Goal: Task Accomplishment & Management: Use online tool/utility

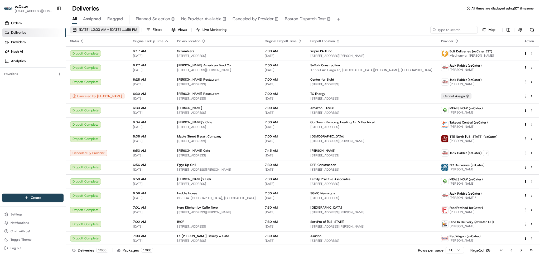
click at [137, 28] on span "08/19/2025 12:00 AM - 08/19/2025 11:59 PM" at bounding box center [108, 29] width 58 height 5
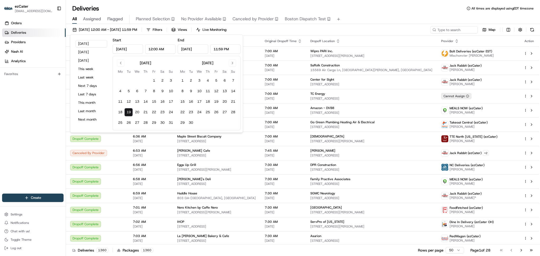
click at [151, 49] on input "12:00 AM" at bounding box center [160, 48] width 31 height 9
type input "11:00 AM"
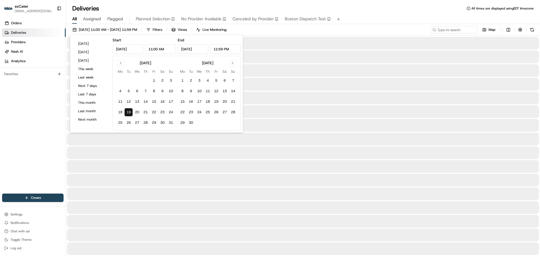
drag, startPoint x: 223, startPoint y: 50, endPoint x: 206, endPoint y: 50, distance: 17.4
click at [206, 50] on div "Aug 19, 2025 11:59 PM" at bounding box center [209, 48] width 63 height 9
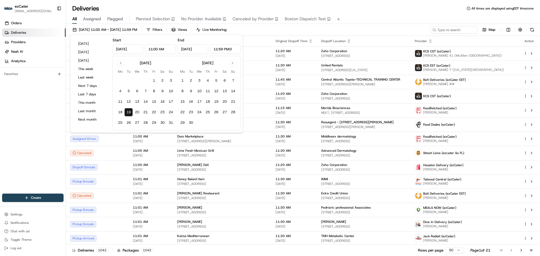
drag, startPoint x: 234, startPoint y: 46, endPoint x: 200, endPoint y: 41, distance: 34.0
click at [200, 50] on div "Aug 19, 2025 11:59 PM:0" at bounding box center [209, 48] width 63 height 9
type input "3:00 PM"
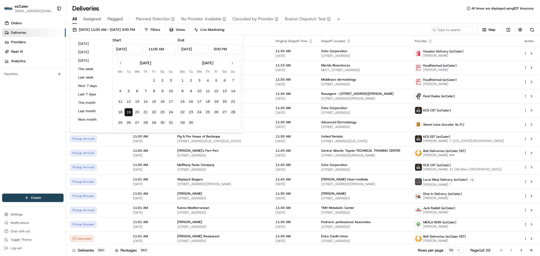
click at [409, 13] on div "All Assigned Flagged Planned Selection No Provider Available Canceled by Provid…" at bounding box center [303, 18] width 474 height 11
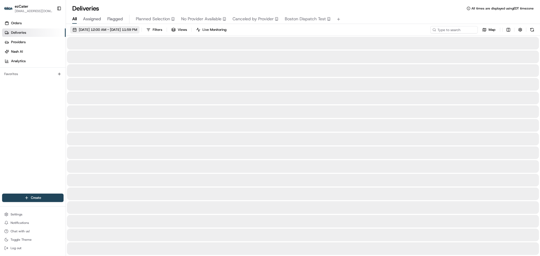
drag, startPoint x: 132, startPoint y: 27, endPoint x: 132, endPoint y: 31, distance: 3.4
click at [132, 27] on span "[DATE] 12:00 AM - [DATE] 11:59 PM" at bounding box center [108, 29] width 58 height 5
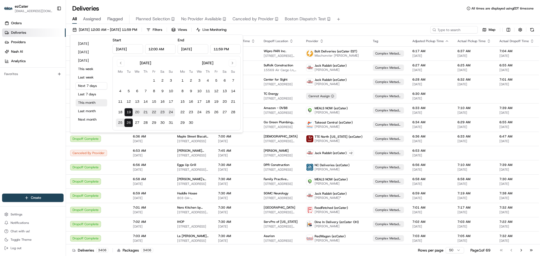
click at [95, 102] on button "This month" at bounding box center [92, 102] width 32 height 7
type input "Aug 1, 2025"
type input "Aug 31, 2025"
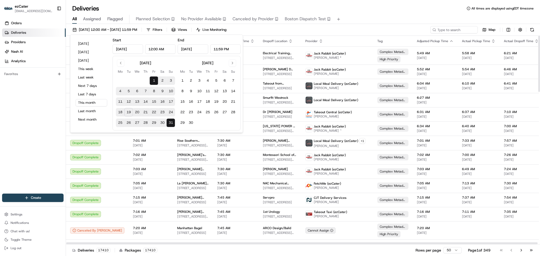
click at [369, 11] on div "Deliveries All times are displayed using EDT timezone" at bounding box center [303, 8] width 474 height 8
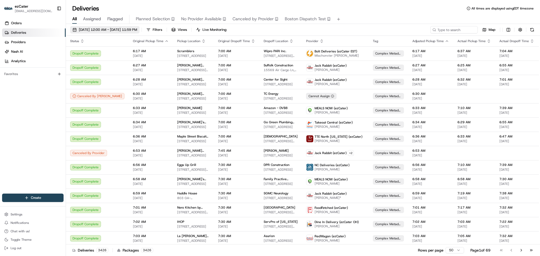
click at [108, 29] on span "[DATE] 12:00 AM - [DATE] 11:59 PM" at bounding box center [108, 29] width 58 height 5
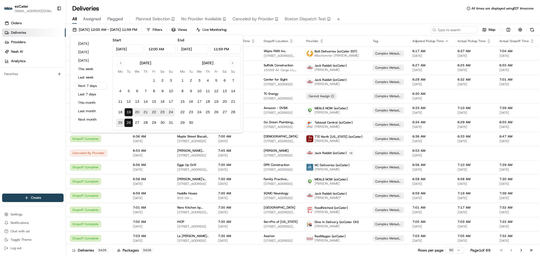
drag, startPoint x: 155, startPoint y: 51, endPoint x: 149, endPoint y: 51, distance: 6.3
click at [149, 51] on input "12:00 AM" at bounding box center [160, 48] width 31 height 9
click at [158, 49] on input "12:00 AM" at bounding box center [160, 48] width 31 height 9
click at [85, 44] on button "[DATE]" at bounding box center [92, 43] width 32 height 7
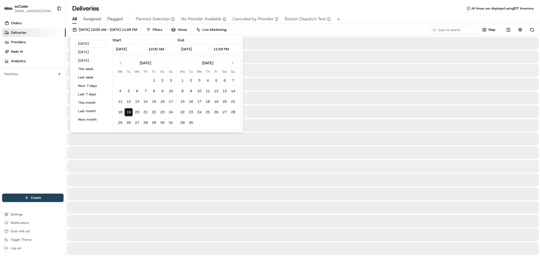
type input "Aug 19, 2025"
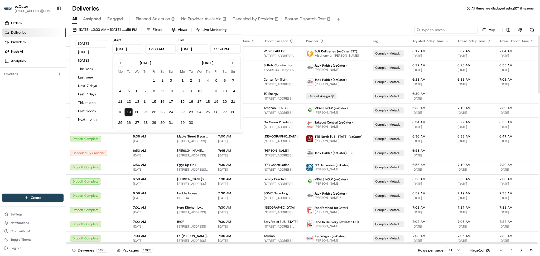
click at [454, 31] on input at bounding box center [446, 29] width 63 height 7
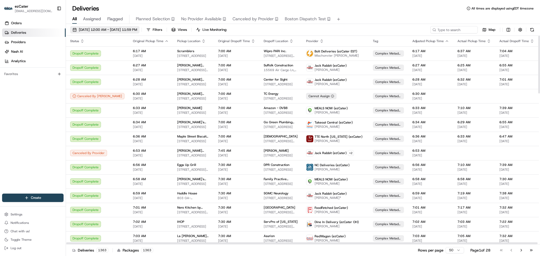
click at [137, 31] on span "08/19/2025 12:00 AM - 08/19/2025 11:59 PM" at bounding box center [108, 29] width 58 height 5
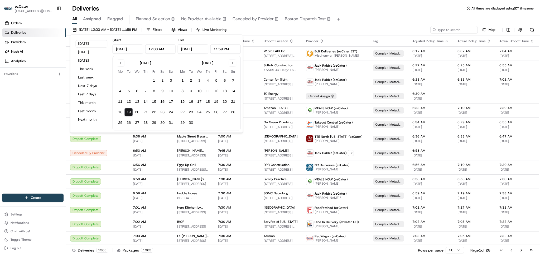
drag, startPoint x: 150, startPoint y: 49, endPoint x: 152, endPoint y: 49, distance: 2.7
click at [152, 49] on input "12:00 AM" at bounding box center [160, 48] width 31 height 9
type input "11:00 AM"
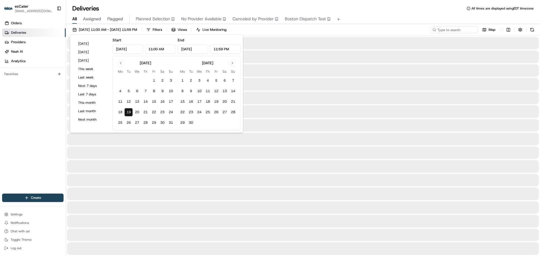
drag, startPoint x: 223, startPoint y: 49, endPoint x: 211, endPoint y: 50, distance: 11.6
click at [211, 49] on input "11:59 PM" at bounding box center [225, 48] width 31 height 9
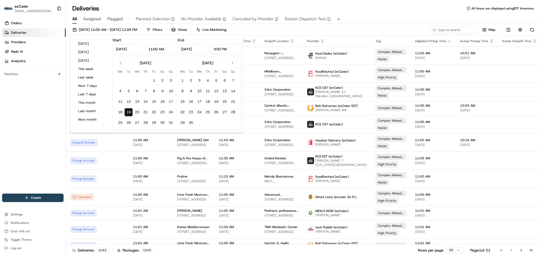
type input "3:00 PM"
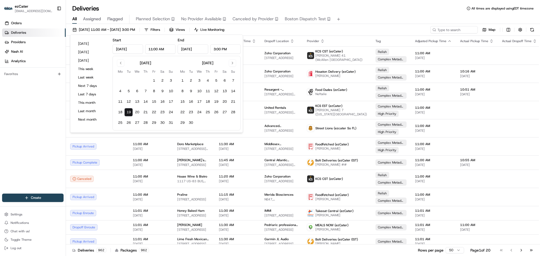
click at [279, 30] on div "08/19/2025 11:00 AM - 08/19/2025 3:00 PM Filters Views Live Monitoring Map" at bounding box center [303, 31] width 474 height 10
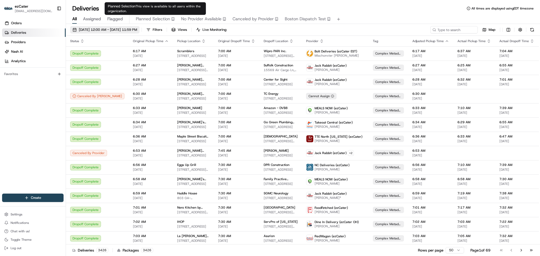
click at [89, 28] on span "08/19/2025 12:00 AM - 08/26/2025 11:59 PM" at bounding box center [108, 29] width 58 height 5
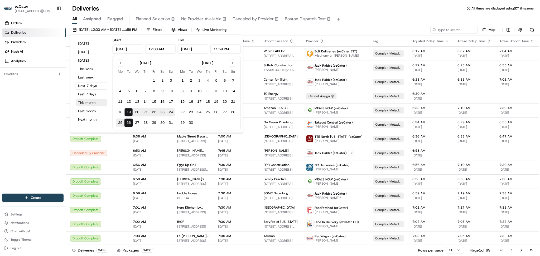
click at [80, 101] on button "This month" at bounding box center [92, 102] width 32 height 7
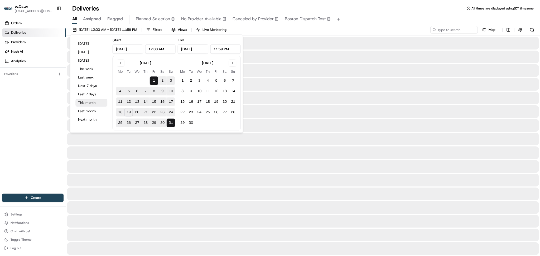
type input "Aug 1, 2025"
type input "Aug 31, 2025"
click at [452, 30] on input at bounding box center [446, 29] width 63 height 7
paste input "45PXMF"
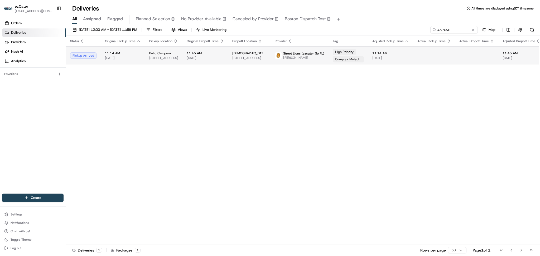
click at [143, 56] on td "11:14 AM 08/19/2025" at bounding box center [123, 55] width 44 height 18
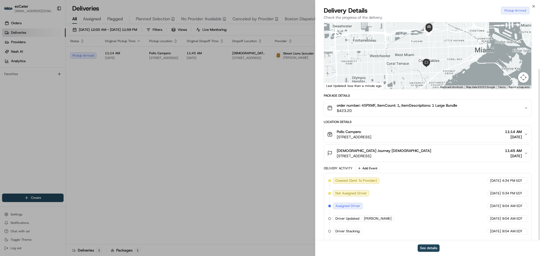
scroll to position [60, 0]
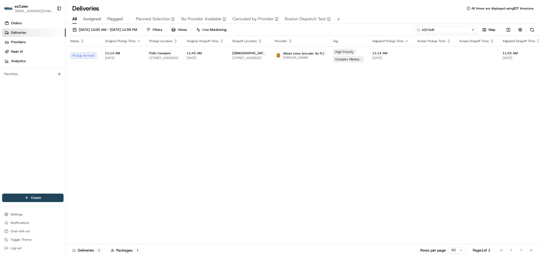
drag, startPoint x: 454, startPoint y: 30, endPoint x: 382, endPoint y: 30, distance: 71.8
click at [382, 30] on div "08/01/2025 12:00 AM - 08/31/2025 11:59 PM Filters Views Live Monitoring 45PXMF …" at bounding box center [303, 31] width 474 height 10
paste input "8KY1FZ"
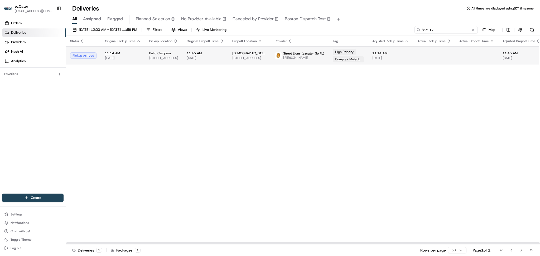
type input "8KY1FZ"
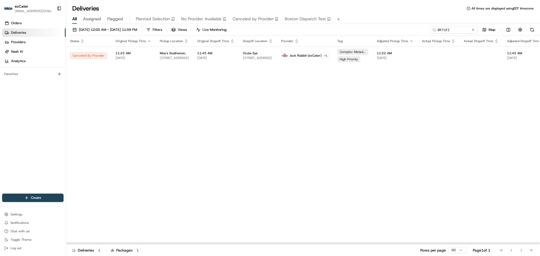
click at [150, 113] on div "Status Original Pickup Time Pickup Location Original Dropoff Time Dropoff Locat…" at bounding box center [347, 140] width 563 height 209
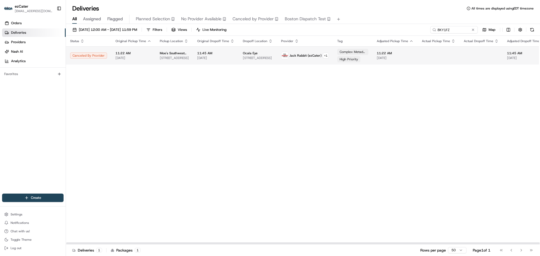
click at [201, 57] on span "[DATE]" at bounding box center [215, 58] width 37 height 4
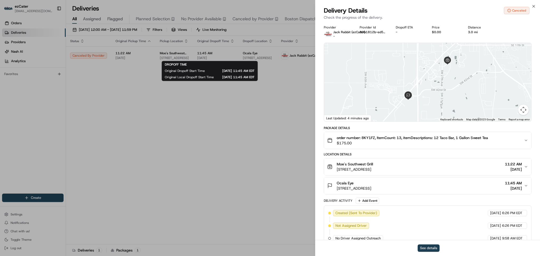
click at [430, 246] on button "See details" at bounding box center [429, 248] width 22 height 7
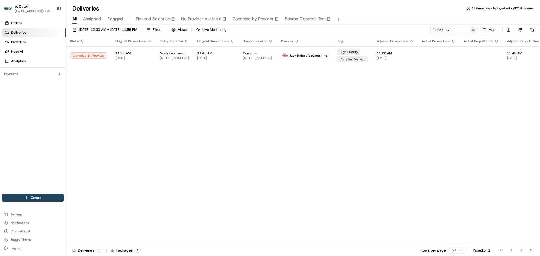
click at [473, 29] on button at bounding box center [473, 29] width 5 height 5
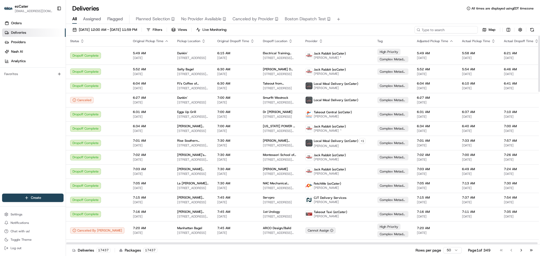
click at [457, 29] on input at bounding box center [446, 29] width 63 height 7
paste input "45PXMF"
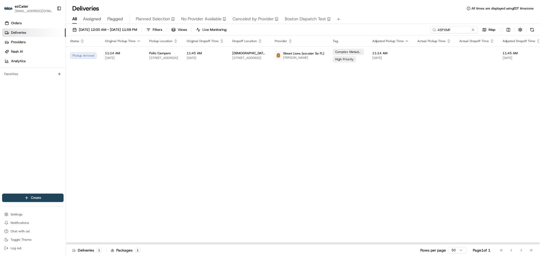
click at [467, 121] on div "Status Original Pickup Time Pickup Location Original Dropoff Time Dropoff Locat…" at bounding box center [345, 140] width 559 height 209
paste input "12Y6Y6"
drag, startPoint x: 445, startPoint y: 28, endPoint x: 331, endPoint y: 8, distance: 116.0
click at [331, 8] on div "Deliveries All times are displayed using EDT timezone All Assigned Flagged Plan…" at bounding box center [303, 128] width 474 height 256
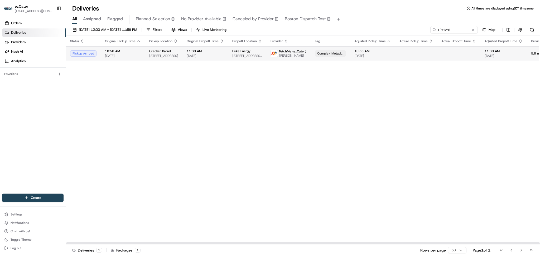
click at [247, 52] on span "Duke Energy" at bounding box center [241, 51] width 18 height 4
drag, startPoint x: 482, startPoint y: 99, endPoint x: 466, endPoint y: 75, distance: 29.1
click at [481, 98] on div "Status Original Pickup Time Pickup Location Original Dropoff Time Dropoff Locat…" at bounding box center [336, 140] width 541 height 209
drag, startPoint x: 454, startPoint y: 29, endPoint x: 318, endPoint y: 25, distance: 136.2
click at [318, 25] on div "08/01/2025 12:00 AM - 08/31/2025 11:59 PM Filters Views Live Monitoring 12Y6Y6 …" at bounding box center [303, 140] width 474 height 233
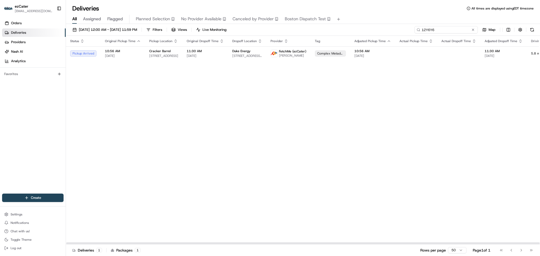
paste input "K5ZZY0"
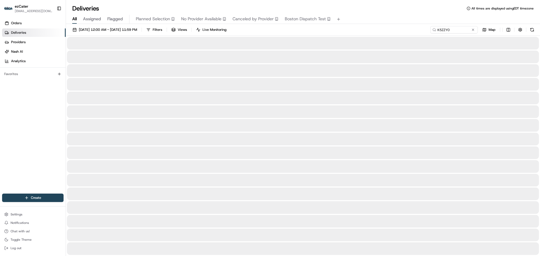
click at [108, 94] on div at bounding box center [303, 98] width 472 height 13
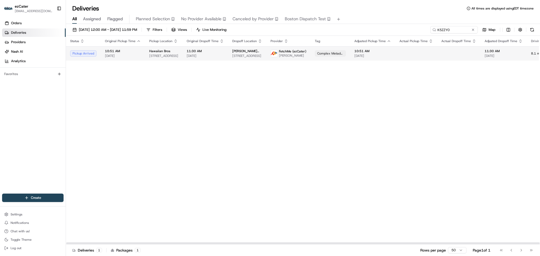
click at [156, 52] on span "Hawaiian Bros" at bounding box center [159, 51] width 21 height 4
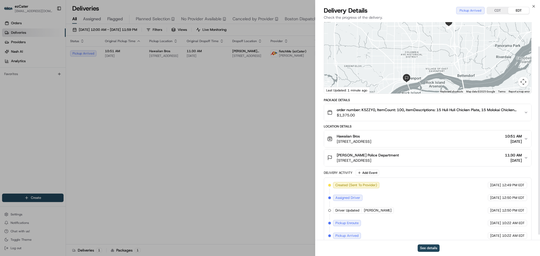
scroll to position [35, 0]
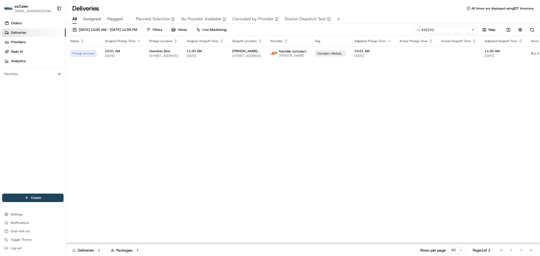
drag, startPoint x: 456, startPoint y: 30, endPoint x: 349, endPoint y: 17, distance: 108.2
click at [349, 17] on div "Deliveries All times are displayed using EDT timezone All Assigned Flagged Plan…" at bounding box center [303, 128] width 474 height 256
paste input "X4E9M6"
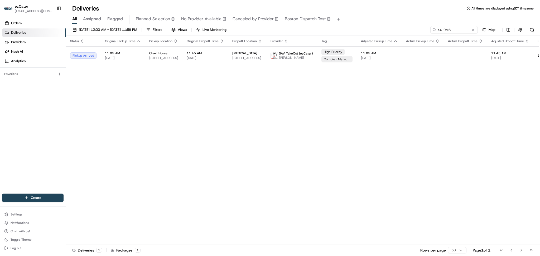
drag, startPoint x: 501, startPoint y: 99, endPoint x: 501, endPoint y: 95, distance: 4.7
click at [501, 98] on div "Status Original Pickup Time Pickup Location Original Dropoff Time Dropoff Locat…" at bounding box center [340, 140] width 548 height 209
paste input "1U372H"
drag, startPoint x: 455, startPoint y: 31, endPoint x: 379, endPoint y: 22, distance: 76.7
click at [379, 22] on div "Deliveries All times are displayed using EDT timezone All Assigned Flagged Plan…" at bounding box center [303, 128] width 474 height 256
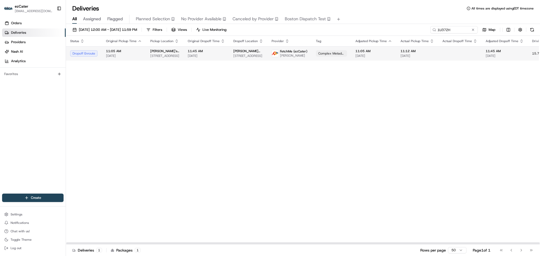
drag, startPoint x: 476, startPoint y: 104, endPoint x: 462, endPoint y: 52, distance: 54.0
click at [476, 103] on div "Status Original Pickup Time Pickup Location Original Dropoff Time Dropoff Locat…" at bounding box center [337, 140] width 542 height 209
paste input "CUR483"
drag, startPoint x: 454, startPoint y: 28, endPoint x: 383, endPoint y: 27, distance: 70.7
click at [383, 27] on div "08/01/2025 12:00 AM - 08/31/2025 11:59 PM Filters Views Live Monitoring CUR483 …" at bounding box center [303, 31] width 474 height 10
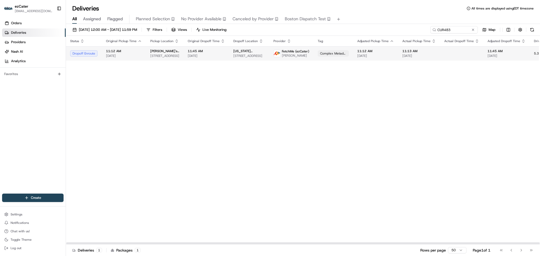
click at [144, 48] on td "11:12 AM 08/19/2025" at bounding box center [124, 53] width 44 height 14
click at [112, 53] on span "11:12 AM" at bounding box center [124, 51] width 36 height 4
click at [361, 59] on td "11:12 AM 08/19/2025" at bounding box center [375, 53] width 45 height 14
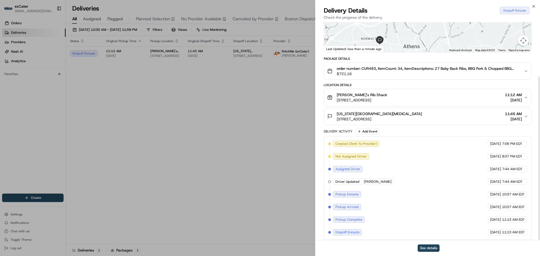
scroll to position [73, 0]
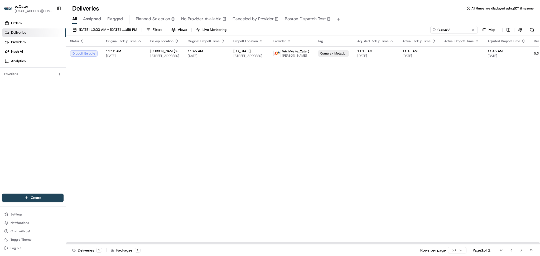
drag, startPoint x: 479, startPoint y: 106, endPoint x: 469, endPoint y: 74, distance: 33.9
click at [479, 105] on div "Status Original Pickup Time Pickup Location Original Dropoff Time Dropoff Locat…" at bounding box center [338, 140] width 544 height 209
paste input "1U372H"
drag, startPoint x: 457, startPoint y: 32, endPoint x: 353, endPoint y: 15, distance: 105.9
click at [353, 15] on div "Deliveries All times are displayed using EDT timezone All Assigned Flagged Plan…" at bounding box center [303, 128] width 474 height 256
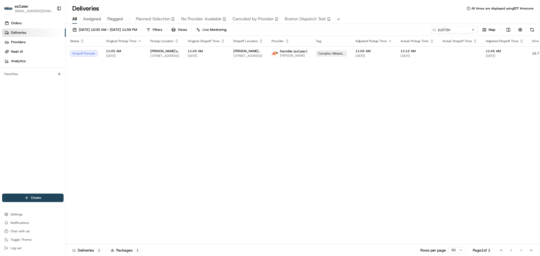
click at [465, 86] on div "Status Original Pickup Time Pickup Location Original Dropoff Time Dropoff Locat…" at bounding box center [337, 140] width 542 height 209
paste input "K5ZZY0"
drag, startPoint x: 453, startPoint y: 30, endPoint x: 333, endPoint y: 21, distance: 121.1
click at [333, 21] on div "Deliveries All times are displayed using EDT timezone All Assigned Flagged Plan…" at bounding box center [303, 128] width 474 height 256
drag, startPoint x: 491, startPoint y: 138, endPoint x: 492, endPoint y: 132, distance: 7.0
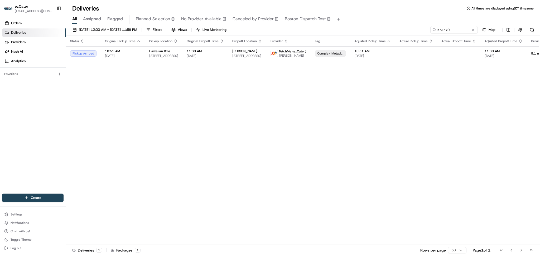
click at [491, 137] on div "Status Original Pickup Time Pickup Location Original Dropoff Time Dropoff Locat…" at bounding box center [336, 140] width 541 height 209
drag, startPoint x: 458, startPoint y: 31, endPoint x: 349, endPoint y: 30, distance: 109.2
click at [349, 30] on div "08/01/2025 12:00 AM - 08/31/2025 11:59 PM Filters Views Live Monitoring K5ZZY0 …" at bounding box center [303, 31] width 474 height 10
paste input "0MR9VY"
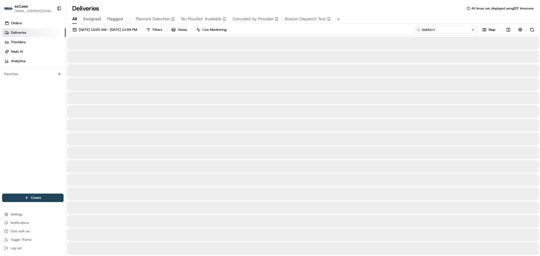
drag, startPoint x: 454, startPoint y: 31, endPoint x: 345, endPoint y: 27, distance: 109.3
click at [345, 27] on div "08/01/2025 12:00 AM - 08/31/2025 11:59 PM Filters Views Live Monitoring 0MR9VY …" at bounding box center [303, 31] width 474 height 10
click at [458, 30] on input "0MR9VY" at bounding box center [446, 29] width 63 height 7
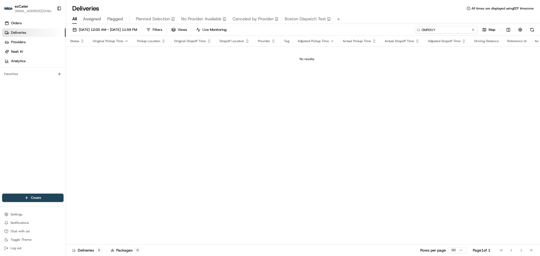
click at [455, 28] on input "0MR9VY" at bounding box center [446, 29] width 63 height 7
drag, startPoint x: 455, startPoint y: 28, endPoint x: 374, endPoint y: 29, distance: 80.2
click at [374, 29] on div "08/01/2025 12:00 AM - 08/31/2025 11:59 PM Filters Views Live Monitoring 0MR9VY …" at bounding box center [303, 31] width 474 height 10
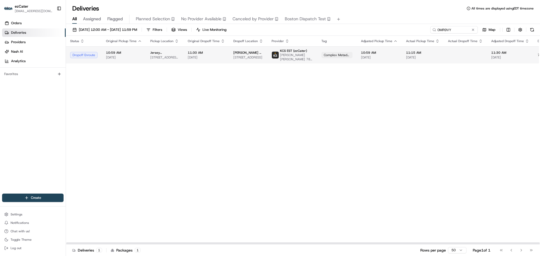
click at [143, 51] on td "10:59 AM 08/19/2025" at bounding box center [124, 54] width 44 height 17
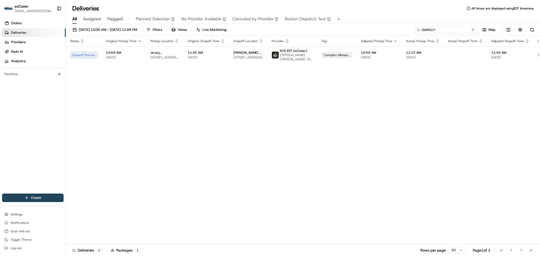
paste input "2V90XX"
drag, startPoint x: 457, startPoint y: 27, endPoint x: 312, endPoint y: 20, distance: 145.0
click at [312, 20] on div "Deliveries All times are displayed using EDT timezone All Assigned Flagged Plan…" at bounding box center [303, 128] width 474 height 256
drag, startPoint x: 474, startPoint y: 92, endPoint x: 473, endPoint y: 83, distance: 9.3
click at [474, 92] on div "Status Original Pickup Time Pickup Location Original Dropoff Time Dropoff Locat…" at bounding box center [339, 140] width 546 height 209
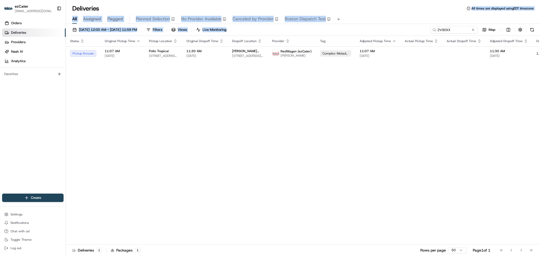
drag, startPoint x: 347, startPoint y: 14, endPoint x: 336, endPoint y: 11, distance: 12.1
click at [336, 11] on div "Deliveries All times are displayed using EDT timezone All Assigned Flagged Plan…" at bounding box center [303, 128] width 474 height 256
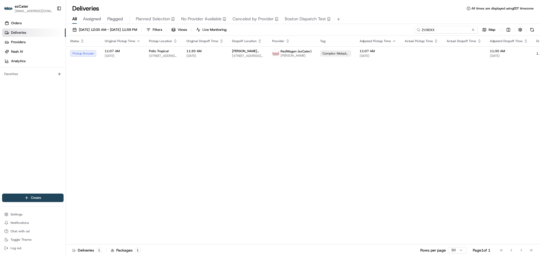
click at [453, 30] on input "2V90XX" at bounding box center [446, 29] width 63 height 7
drag, startPoint x: 450, startPoint y: 29, endPoint x: 384, endPoint y: 30, distance: 65.7
click at [384, 30] on div "08/01/2025 12:00 AM - 08/31/2025 11:59 PM Filters Views Live Monitoring 2V90XX …" at bounding box center [303, 31] width 474 height 10
paste input "K5ZZY0"
click at [459, 112] on div "Status Original Pickup Time Pickup Location Original Dropoff Time Dropoff Locat…" at bounding box center [336, 140] width 541 height 209
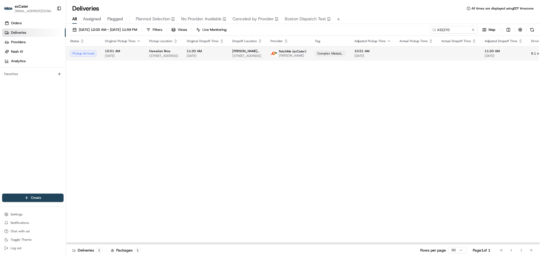
click at [412, 57] on td at bounding box center [416, 53] width 42 height 14
drag, startPoint x: 526, startPoint y: 125, endPoint x: 519, endPoint y: 113, distance: 13.8
click at [527, 124] on div "Status Original Pickup Time Pickup Location Original Dropoff Time Dropoff Locat…" at bounding box center [336, 140] width 541 height 209
drag, startPoint x: 461, startPoint y: 29, endPoint x: 361, endPoint y: 28, distance: 100.0
click at [361, 28] on div "08/01/2025 12:00 AM - 08/31/2025 11:59 PM Filters Views Live Monitoring K5ZZY0 …" at bounding box center [303, 31] width 474 height 10
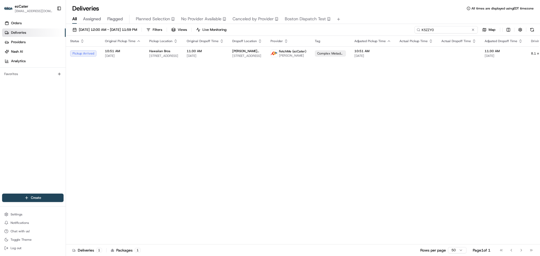
paste input "447RX1"
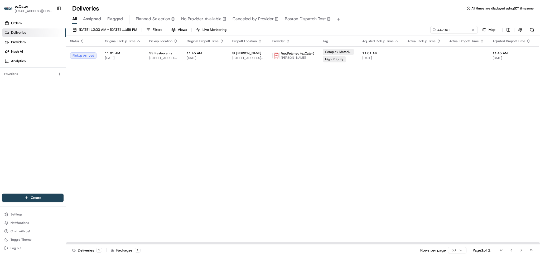
drag, startPoint x: 506, startPoint y: 146, endPoint x: 502, endPoint y: 133, distance: 13.3
click at [507, 145] on div "Status Original Pickup Time Pickup Location Original Dropoff Time Dropoff Locat…" at bounding box center [340, 140] width 549 height 209
paste input "H6H98Y"
drag, startPoint x: 453, startPoint y: 29, endPoint x: 365, endPoint y: 24, distance: 88.0
click at [365, 24] on div "08/01/2025 12:00 AM - 08/31/2025 11:59 PM Filters Views Live Monitoring H6H98Y …" at bounding box center [303, 140] width 474 height 233
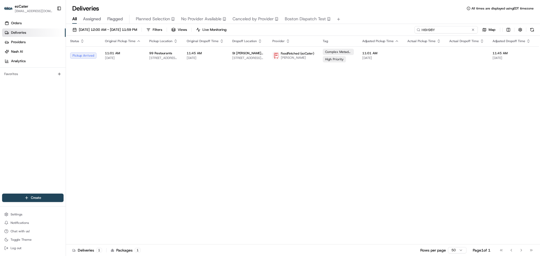
type input "H6H98Y"
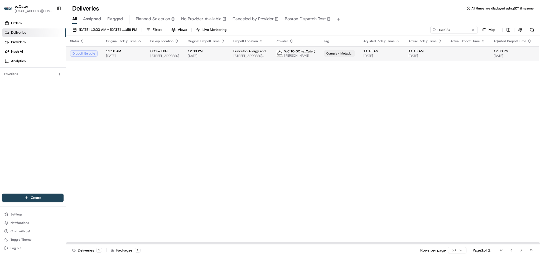
click at [295, 53] on span "WC TO GO (ezCater)" at bounding box center [299, 51] width 31 height 4
click at [272, 54] on td "WC TO GO (ezCater) Aleksei Aleinikov" at bounding box center [296, 53] width 48 height 14
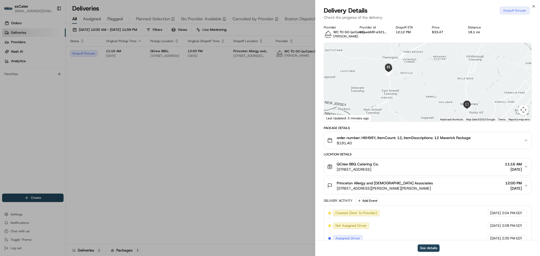
click at [526, 141] on icon "button" at bounding box center [526, 140] width 4 height 4
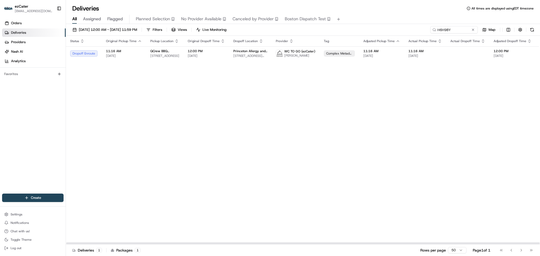
click at [446, 150] on div "Status Original Pickup Time Pickup Location Original Dropoff Time Dropoff Locat…" at bounding box center [341, 140] width 550 height 209
click at [283, 58] on td "WC TO GO (ezCater) Aleksei Aleinikov" at bounding box center [296, 53] width 48 height 14
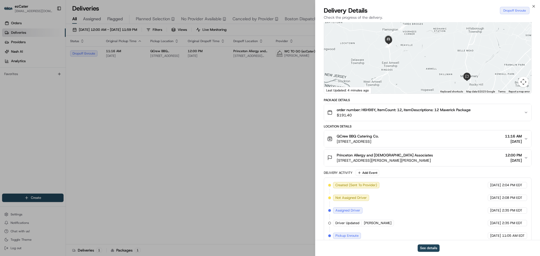
scroll to position [73, 0]
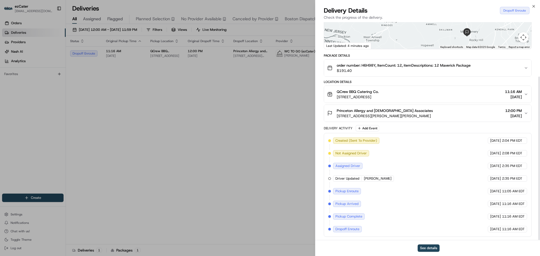
click at [379, 97] on span "176 US-202 Suite 114b, Ringoes, NJ 08551, USA" at bounding box center [358, 96] width 42 height 5
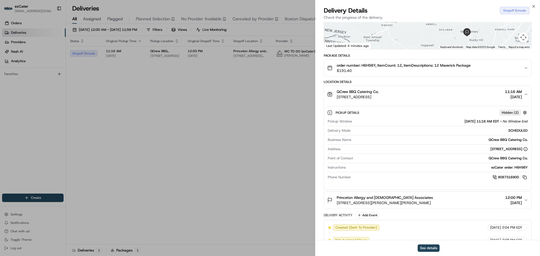
drag, startPoint x: 423, startPoint y: 95, endPoint x: 337, endPoint y: 89, distance: 86.8
click at [337, 89] on button "QCrew BBQ Catering Co. 176 US-202 Suite 114b, Ringoes, NJ 08551, USA 11:16 AM 0…" at bounding box center [427, 94] width 207 height 17
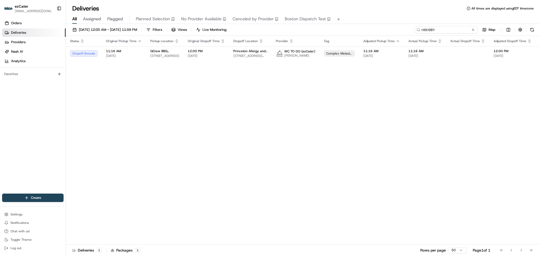
drag, startPoint x: 449, startPoint y: 32, endPoint x: 269, endPoint y: 30, distance: 179.9
click at [269, 30] on div "08/01/2025 12:00 AM - 08/31/2025 11:59 PM Filters Views Live Monitoring H6H98Y …" at bounding box center [303, 31] width 474 height 10
paste input "3Y8CJZ"
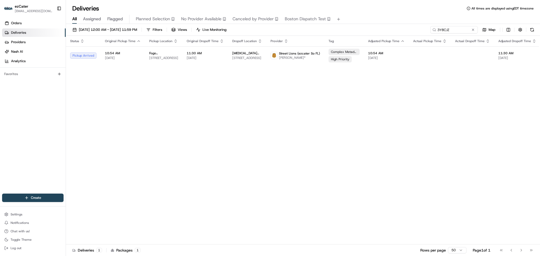
click at [473, 135] on div "Status Original Pickup Time Pickup Location Original Dropoff Time Dropoff Locat…" at bounding box center [343, 140] width 555 height 209
drag, startPoint x: 463, startPoint y: 30, endPoint x: 327, endPoint y: 30, distance: 135.9
click at [327, 30] on div "08/01/2025 12:00 AM - 08/31/2025 11:59 PM Filters Views Live Monitoring 3Y8CJZ …" at bounding box center [303, 31] width 474 height 10
paste input "U9TP3P"
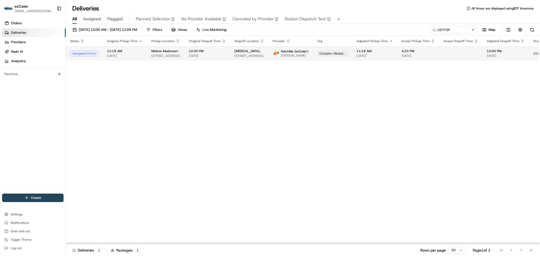
drag, startPoint x: 459, startPoint y: 94, endPoint x: 454, endPoint y: 47, distance: 47.2
click at [459, 93] on div "Status Original Pickup Time Pickup Location Original Dropoff Time Dropoff Locat…" at bounding box center [337, 140] width 543 height 209
drag, startPoint x: 452, startPoint y: 31, endPoint x: 355, endPoint y: 28, distance: 97.1
click at [355, 28] on div "08/01/2025 12:00 AM - 08/31/2025 11:59 PM Filters Views Live Monitoring U9TP3P …" at bounding box center [303, 31] width 474 height 10
paste input "K5ZZY0"
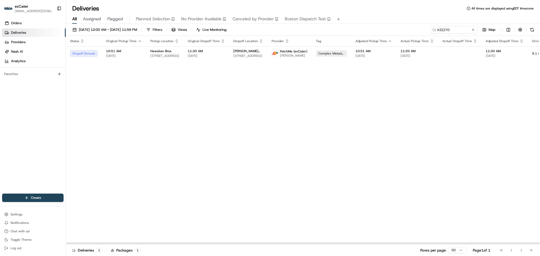
click at [465, 139] on div "Status Original Pickup Time Pickup Location Original Dropoff Time Dropoff Locat…" at bounding box center [337, 140] width 542 height 209
drag, startPoint x: 503, startPoint y: 122, endPoint x: 483, endPoint y: 69, distance: 56.8
click at [503, 122] on div "Status Original Pickup Time Pickup Location Original Dropoff Time Dropoff Locat…" at bounding box center [337, 140] width 542 height 209
paste input "PPCXGG"
drag, startPoint x: 442, startPoint y: 31, endPoint x: 335, endPoint y: 31, distance: 106.6
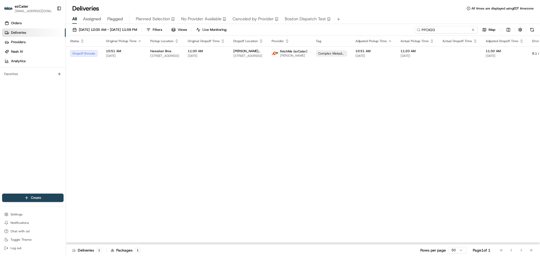
click at [335, 31] on div "08/01/2025 12:00 AM - 08/31/2025 11:59 PM Filters Views Live Monitoring PPCXGG …" at bounding box center [303, 31] width 474 height 10
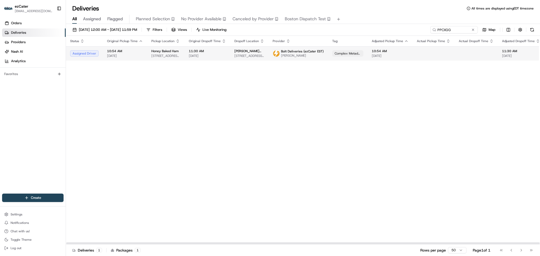
click at [208, 55] on span "[DATE]" at bounding box center [207, 56] width 37 height 4
drag, startPoint x: 495, startPoint y: 80, endPoint x: 463, endPoint y: 30, distance: 59.4
click at [495, 77] on div "Status Original Pickup Time Pickup Location Original Dropoff Time Dropoff Locat…" at bounding box center [345, 140] width 558 height 209
drag, startPoint x: 459, startPoint y: 34, endPoint x: 368, endPoint y: 29, distance: 91.1
click at [368, 29] on div "08/01/2025 12:00 AM - 08/31/2025 11:59 PM Filters Views Live Monitoring PPCXGG …" at bounding box center [303, 31] width 474 height 10
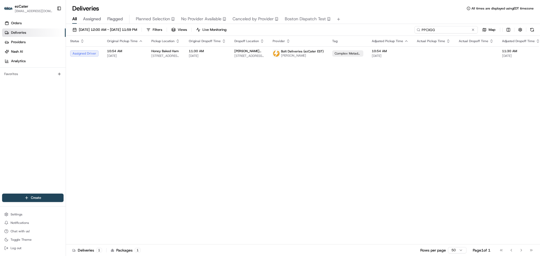
paste input "2GGTPR"
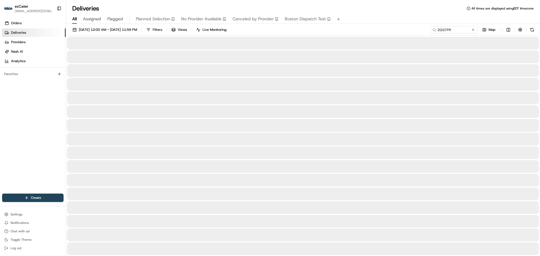
drag, startPoint x: 464, startPoint y: 54, endPoint x: 456, endPoint y: 26, distance: 29.6
click at [465, 53] on div at bounding box center [303, 57] width 472 height 13
click at [456, 29] on input "2GGTPR" at bounding box center [446, 29] width 63 height 7
paste input "2V90XX"
drag, startPoint x: 457, startPoint y: 30, endPoint x: 365, endPoint y: 30, distance: 92.1
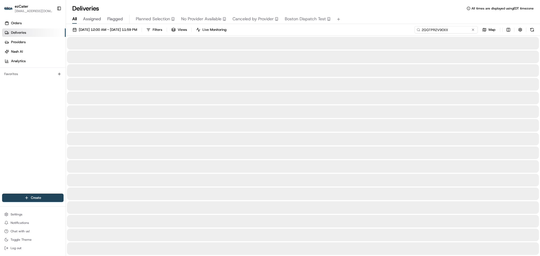
click at [365, 30] on div "08/01/2025 12:00 AM - 08/31/2025 11:59 PM Filters Views Live Monitoring 2GGTPR2…" at bounding box center [303, 31] width 474 height 10
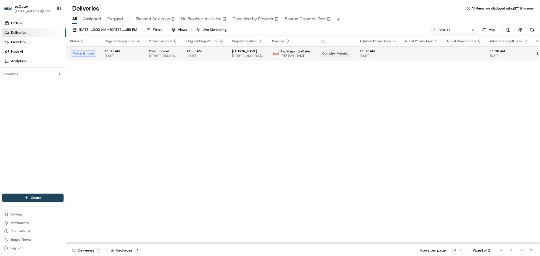
click at [214, 53] on div "11:30 AM 08/19/2025" at bounding box center [204, 53] width 37 height 9
click at [491, 56] on span "[DATE]" at bounding box center [509, 56] width 38 height 4
click at [490, 53] on span "11:30 AM" at bounding box center [509, 51] width 38 height 4
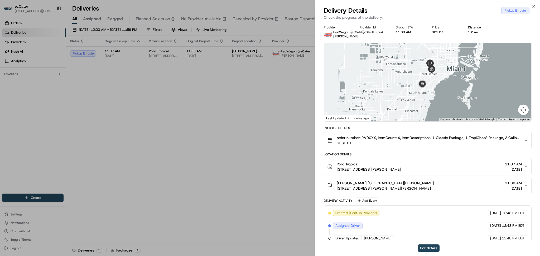
drag, startPoint x: 458, startPoint y: 84, endPoint x: 452, endPoint y: 88, distance: 7.5
click at [452, 88] on div at bounding box center [427, 82] width 207 height 79
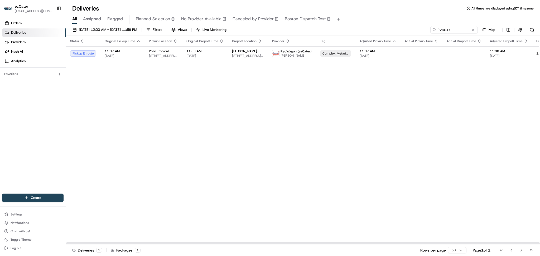
click at [500, 110] on div "Status Original Pickup Time Pickup Location Original Dropoff Time Dropoff Locat…" at bounding box center [339, 140] width 546 height 209
click at [446, 54] on td at bounding box center [464, 53] width 43 height 14
click at [159, 52] on span "Pollo Tropical" at bounding box center [159, 51] width 20 height 4
drag, startPoint x: 468, startPoint y: 116, endPoint x: 470, endPoint y: 107, distance: 8.8
click at [469, 115] on div "Status Original Pickup Time Pickup Location Original Dropoff Time Dropoff Locat…" at bounding box center [339, 140] width 546 height 209
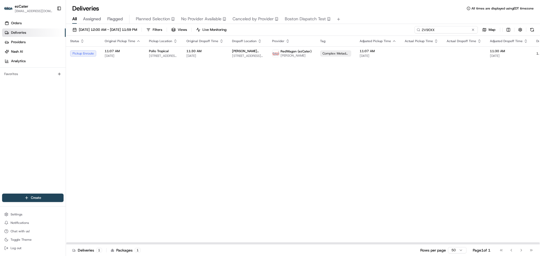
drag, startPoint x: 457, startPoint y: 28, endPoint x: 315, endPoint y: 26, distance: 141.9
click at [315, 26] on div "08/01/2025 12:00 AM - 08/31/2025 11:59 PM Filters Views Live Monitoring 2V90XX …" at bounding box center [303, 140] width 474 height 233
paste input "Z7HHFW"
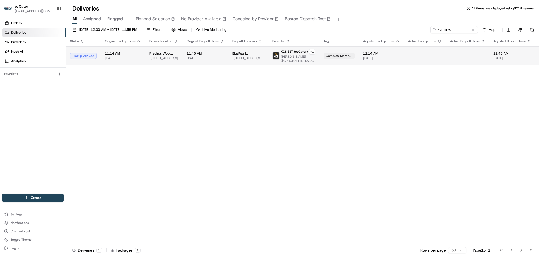
click at [466, 54] on td at bounding box center [467, 55] width 43 height 19
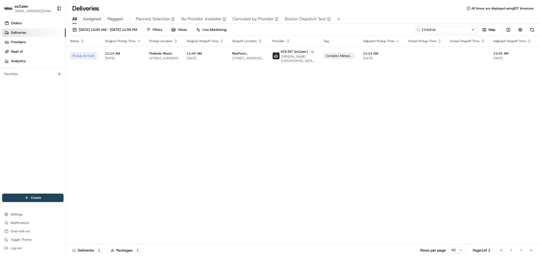
paste input "PPCXGG"
drag, startPoint x: 455, startPoint y: 30, endPoint x: 294, endPoint y: 29, distance: 160.9
click at [294, 29] on div "08/01/2025 12:00 AM - 08/31/2025 11:59 PM Filters Views Live Monitoring Z7HHFW …" at bounding box center [303, 31] width 474 height 10
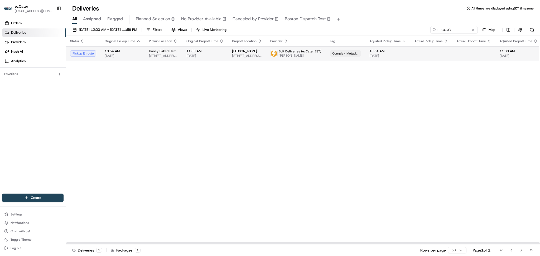
click at [131, 54] on span "[DATE]" at bounding box center [123, 56] width 36 height 4
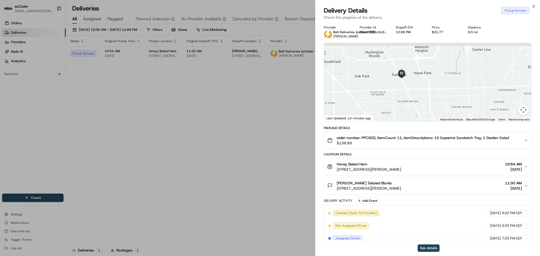
drag, startPoint x: 420, startPoint y: 61, endPoint x: 431, endPoint y: 94, distance: 34.3
click at [431, 94] on div at bounding box center [427, 82] width 207 height 79
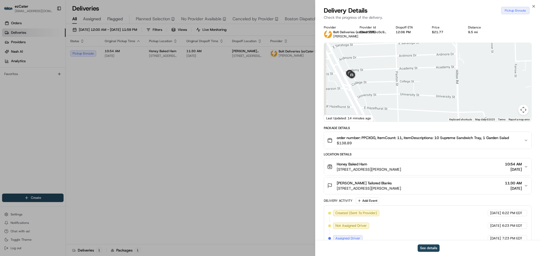
drag, startPoint x: 366, startPoint y: 82, endPoint x: 369, endPoint y: 89, distance: 7.1
click at [369, 89] on div at bounding box center [427, 82] width 207 height 79
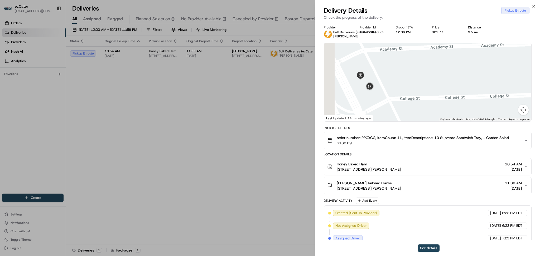
drag, startPoint x: 379, startPoint y: 86, endPoint x: 394, endPoint y: 92, distance: 16.4
click at [394, 92] on div at bounding box center [427, 82] width 207 height 79
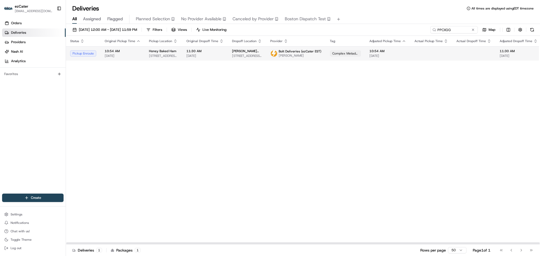
click at [139, 49] on span "10:54 AM" at bounding box center [123, 51] width 36 height 4
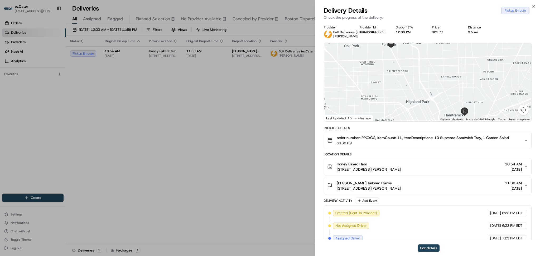
drag, startPoint x: 407, startPoint y: 79, endPoint x: 411, endPoint y: 91, distance: 12.6
click at [411, 91] on div at bounding box center [427, 82] width 207 height 79
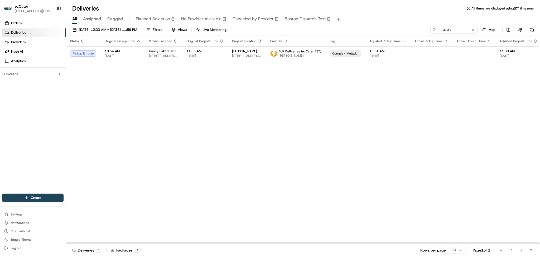
click at [516, 75] on div "Status Original Pickup Time Pickup Location Original Dropoff Time Dropoff Locat…" at bounding box center [344, 140] width 556 height 209
click at [485, 52] on td at bounding box center [473, 53] width 43 height 14
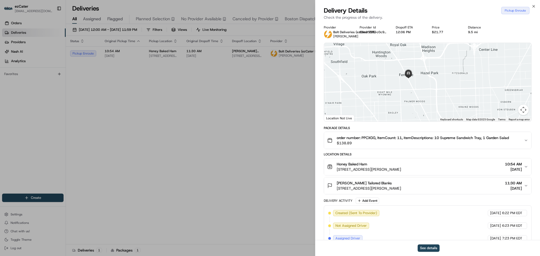
drag, startPoint x: 452, startPoint y: 75, endPoint x: 469, endPoint y: 106, distance: 35.0
click at [469, 106] on div at bounding box center [427, 82] width 207 height 79
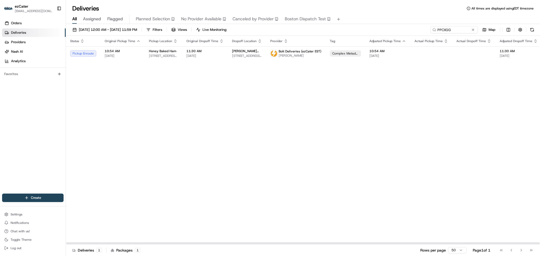
drag, startPoint x: 514, startPoint y: 127, endPoint x: 499, endPoint y: 98, distance: 32.3
click at [514, 127] on div "Status Original Pickup Time Pickup Location Original Dropoff Time Dropoff Locat…" at bounding box center [344, 140] width 556 height 209
paste input "AZ136C"
drag, startPoint x: 453, startPoint y: 32, endPoint x: 357, endPoint y: 22, distance: 97.4
click at [357, 22] on div "Deliveries All times are displayed using EDT timezone All Assigned Flagged Plan…" at bounding box center [303, 128] width 474 height 256
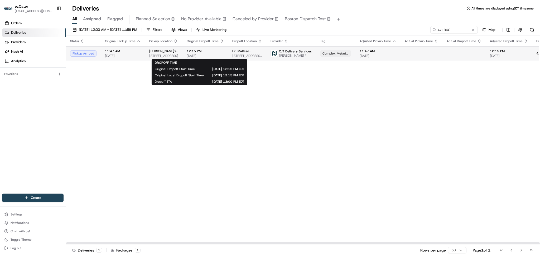
click at [219, 55] on span "[DATE]" at bounding box center [205, 56] width 37 height 4
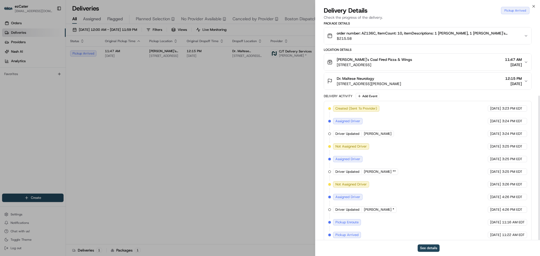
scroll to position [111, 0]
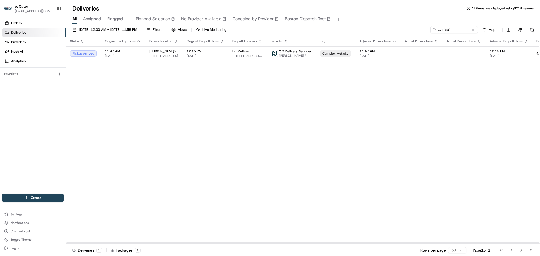
click at [480, 124] on div "Status Original Pickup Time Pickup Location Original Dropoff Time Dropoff Locat…" at bounding box center [339, 140] width 546 height 209
drag, startPoint x: 456, startPoint y: 31, endPoint x: 358, endPoint y: 28, distance: 98.4
click at [358, 28] on div "08/01/2025 12:00 AM - 08/31/2025 11:59 PM Filters Views Live Monitoring AZ136C …" at bounding box center [303, 31] width 474 height 10
paste input "Z7HHFW"
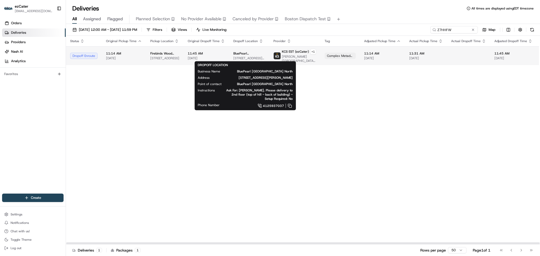
click at [243, 55] on span "BluePearl Pittsburgh North" at bounding box center [249, 53] width 32 height 4
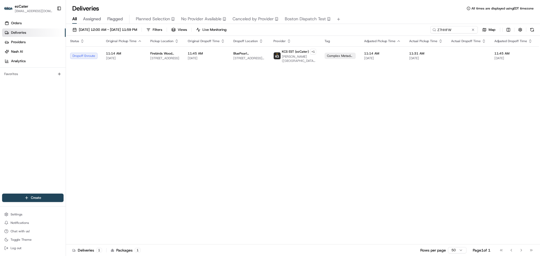
drag, startPoint x: 506, startPoint y: 151, endPoint x: 497, endPoint y: 135, distance: 18.4
click at [506, 150] on div "Status Original Pickup Time Pickup Location Original Dropoff Time Dropoff Locat…" at bounding box center [341, 140] width 551 height 209
paste input "3Y8CJZ"
drag, startPoint x: 449, startPoint y: 29, endPoint x: 355, endPoint y: 27, distance: 93.9
click at [355, 27] on div "08/01/2025 12:00 AM - 08/31/2025 11:59 PM Filters Views Live Monitoring Z7HHFW …" at bounding box center [303, 31] width 474 height 10
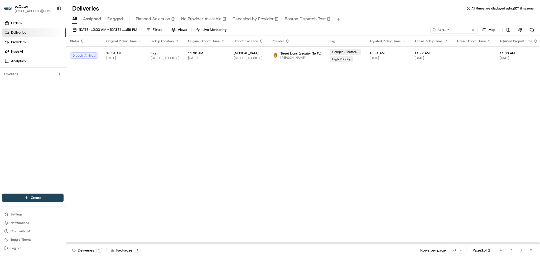
click at [130, 117] on div "Status Original Pickup Time Pickup Location Original Dropoff Time Dropoff Locat…" at bounding box center [344, 140] width 556 height 209
click at [462, 25] on div "08/01/2025 12:00 AM - 08/31/2025 11:59 PM Filters Views Live Monitoring 3Y8CJZ …" at bounding box center [303, 140] width 474 height 233
drag, startPoint x: 454, startPoint y: 30, endPoint x: 354, endPoint y: 27, distance: 100.0
click at [356, 27] on div "08/01/2025 12:00 AM - 08/31/2025 11:59 PM Filters Views Live Monitoring 3Y8CJZ …" at bounding box center [303, 31] width 474 height 10
paste input "AZ136C"
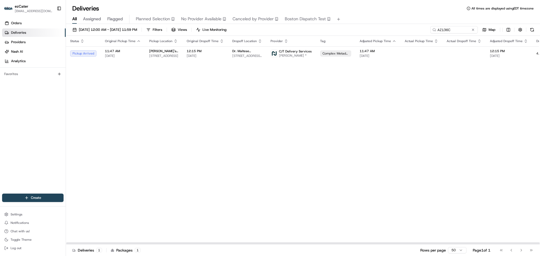
click at [148, 111] on div "Status Original Pickup Time Pickup Location Original Dropoff Time Dropoff Locat…" at bounding box center [339, 140] width 546 height 209
drag, startPoint x: 466, startPoint y: 95, endPoint x: 461, endPoint y: 51, distance: 44.8
click at [466, 91] on div "Status Original Pickup Time Pickup Location Original Dropoff Time Dropoff Locat…" at bounding box center [339, 140] width 546 height 209
paste input "PPCXGG"
drag, startPoint x: 453, startPoint y: 28, endPoint x: 375, endPoint y: 12, distance: 80.0
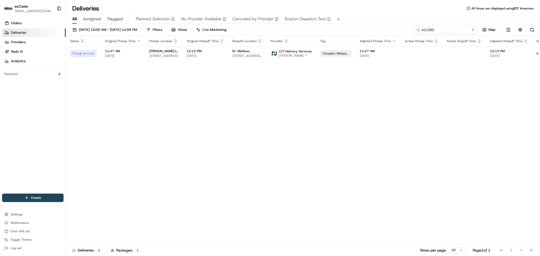
click at [375, 12] on div "Deliveries All times are displayed using EDT timezone All Assigned Flagged Plan…" at bounding box center [303, 128] width 474 height 256
click at [460, 33] on input "PPCXGG" at bounding box center [446, 29] width 63 height 7
drag, startPoint x: 465, startPoint y: 127, endPoint x: 465, endPoint y: 123, distance: 4.3
click at [465, 124] on div "Status Original Pickup Time Pickup Location Original Dropoff Time Dropoff Locat…" at bounding box center [344, 140] width 556 height 209
drag, startPoint x: 459, startPoint y: 30, endPoint x: 327, endPoint y: 30, distance: 131.6
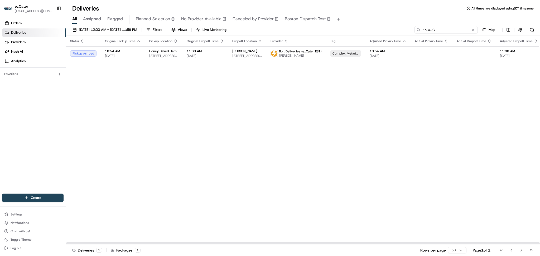
click at [327, 30] on div "08/01/2025 12:00 AM - 08/31/2025 11:59 PM Filters Views Live Monitoring PPCXGG …" at bounding box center [303, 31] width 474 height 10
paste input "U9TP3P"
type input "U9TP3P"
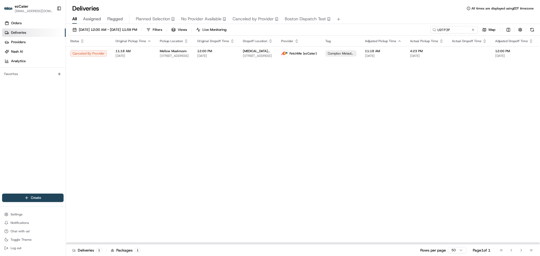
drag, startPoint x: 501, startPoint y: 82, endPoint x: 476, endPoint y: 75, distance: 25.9
click at [501, 81] on div "Status Original Pickup Time Pickup Location Original Dropoff Time Dropoff Locat…" at bounding box center [342, 140] width 552 height 209
click at [406, 53] on td "4:23 PM 08/17/2025" at bounding box center [427, 53] width 42 height 14
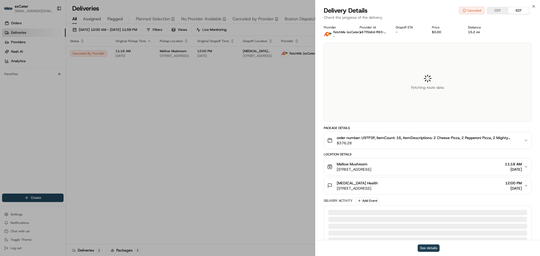
click at [435, 248] on button "See details" at bounding box center [429, 248] width 22 height 7
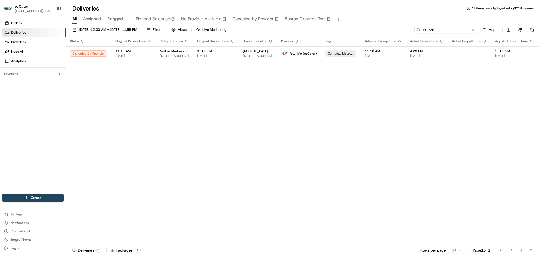
click at [472, 33] on input "U9TP3P" at bounding box center [446, 29] width 63 height 7
click at [472, 31] on button at bounding box center [473, 29] width 5 height 5
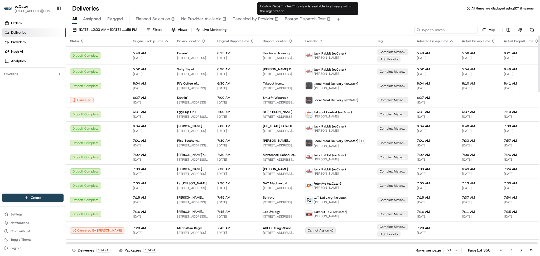
click at [452, 28] on input at bounding box center [446, 29] width 63 height 7
paste input "PPCXGG"
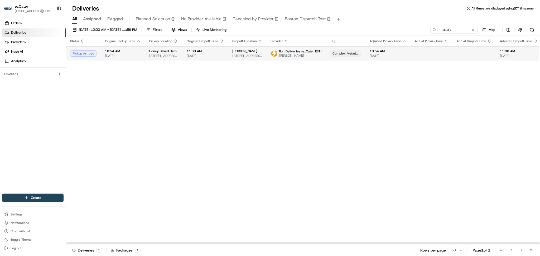
click at [283, 56] on span "Bettey Mitchell" at bounding box center [300, 56] width 43 height 4
click at [455, 142] on div "Status Original Pickup Time Pickup Location Original Dropoff Time Dropoff Locat…" at bounding box center [344, 140] width 556 height 209
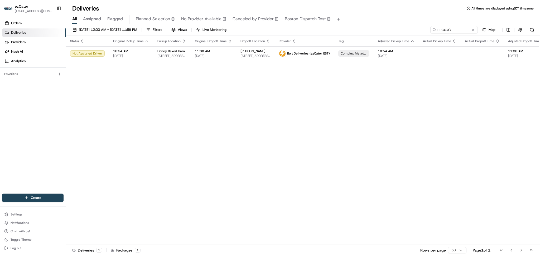
click at [475, 138] on div "Status Original Pickup Time Pickup Location Original Dropoff Time Dropoff Locat…" at bounding box center [348, 140] width 565 height 209
drag, startPoint x: 454, startPoint y: 28, endPoint x: 320, endPoint y: 26, distance: 134.0
click at [320, 26] on div "08/01/2025 12:00 AM - 08/31/2025 11:59 PM Filters Views Live Monitoring PPCXGG …" at bounding box center [303, 31] width 474 height 10
paste input "2V90XX"
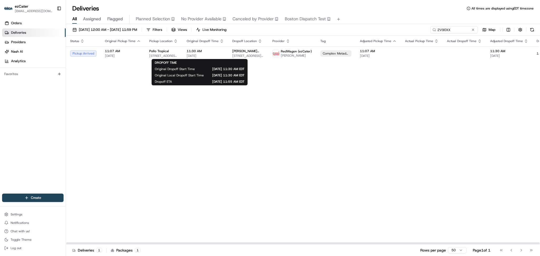
click at [484, 83] on div "Status Original Pickup Time Pickup Location Original Dropoff Time Dropoff Locat…" at bounding box center [339, 140] width 547 height 209
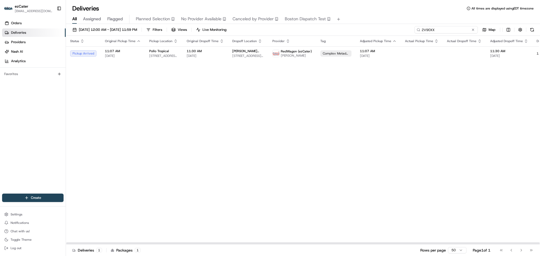
drag, startPoint x: 462, startPoint y: 29, endPoint x: 321, endPoint y: 26, distance: 141.4
click at [321, 26] on div "08/01/2025 12:00 AM - 08/31/2025 11:59 PM Filters Views Live Monitoring 2V90XX …" at bounding box center [303, 31] width 474 height 10
paste input "PPCXGG"
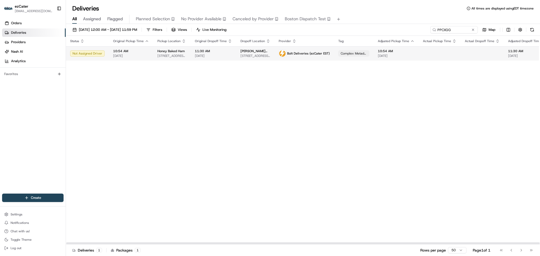
click at [403, 47] on td "10:54 AM 08/19/2025" at bounding box center [396, 53] width 45 height 14
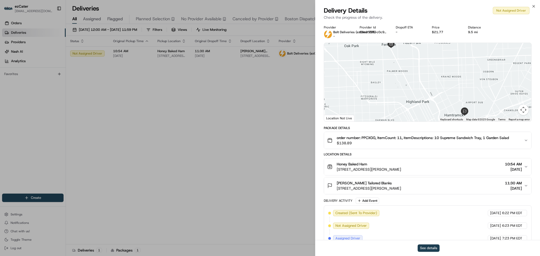
click at [428, 249] on button "See details" at bounding box center [429, 248] width 22 height 7
click at [435, 247] on button "See details" at bounding box center [429, 248] width 22 height 7
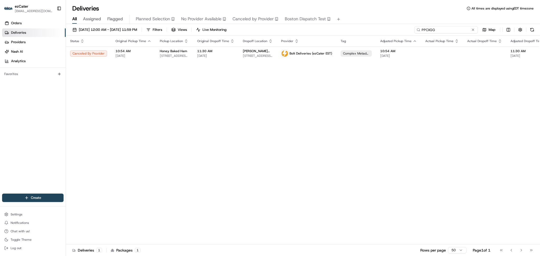
drag, startPoint x: 459, startPoint y: 28, endPoint x: 317, endPoint y: 28, distance: 142.4
click at [317, 28] on div "08/01/2025 12:00 AM - 08/31/2025 11:59 PM Filters Views Live Monitoring PPCXGG …" at bounding box center [303, 31] width 474 height 10
paste input "E5HXFX"
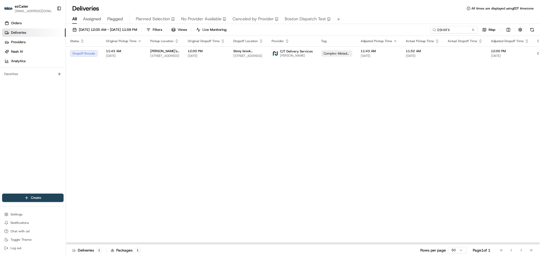
click at [463, 121] on div "Status Original Pickup Time Pickup Location Original Dropoff Time Dropoff Locat…" at bounding box center [339, 140] width 547 height 209
drag, startPoint x: 507, startPoint y: 111, endPoint x: 496, endPoint y: 84, distance: 29.4
click at [508, 111] on div "Status Original Pickup Time Pickup Location Original Dropoff Time Dropoff Locat…" at bounding box center [339, 140] width 547 height 209
drag, startPoint x: 452, startPoint y: 28, endPoint x: 331, endPoint y: 26, distance: 121.4
click at [331, 26] on div "08/01/2025 12:00 AM - 08/31/2025 11:59 PM Filters Views Live Monitoring E5HXFX …" at bounding box center [303, 31] width 474 height 10
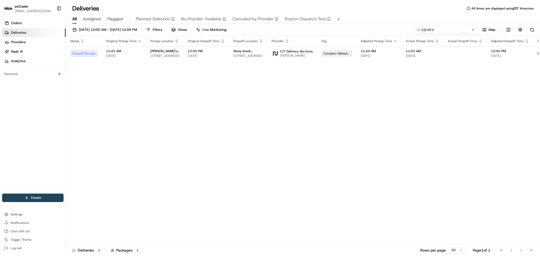
paste input "UQTUP5"
click at [479, 107] on div "Status Original Pickup Time Pickup Location Original Dropoff Time Dropoff Locat…" at bounding box center [340, 140] width 548 height 209
drag, startPoint x: 456, startPoint y: 30, endPoint x: 394, endPoint y: 30, distance: 62.0
click at [397, 30] on div "08/01/2025 12:00 AM - 08/31/2025 11:59 PM Filters Views Live Monitoring UQTUP5 …" at bounding box center [303, 31] width 474 height 10
paste input "PPCXGG"
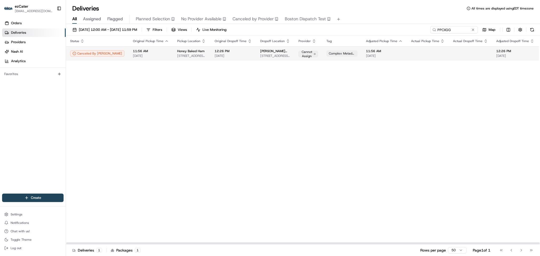
click at [215, 50] on span "12:26 PM" at bounding box center [233, 51] width 37 height 4
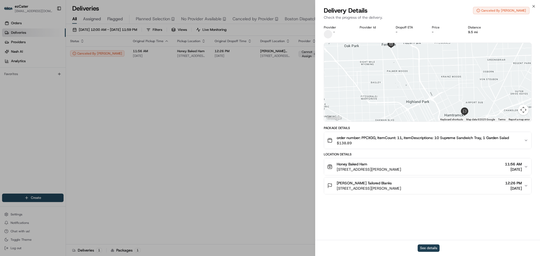
click at [431, 248] on button "See details" at bounding box center [429, 248] width 22 height 7
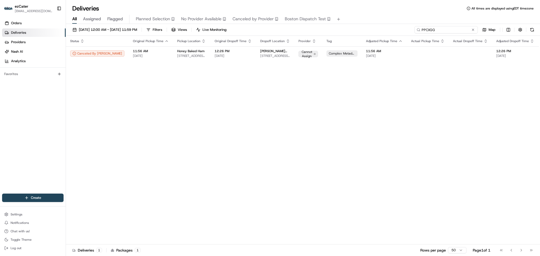
drag, startPoint x: 454, startPoint y: 28, endPoint x: 331, endPoint y: 31, distance: 123.0
click at [334, 30] on div "08/01/2025 12:00 AM - 08/31/2025 11:59 PM Filters Views Live Monitoring PPCXGG …" at bounding box center [303, 31] width 474 height 10
paste input "VF52UV"
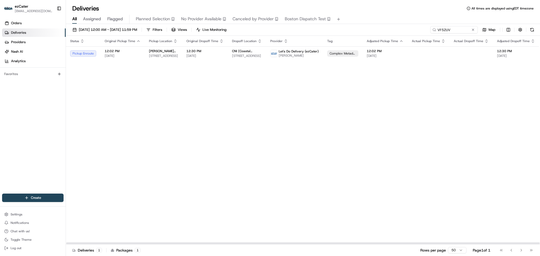
click at [454, 138] on div "Status Original Pickup Time Pickup Location Original Dropoff Time Dropoff Locat…" at bounding box center [342, 140] width 553 height 209
drag, startPoint x: 452, startPoint y: 29, endPoint x: 311, endPoint y: 26, distance: 141.4
click at [311, 26] on div "08/01/2025 12:00 AM - 08/31/2025 11:59 PM Filters Views Live Monitoring VF52UV …" at bounding box center [303, 31] width 474 height 10
paste input "818GU4"
click at [472, 126] on div "Status Original Pickup Time Pickup Location Original Dropoff Time Dropoff Locat…" at bounding box center [343, 140] width 554 height 209
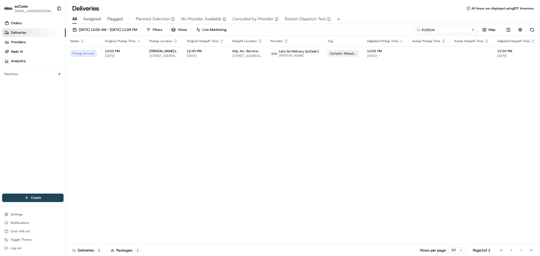
paste input "REL-YUR03T"
drag, startPoint x: 457, startPoint y: 31, endPoint x: 348, endPoint y: 13, distance: 110.2
click at [350, 13] on div "Deliveries All times are displayed using EDT timezone All Assigned Flagged Plan…" at bounding box center [303, 128] width 474 height 256
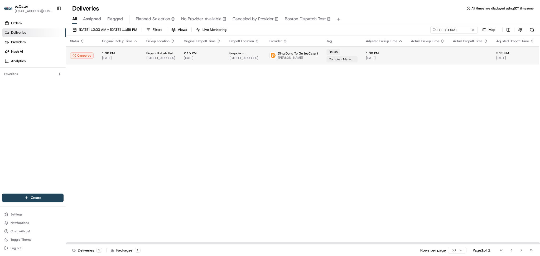
click at [119, 53] on span "1:30 PM" at bounding box center [120, 53] width 36 height 4
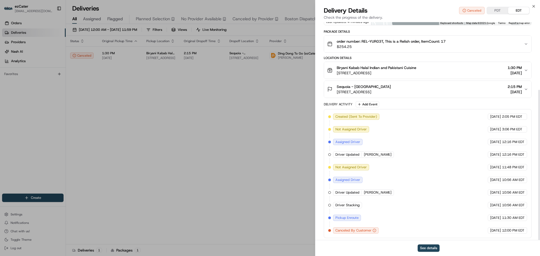
scroll to position [98, 0]
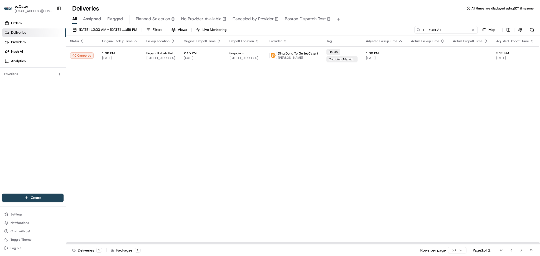
drag, startPoint x: 462, startPoint y: 30, endPoint x: 343, endPoint y: 21, distance: 119.3
click at [343, 21] on div "Deliveries All times are displayed using EDT timezone All Assigned Flagged Plan…" at bounding box center [303, 128] width 474 height 256
paste input "2QK0X"
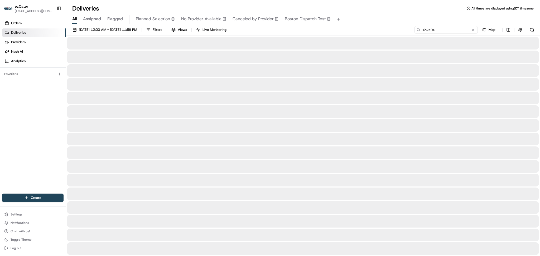
type input "R2QK0X"
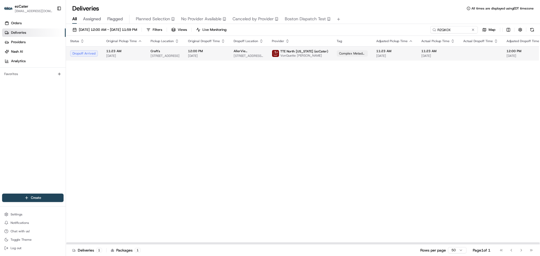
click at [482, 53] on td at bounding box center [480, 53] width 43 height 14
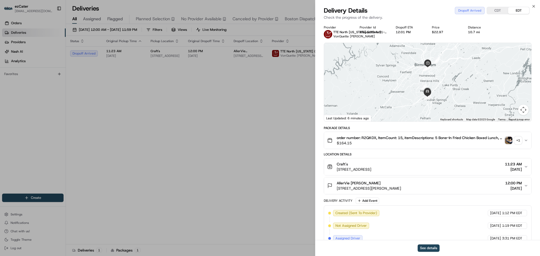
click at [526, 185] on icon "button" at bounding box center [526, 186] width 4 height 4
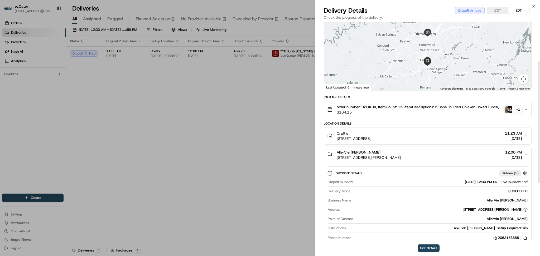
scroll to position [106, 0]
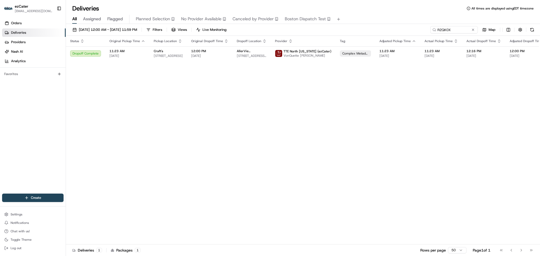
click at [473, 137] on div "Status Original Pickup Time Pickup Location Original Dropoff Time Dropoff Locat…" at bounding box center [349, 140] width 566 height 209
drag, startPoint x: 454, startPoint y: 29, endPoint x: 309, endPoint y: 29, distance: 145.6
click at [309, 29] on div "08/01/2025 12:00 AM - 08/31/2025 11:59 PM Filters Views Live Monitoring R2QK0X …" at bounding box center [303, 31] width 474 height 10
paste input "Y9WUMQ"
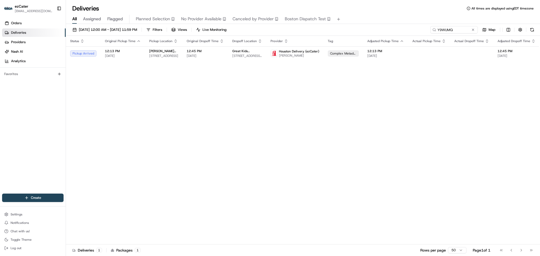
click at [492, 122] on div "Status Original Pickup Time Pickup Location Original Dropoff Time Dropoff Locat…" at bounding box center [343, 140] width 554 height 209
drag, startPoint x: 441, startPoint y: 29, endPoint x: 313, endPoint y: 21, distance: 128.4
click at [313, 21] on div "Deliveries All times are displayed using EDT timezone All Assigned Flagged Plan…" at bounding box center [303, 128] width 474 height 256
paste input "VF52UV"
click at [245, 53] on span "CNI (Coastal Neurological Institute)" at bounding box center [247, 51] width 30 height 4
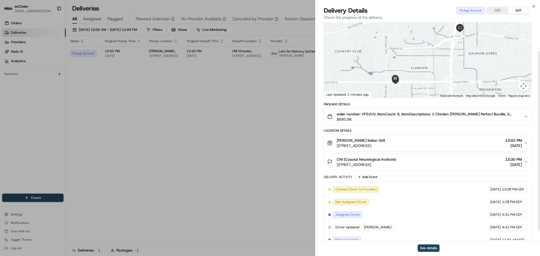
scroll to position [35, 0]
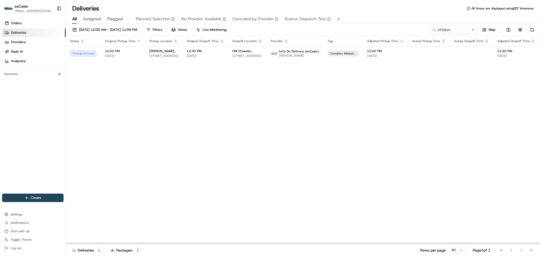
click at [452, 117] on div "Status Original Pickup Time Pickup Location Original Dropoff Time Dropoff Locat…" at bounding box center [343, 140] width 554 height 209
drag, startPoint x: 453, startPoint y: 34, endPoint x: 448, endPoint y: 33, distance: 5.8
click at [448, 33] on div "08/01/2025 12:00 AM - 08/31/2025 11:59 PM Filters Views Live Monitoring VF52UV …" at bounding box center [303, 31] width 474 height 10
drag, startPoint x: 452, startPoint y: 30, endPoint x: 278, endPoint y: 22, distance: 174.8
click at [278, 22] on div "Deliveries All times are displayed using EDT timezone All Assigned Flagged Plan…" at bounding box center [303, 128] width 474 height 256
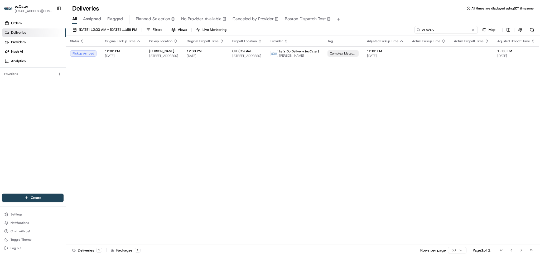
paste input "MZ5AG7"
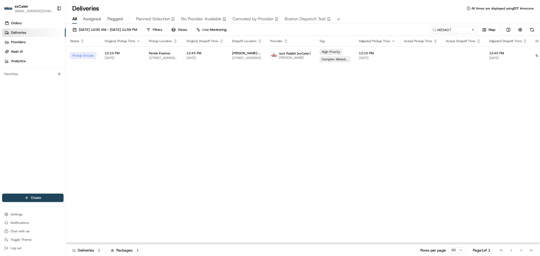
click at [506, 76] on div "Status Original Pickup Time Pickup Location Original Dropoff Time Dropoff Locat…" at bounding box center [339, 140] width 546 height 209
drag, startPoint x: 459, startPoint y: 31, endPoint x: 347, endPoint y: 30, distance: 111.8
click at [347, 30] on div "08/01/2025 12:00 AM - 08/31/2025 11:59 PM Filters Views Live Monitoring MZ5AG7 …" at bounding box center [303, 31] width 474 height 10
paste input "ZJUCA6"
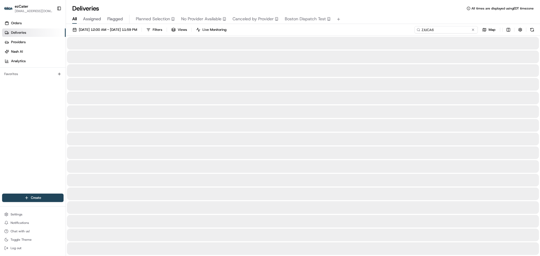
click at [458, 30] on input "ZJUCA6" at bounding box center [446, 29] width 63 height 7
click at [457, 28] on input "ZJUCA6" at bounding box center [446, 29] width 63 height 7
drag, startPoint x: 455, startPoint y: 29, endPoint x: 404, endPoint y: 29, distance: 51.2
click at [404, 29] on div "08/01/2025 12:00 AM - 08/31/2025 11:59 PM Filters Views Live Monitoring ZJUCA6 …" at bounding box center [303, 31] width 474 height 10
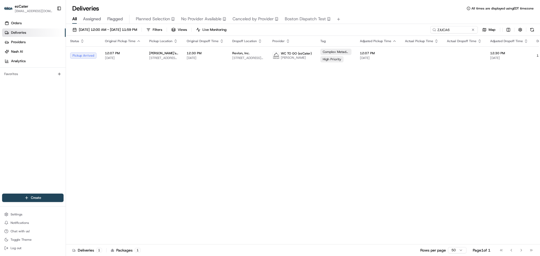
drag, startPoint x: 485, startPoint y: 122, endPoint x: 486, endPoint y: 112, distance: 10.3
click at [486, 119] on div "Status Original Pickup Time Pickup Location Original Dropoff Time Dropoff Locat…" at bounding box center [339, 140] width 547 height 209
drag, startPoint x: 454, startPoint y: 27, endPoint x: 338, endPoint y: 27, distance: 115.8
click at [340, 27] on div "08/01/2025 12:00 AM - 08/31/2025 11:59 PM Filters Views Live Monitoring ZJUCA6 …" at bounding box center [303, 31] width 474 height 10
paste input "4QVE7U"
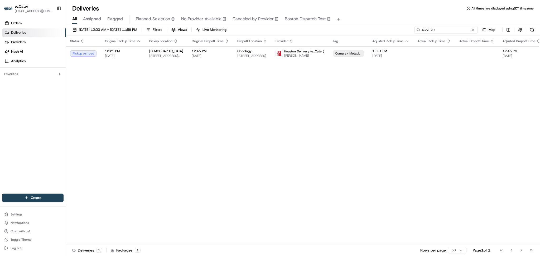
drag, startPoint x: 437, startPoint y: 27, endPoint x: 383, endPoint y: 22, distance: 54.8
click at [383, 22] on div "Deliveries All times are displayed using EDT timezone All Assigned Flagged Plan…" at bounding box center [303, 128] width 474 height 256
paste input "KYA82M"
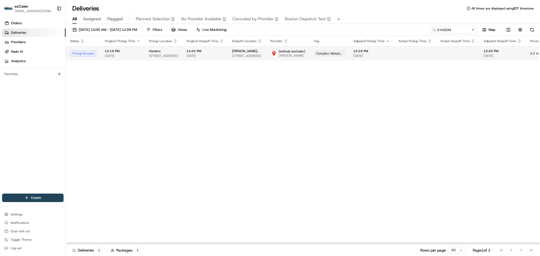
click at [121, 53] on span "12:19 PM" at bounding box center [123, 51] width 36 height 4
drag, startPoint x: 481, startPoint y: 88, endPoint x: 478, endPoint y: 75, distance: 12.9
click at [481, 87] on div "Status Original Pickup Time Pickup Location Original Dropoff Time Dropoff Locat…" at bounding box center [336, 140] width 540 height 209
drag, startPoint x: 458, startPoint y: 31, endPoint x: 346, endPoint y: 31, distance: 112.9
click at [347, 31] on div "08/01/2025 12:00 AM - 08/31/2025 11:59 PM Filters Views Live Monitoring KYA82M …" at bounding box center [303, 31] width 474 height 10
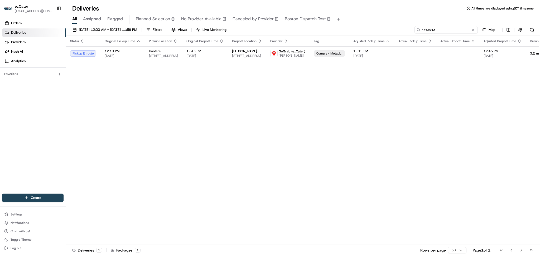
paste input "PPCXGG"
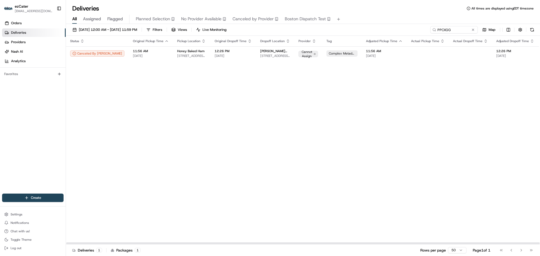
click at [407, 48] on td at bounding box center [428, 53] width 42 height 14
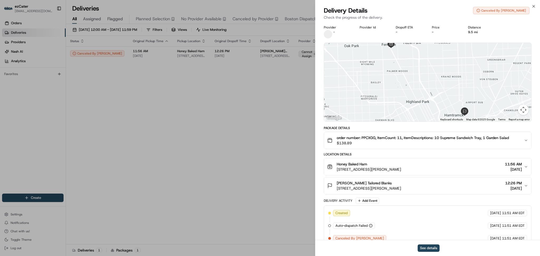
click at [524, 138] on icon "button" at bounding box center [526, 140] width 4 height 4
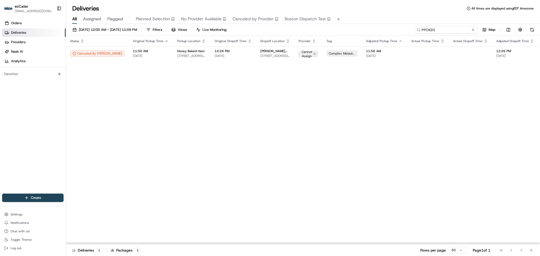
drag, startPoint x: 457, startPoint y: 27, endPoint x: 328, endPoint y: 25, distance: 129.0
click at [328, 25] on div "08/01/2025 12:00 AM - 08/31/2025 11:59 PM Filters Views Live Monitoring PPCXGG …" at bounding box center [303, 140] width 474 height 233
paste input "MZ5AG7"
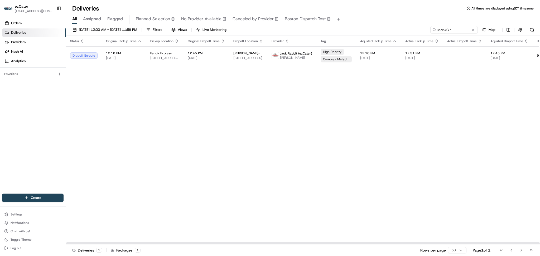
drag, startPoint x: 458, startPoint y: 127, endPoint x: 447, endPoint y: 71, distance: 57.8
click at [458, 125] on div "Status Original Pickup Time Pickup Location Original Dropoff Time Dropoff Locat…" at bounding box center [339, 140] width 547 height 209
drag, startPoint x: 435, startPoint y: 30, endPoint x: 334, endPoint y: 22, distance: 101.1
click at [335, 22] on div "Deliveries All times are displayed using EDT timezone All Assigned Flagged Plan…" at bounding box center [303, 128] width 474 height 256
paste input "KYA82M"
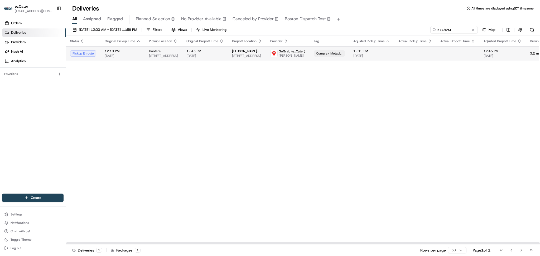
click at [241, 56] on span "1705 E Broadway # 280, Columbia, MO 65201, USA" at bounding box center [247, 56] width 30 height 4
drag, startPoint x: 492, startPoint y: 152, endPoint x: 484, endPoint y: 116, distance: 36.9
click at [492, 152] on div "Status Original Pickup Time Pickup Location Original Dropoff Time Dropoff Locat…" at bounding box center [336, 140] width 540 height 209
drag, startPoint x: 458, startPoint y: 30, endPoint x: 365, endPoint y: 30, distance: 93.4
click at [366, 30] on div "08/01/2025 12:00 AM - 08/31/2025 11:59 PM Filters Views Live Monitoring KYA82M …" at bounding box center [303, 31] width 474 height 10
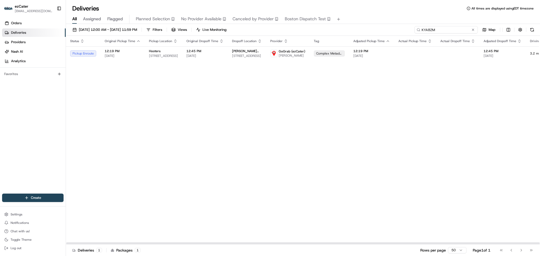
paste input "049RUX"
type input "049RUX"
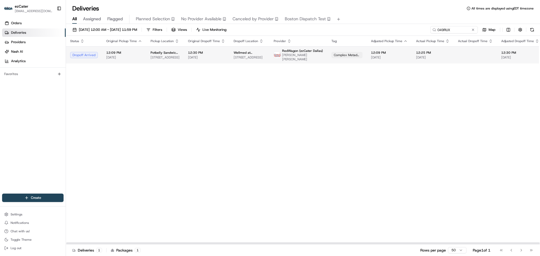
click at [146, 53] on td "Potbelly Sandwich Shop 3900 Arlington Highlands Blvd, Arlington, TX 76018, USA" at bounding box center [164, 54] width 37 height 17
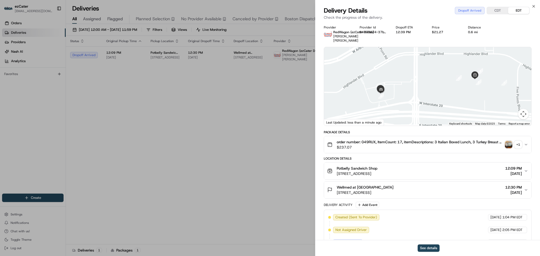
click at [512, 190] on span "[DATE]" at bounding box center [513, 192] width 17 height 5
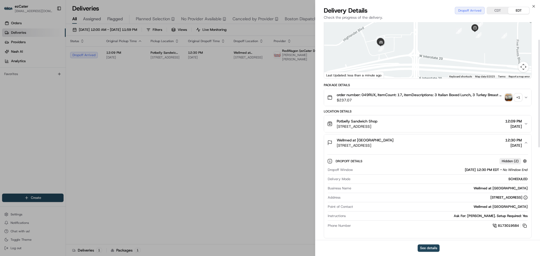
scroll to position [35, 0]
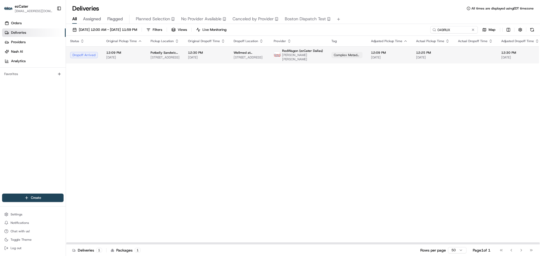
click at [505, 53] on span "12:30 PM" at bounding box center [520, 53] width 38 height 4
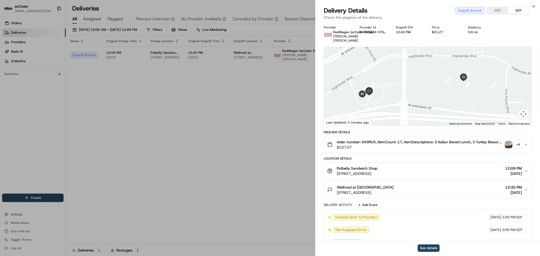
click at [513, 141] on button "+ 4" at bounding box center [513, 144] width 17 height 7
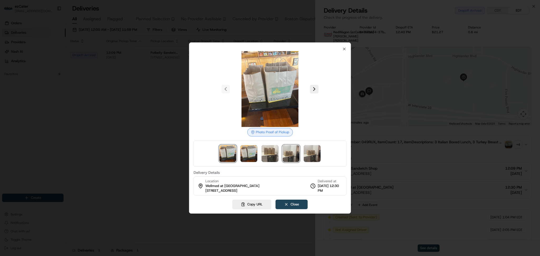
drag, startPoint x: 285, startPoint y: 152, endPoint x: 288, endPoint y: 154, distance: 3.0
click at [288, 154] on img at bounding box center [291, 153] width 17 height 17
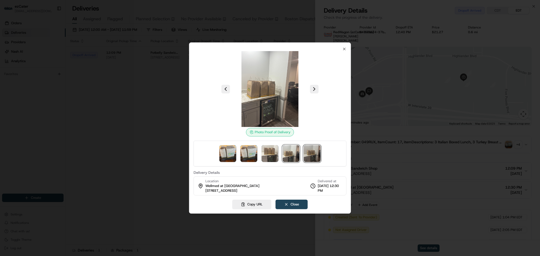
click at [314, 157] on img at bounding box center [312, 153] width 17 height 17
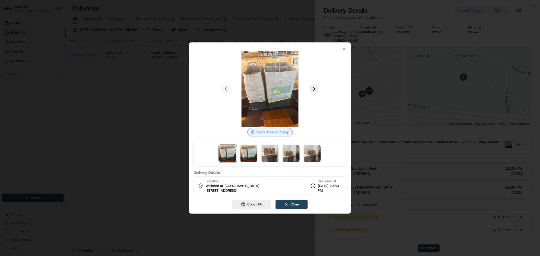
click at [170, 145] on div at bounding box center [270, 128] width 540 height 256
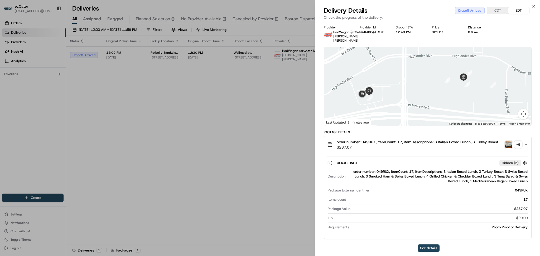
click at [518, 141] on div "+ 5" at bounding box center [518, 144] width 7 height 7
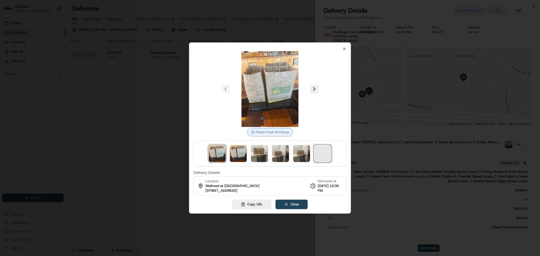
click at [318, 149] on span at bounding box center [322, 153] width 17 height 17
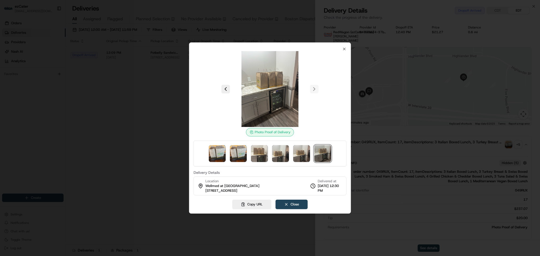
click at [99, 124] on div at bounding box center [270, 128] width 540 height 256
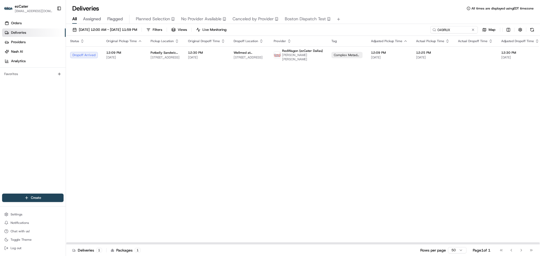
drag, startPoint x: 485, startPoint y: 94, endPoint x: 471, endPoint y: 33, distance: 62.8
click at [485, 91] on div "Status Original Pickup Time Pickup Location Original Dropoff Time Dropoff Locat…" at bounding box center [345, 140] width 558 height 209
drag, startPoint x: 456, startPoint y: 25, endPoint x: 357, endPoint y: 25, distance: 99.2
click at [357, 25] on div "08/01/2025 12:00 AM - 08/31/2025 11:59 PM Filters Views Live Monitoring 049RUX …" at bounding box center [303, 140] width 474 height 233
click at [456, 31] on input "049RUX" at bounding box center [446, 29] width 63 height 7
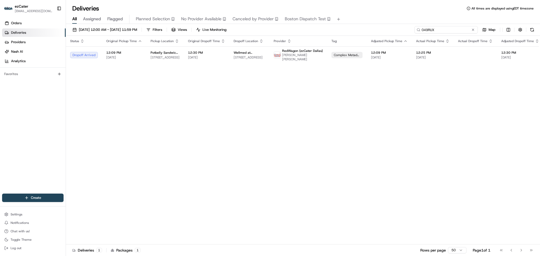
drag, startPoint x: 455, startPoint y: 29, endPoint x: 381, endPoint y: 27, distance: 74.4
click at [381, 27] on div "08/01/2025 12:00 AM - 08/31/2025 11:59 PM Filters Views Live Monitoring 049RUX …" at bounding box center [303, 31] width 474 height 10
paste input "KYA82M"
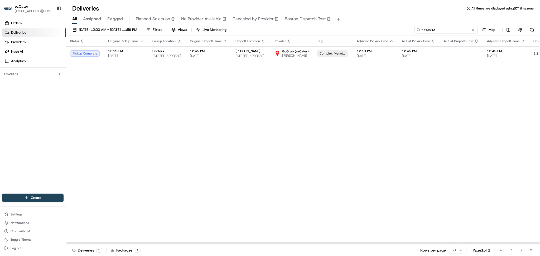
click at [453, 27] on input "KYA82M" at bounding box center [446, 29] width 63 height 7
drag, startPoint x: 452, startPoint y: 28, endPoint x: 361, endPoint y: 28, distance: 91.0
click at [361, 28] on div "08/01/2025 12:00 AM - 08/31/2025 11:59 PM Filters Views Live Monitoring KYA82M …" at bounding box center [303, 31] width 474 height 10
paste input "049RUX"
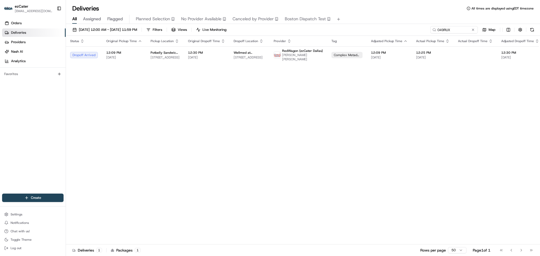
click at [467, 15] on div "All Assigned Flagged Planned Selection No Provider Available Canceled by Provid…" at bounding box center [303, 19] width 474 height 9
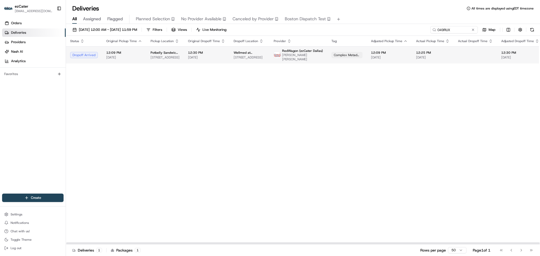
click at [274, 57] on span at bounding box center [277, 54] width 7 height 7
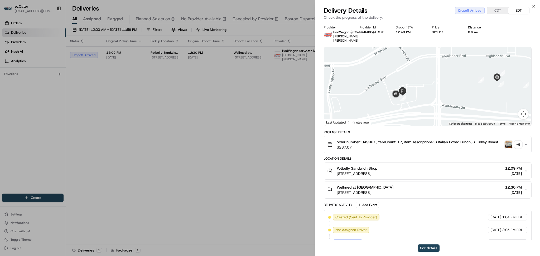
drag, startPoint x: 392, startPoint y: 106, endPoint x: 426, endPoint y: 106, distance: 34.3
click at [426, 106] on div at bounding box center [427, 86] width 207 height 79
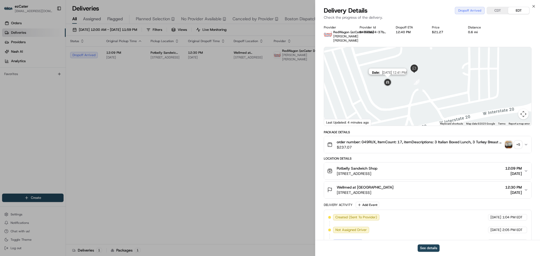
drag, startPoint x: 443, startPoint y: 108, endPoint x: 391, endPoint y: 82, distance: 58.3
click at [391, 82] on div "Date : 08/19/2025 12:41 PM" at bounding box center [427, 86] width 207 height 79
drag, startPoint x: 433, startPoint y: 86, endPoint x: 437, endPoint y: 88, distance: 4.7
click at [437, 88] on div at bounding box center [427, 86] width 207 height 79
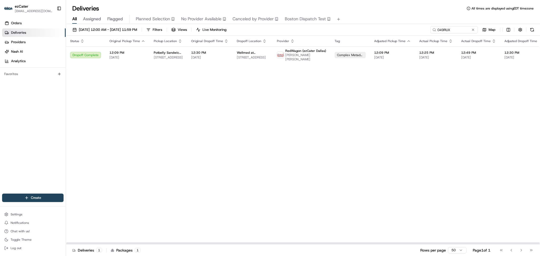
click at [477, 145] on div "Status Original Pickup Time Pickup Location Original Dropoff Time Dropoff Locat…" at bounding box center [346, 140] width 561 height 209
drag, startPoint x: 454, startPoint y: 30, endPoint x: 297, endPoint y: 3, distance: 159.0
click at [298, 3] on div "Deliveries All times are displayed using EDT timezone All Assigned Flagged Plan…" at bounding box center [303, 128] width 474 height 256
paste input "REL-165H0G"
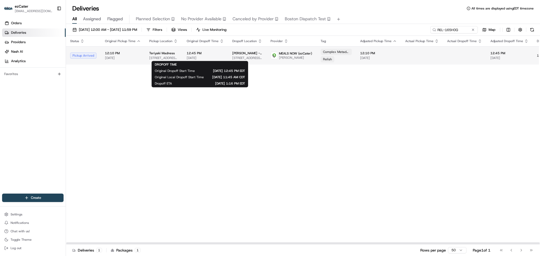
click at [192, 56] on span "[DATE]" at bounding box center [205, 58] width 37 height 4
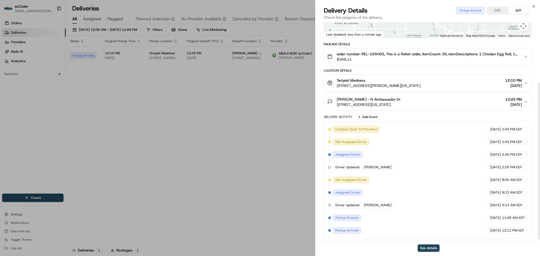
scroll to position [85, 0]
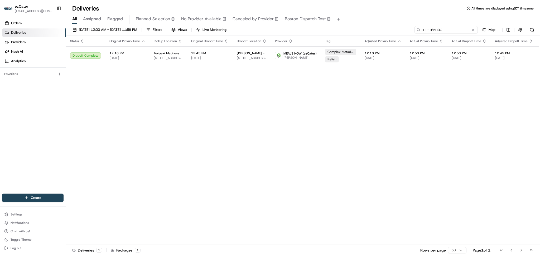
drag, startPoint x: 456, startPoint y: 30, endPoint x: 335, endPoint y: 29, distance: 121.1
click at [335, 29] on div "08/01/2025 12:00 AM - 08/31/2025 11:59 PM Filters Views Live Monitoring REL-165…" at bounding box center [303, 31] width 474 height 10
paste input "T7KW20"
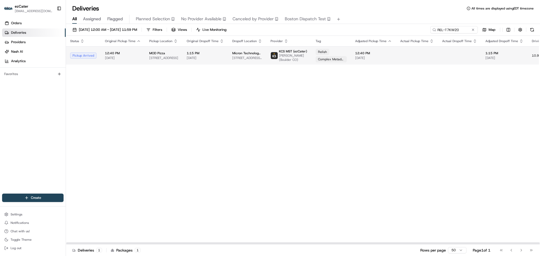
drag, startPoint x: 478, startPoint y: 93, endPoint x: 472, endPoint y: 61, distance: 32.9
click at [479, 92] on div "Status Original Pickup Time Pickup Location Original Dropoff Time Dropoff Locat…" at bounding box center [337, 140] width 542 height 209
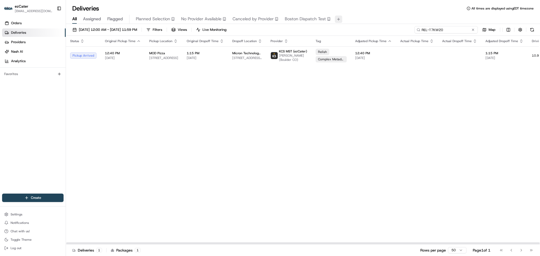
drag, startPoint x: 462, startPoint y: 28, endPoint x: 338, endPoint y: 22, distance: 123.8
click at [338, 22] on div "Deliveries All times are displayed using EDT timezone All Assigned Flagged Plan…" at bounding box center [303, 128] width 474 height 256
paste input "H014KC"
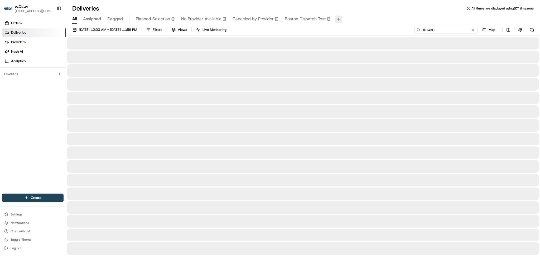
type input "H014KC"
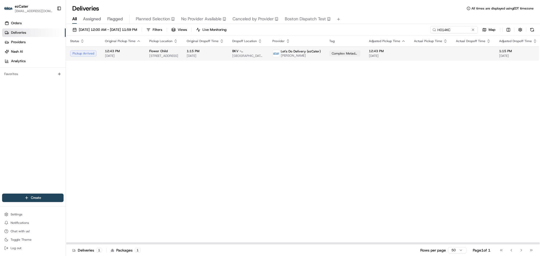
click at [183, 57] on td "1:15 PM 08/19/2025" at bounding box center [206, 53] width 46 height 14
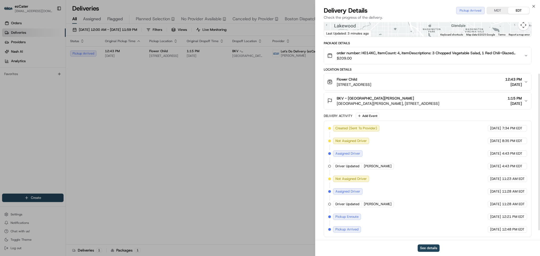
scroll to position [85, 0]
drag, startPoint x: 409, startPoint y: 83, endPoint x: 337, endPoint y: 80, distance: 72.1
click at [337, 80] on div "Flower Child 3110 E 1st Ave, Denver, CO 80206, USA 12:43 PM 08/19/2025" at bounding box center [425, 81] width 197 height 11
copy div "Flower Child 3110 E 1st Ave, Denver, CO 80206, USA"
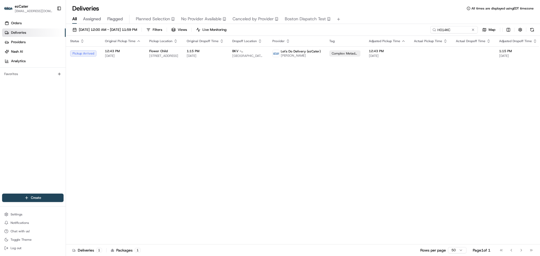
click at [422, 144] on div "Status Original Pickup Time Pickup Location Original Dropoff Time Dropoff Locat…" at bounding box center [344, 140] width 556 height 209
click at [511, 88] on div "Status Original Pickup Time Pickup Location Original Dropoff Time Dropoff Locat…" at bounding box center [345, 140] width 559 height 209
drag, startPoint x: 462, startPoint y: 80, endPoint x: 461, endPoint y: 69, distance: 10.9
click at [462, 80] on div "Status Original Pickup Time Pickup Location Original Dropoff Time Dropoff Locat…" at bounding box center [345, 140] width 559 height 209
drag, startPoint x: 455, startPoint y: 28, endPoint x: 345, endPoint y: 26, distance: 110.3
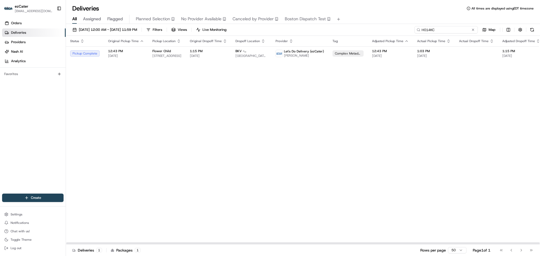
click at [345, 26] on div "08/01/2025 12:00 AM - 08/31/2025 11:59 PM Filters Views Live Monitoring H014KC …" at bounding box center [303, 31] width 474 height 10
paste input "REL-T7KW20"
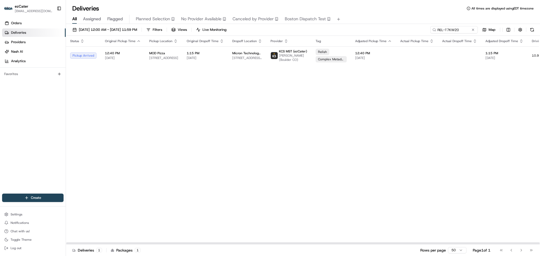
drag, startPoint x: 471, startPoint y: 126, endPoint x: 473, endPoint y: 105, distance: 20.9
click at [473, 125] on div "Status Original Pickup Time Pickup Location Original Dropoff Time Dropoff Locat…" at bounding box center [337, 140] width 542 height 209
drag, startPoint x: 461, startPoint y: 27, endPoint x: 332, endPoint y: 24, distance: 129.8
click at [332, 24] on div "Deliveries All times are displayed using EDT timezone All Assigned Flagged Plan…" at bounding box center [303, 128] width 474 height 256
paste input "H6V0CZ"
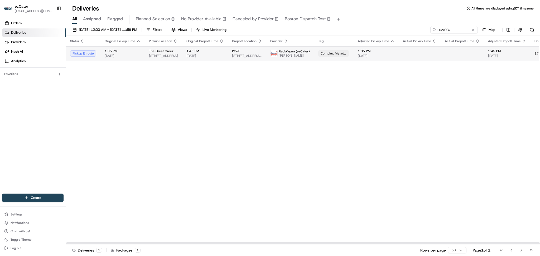
click at [151, 50] on span "The Great Greek Mediterranean Grill" at bounding box center [163, 51] width 29 height 4
drag, startPoint x: 446, startPoint y: 94, endPoint x: 453, endPoint y: 48, distance: 46.7
click at [447, 91] on div "Status Original Pickup Time Pickup Location Original Dropoff Time Dropoff Locat…" at bounding box center [338, 140] width 544 height 209
drag, startPoint x: 457, startPoint y: 30, endPoint x: 336, endPoint y: 30, distance: 121.3
click at [336, 30] on div "08/01/2025 12:00 AM - 08/31/2025 11:59 PM Filters Views Live Monitoring H6V0CZ …" at bounding box center [303, 31] width 474 height 10
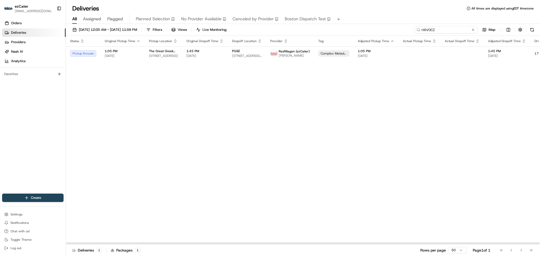
paste input "REL-T7KW20"
click at [102, 130] on div "Status Original Pickup Time Pickup Location Original Dropoff Time Dropoff Locat…" at bounding box center [337, 140] width 542 height 209
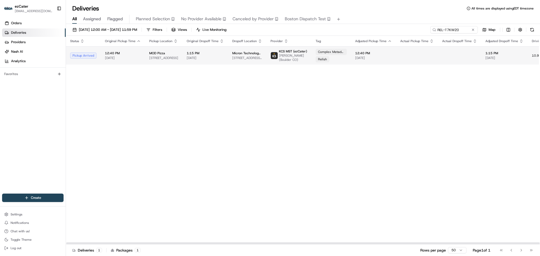
click at [198, 57] on span "[DATE]" at bounding box center [205, 58] width 37 height 4
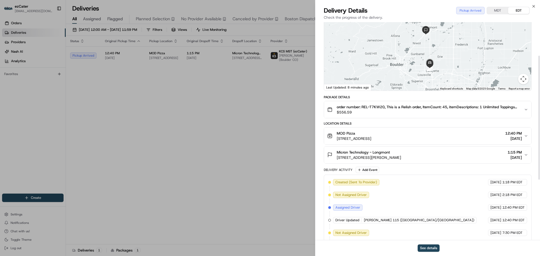
scroll to position [166, 0]
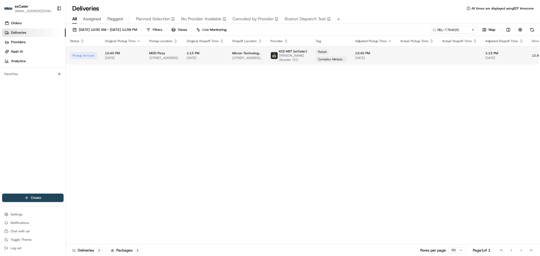
drag, startPoint x: 467, startPoint y: 98, endPoint x: 462, endPoint y: 49, distance: 49.5
click at [467, 96] on div "Status Original Pickup Time Pickup Location Original Dropoff Time Dropoff Locat…" at bounding box center [337, 140] width 542 height 209
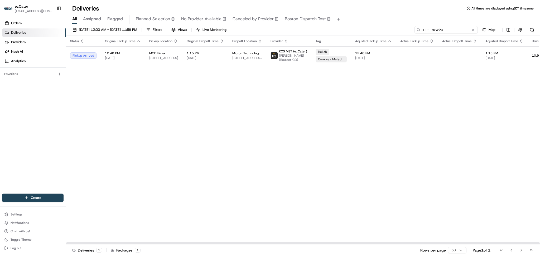
drag, startPoint x: 461, startPoint y: 29, endPoint x: 340, endPoint y: 26, distance: 120.6
click at [340, 26] on div "08/01/2025 12:00 AM - 08/31/2025 11:59 PM Filters Views Live Monitoring REL-T7K…" at bounding box center [303, 31] width 474 height 10
paste input "H6V0CZ"
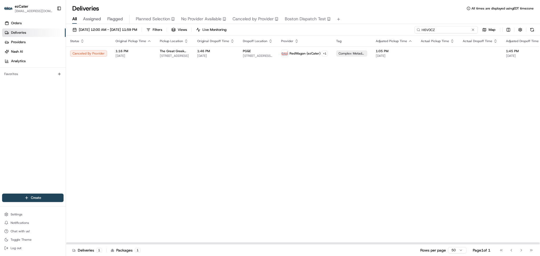
drag, startPoint x: 453, startPoint y: 29, endPoint x: 367, endPoint y: 29, distance: 86.8
click at [367, 29] on div "08/01/2025 12:00 AM - 08/31/2025 11:59 PM Filters Views Live Monitoring H6V0CZ …" at bounding box center [303, 31] width 474 height 10
paste input "REL-T7KW20"
type input "REL-T7KW20"
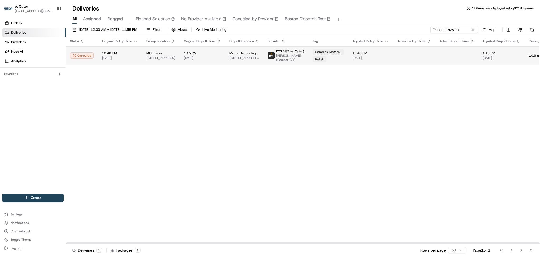
click at [495, 57] on span "[DATE]" at bounding box center [502, 58] width 38 height 4
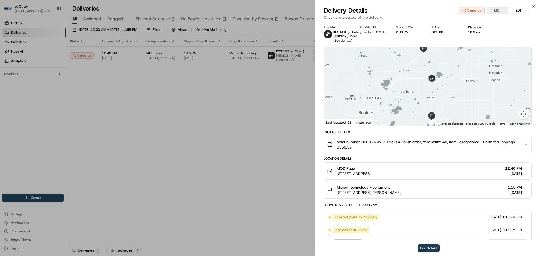
click at [431, 247] on button "See details" at bounding box center [429, 248] width 22 height 7
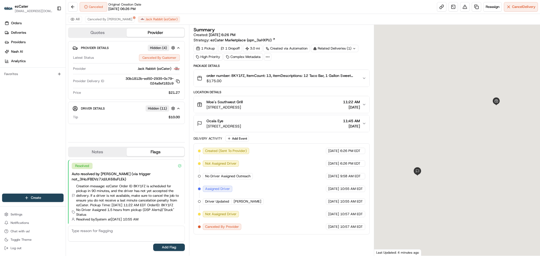
scroll to position [13, 0]
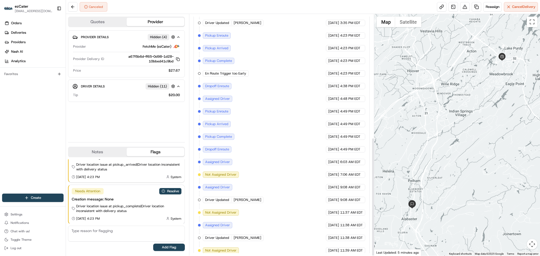
scroll to position [252, 0]
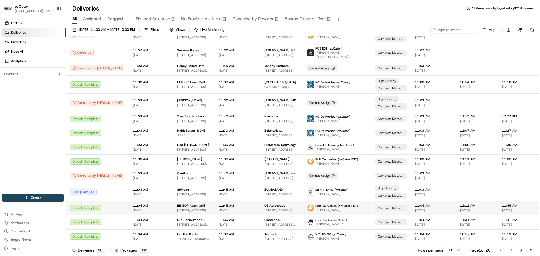
scroll to position [418, 0]
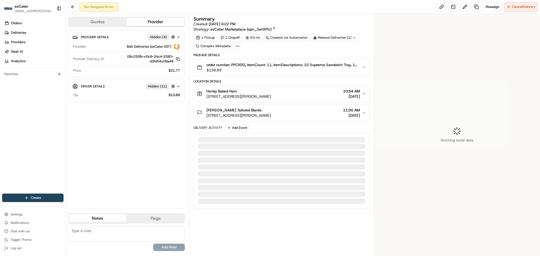
click at [122, 175] on div "Provider Details Hidden ( 4 ) Provider Bolt Deliveries (ezCater EST) Provider D…" at bounding box center [126, 117] width 117 height 174
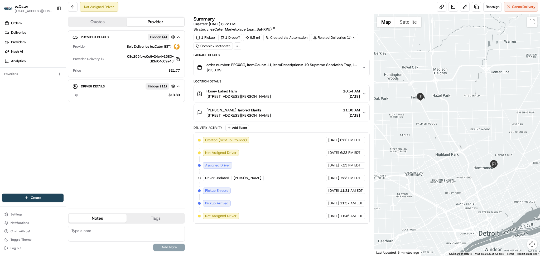
click at [121, 141] on div "Provider Details Hidden ( 4 ) Provider Bolt Deliveries (ezCater EST) Provider D…" at bounding box center [126, 117] width 117 height 174
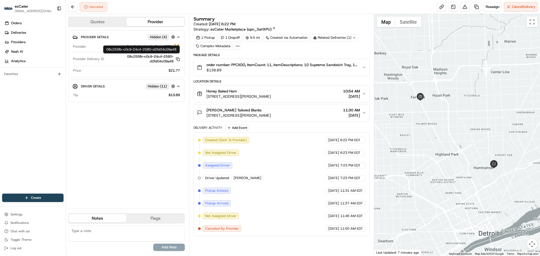
click at [129, 118] on div "Provider Details Hidden ( 4 ) Provider Bolt Deliveries (ezCater EST) Provider D…" at bounding box center [126, 117] width 117 height 174
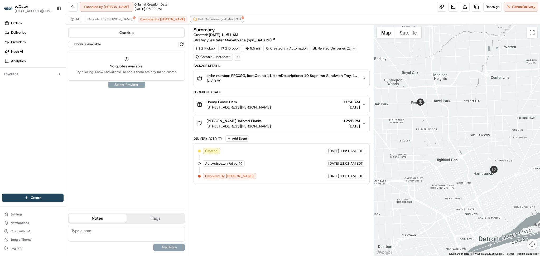
click at [198, 21] on span "Bolt Deliveries (ezCater EST)" at bounding box center [219, 19] width 43 height 4
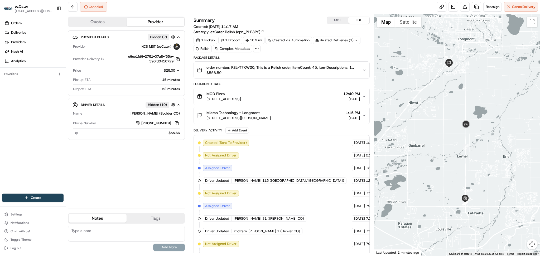
click at [176, 72] on icon "button" at bounding box center [178, 71] width 4 height 4
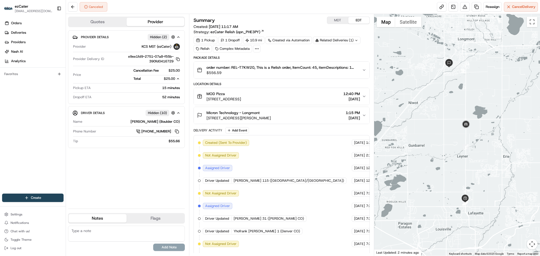
click at [154, 176] on div "Provider Details Hidden ( 2 ) Provider KCS MST (ezCater) Provider Delivery ID e…" at bounding box center [126, 117] width 117 height 174
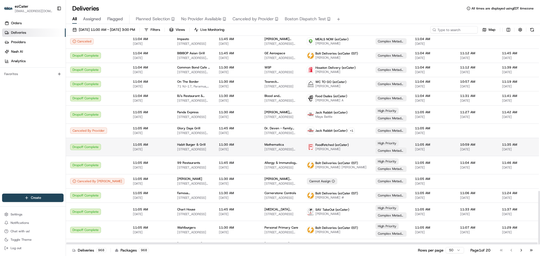
scroll to position [604, 0]
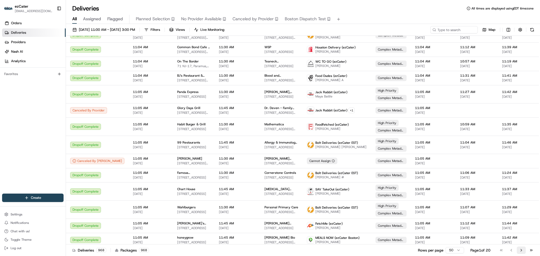
click at [521, 252] on button "Go to next page" at bounding box center [521, 250] width 9 height 7
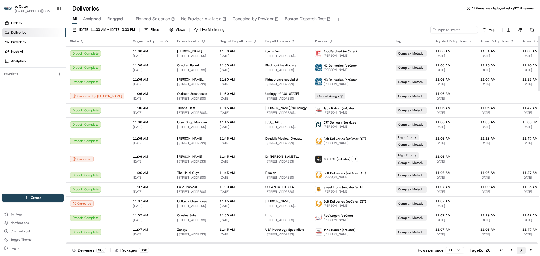
click at [521, 251] on button "Go to next page" at bounding box center [521, 250] width 9 height 7
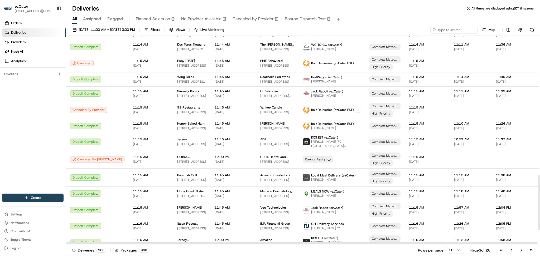
scroll to position [584, 0]
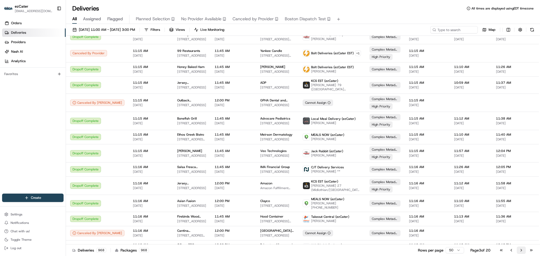
click at [519, 252] on button "Go to next page" at bounding box center [521, 250] width 9 height 7
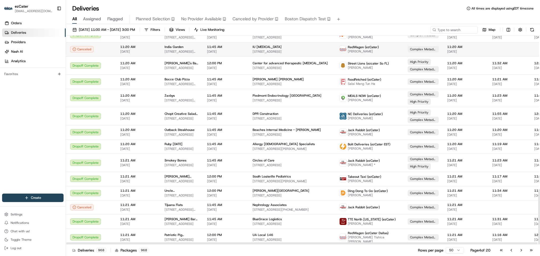
scroll to position [584, 0]
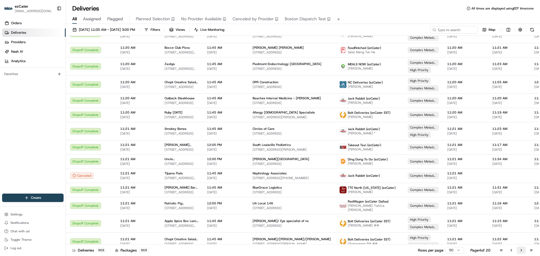
click at [520, 249] on button "Go to next page" at bounding box center [521, 250] width 9 height 7
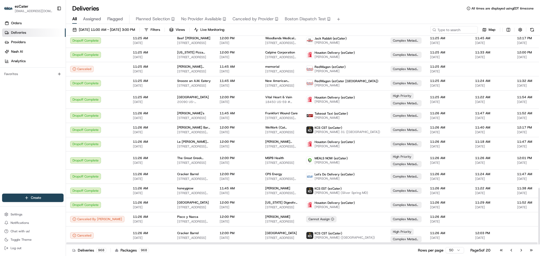
scroll to position [558, 0]
click at [522, 252] on button "Go to next page" at bounding box center [521, 250] width 9 height 7
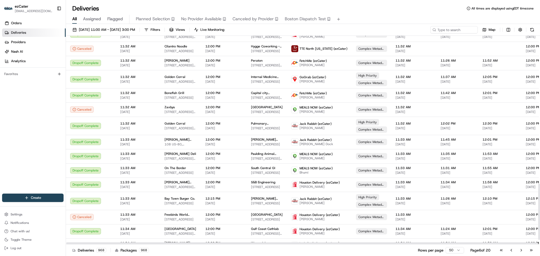
scroll to position [564, 0]
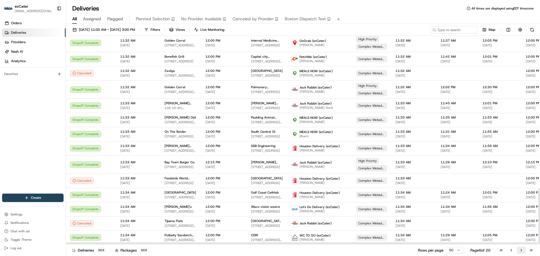
click at [520, 251] on button "Go to next page" at bounding box center [521, 250] width 9 height 7
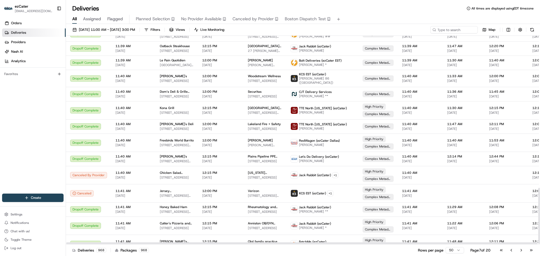
scroll to position [568, 0]
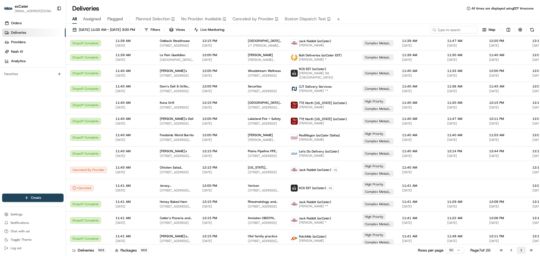
click at [520, 252] on button "Go to next page" at bounding box center [521, 250] width 9 height 7
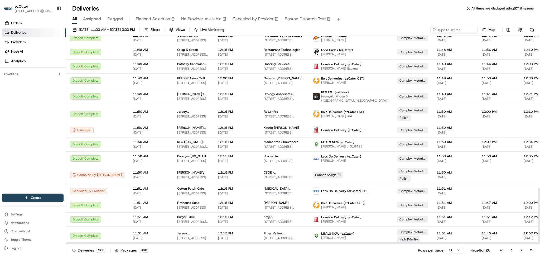
scroll to position [556, 0]
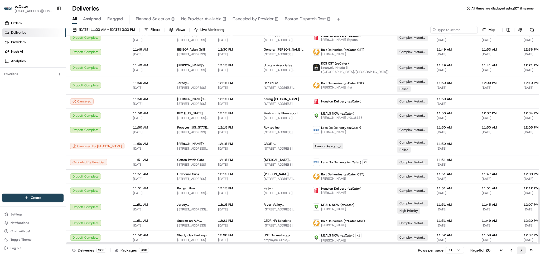
click at [520, 253] on button "Go to next page" at bounding box center [521, 250] width 9 height 7
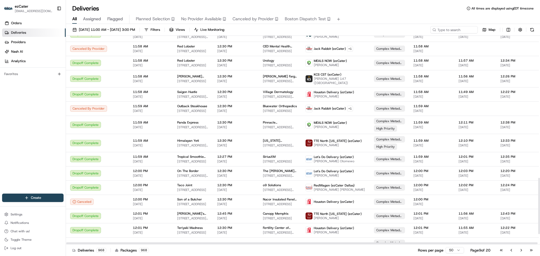
scroll to position [567, 0]
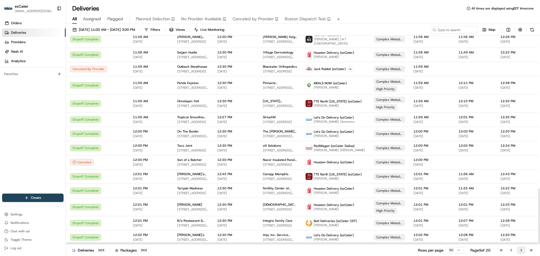
click at [520, 251] on button "Go to next page" at bounding box center [521, 250] width 9 height 7
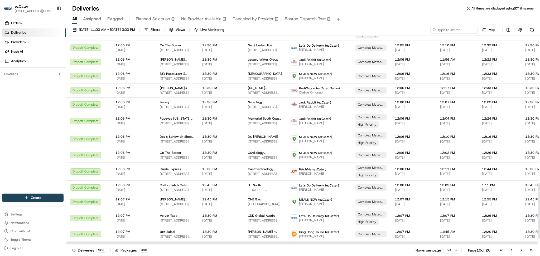
scroll to position [573, 0]
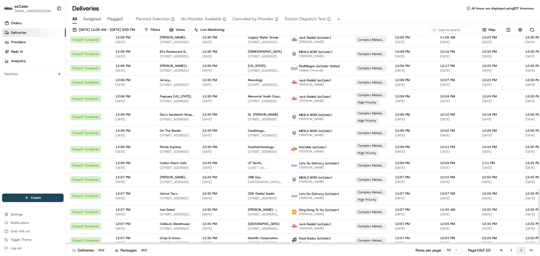
click at [522, 247] on div "Deliveries 968 Packages 968 Rows per page 50 Page 10 of 20 Go to first page Go …" at bounding box center [303, 251] width 474 height 12
click at [522, 250] on button "Go to next page" at bounding box center [521, 250] width 9 height 7
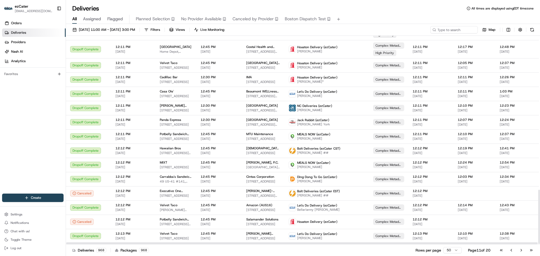
scroll to position [597, 0]
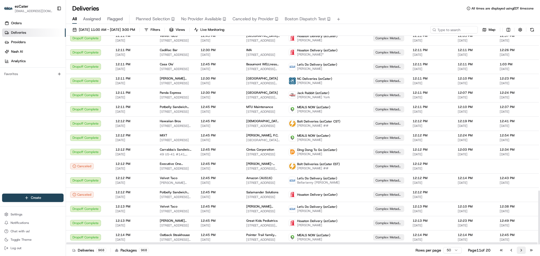
click at [521, 249] on button "Go to next page" at bounding box center [521, 250] width 9 height 7
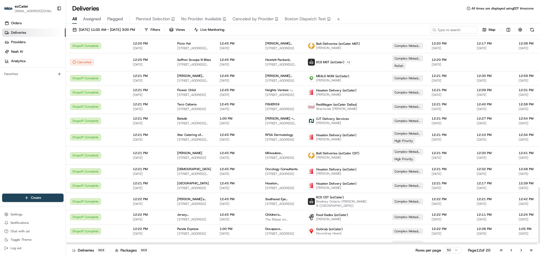
scroll to position [571, 0]
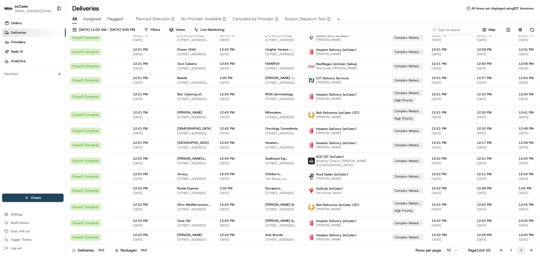
click at [522, 251] on button "Go to next page" at bounding box center [521, 250] width 9 height 7
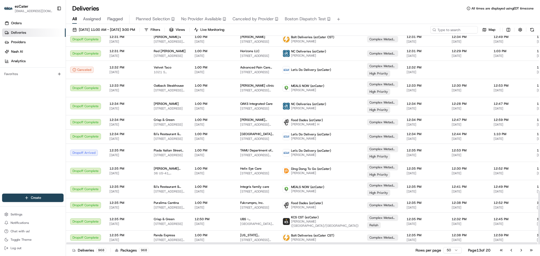
scroll to position [601, 0]
click at [522, 250] on button "Go to next page" at bounding box center [521, 250] width 9 height 7
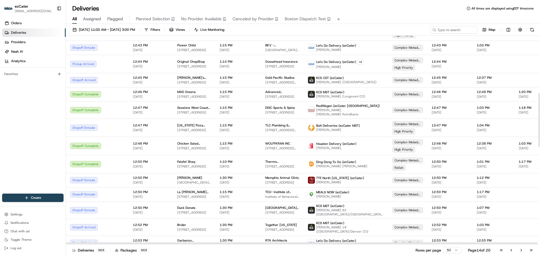
scroll to position [141, 0]
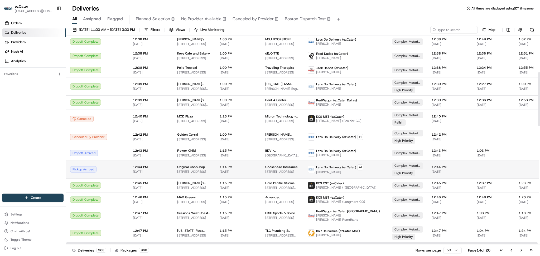
click at [146, 171] on span "[DATE]" at bounding box center [151, 172] width 36 height 4
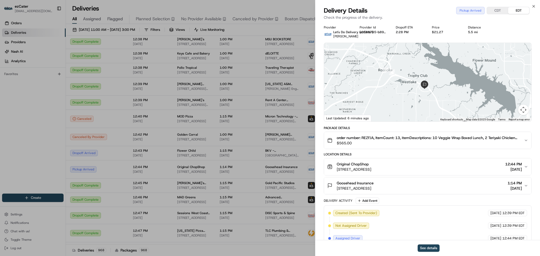
drag, startPoint x: 423, startPoint y: 83, endPoint x: 440, endPoint y: 110, distance: 32.0
click at [440, 110] on div at bounding box center [427, 82] width 207 height 79
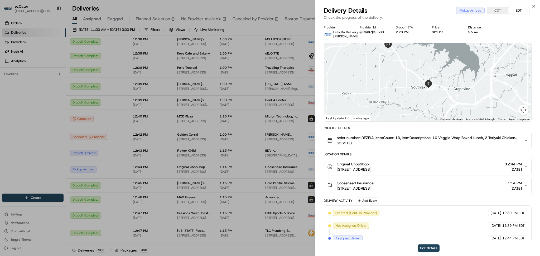
drag, startPoint x: 445, startPoint y: 111, endPoint x: 409, endPoint y: 71, distance: 54.4
click at [409, 71] on div at bounding box center [427, 82] width 207 height 79
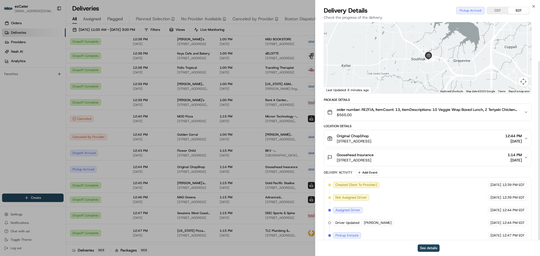
scroll to position [47, 0]
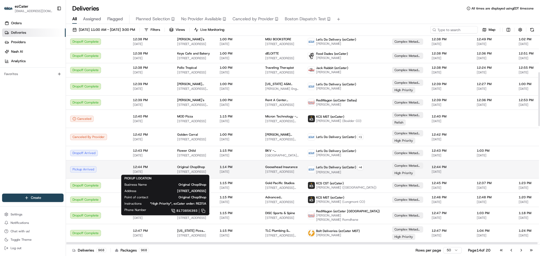
click at [177, 172] on span "2101 E Southlake Blvd Ste 100, Southlake, TX 76092, USA" at bounding box center [194, 172] width 34 height 4
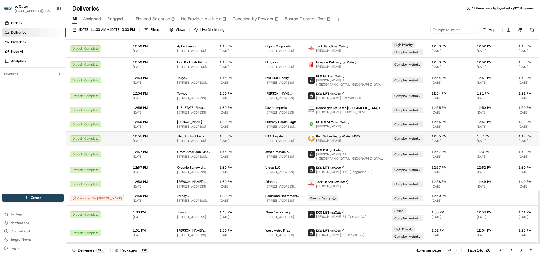
scroll to position [598, 0]
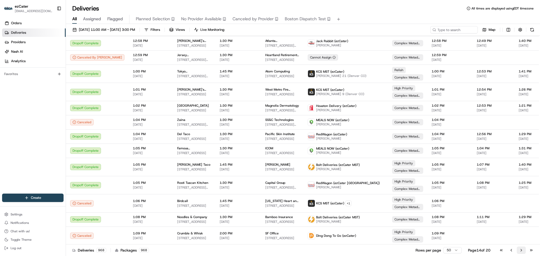
click at [522, 249] on button "Go to next page" at bounding box center [521, 250] width 9 height 7
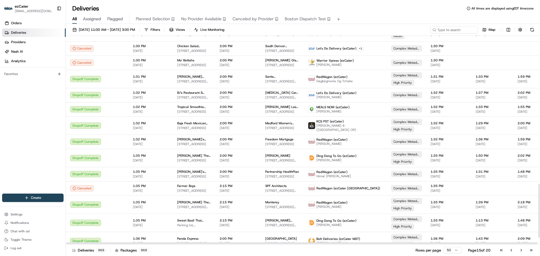
scroll to position [602, 0]
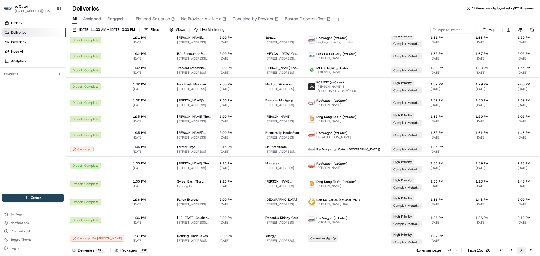
click at [520, 250] on button "Go to next page" at bounding box center [521, 250] width 9 height 7
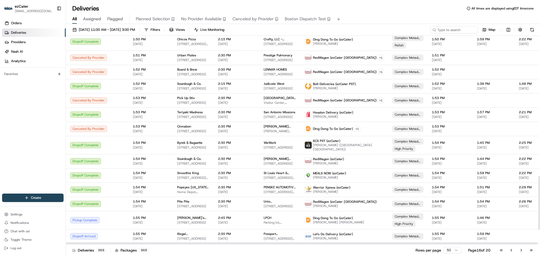
scroll to position [599, 0]
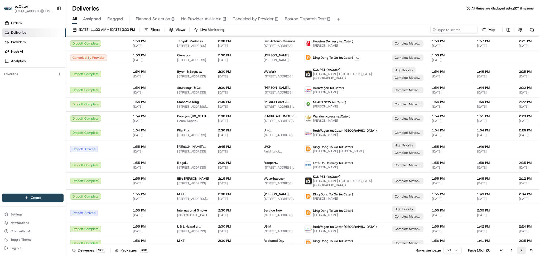
click at [524, 252] on button "Go to next page" at bounding box center [521, 250] width 9 height 7
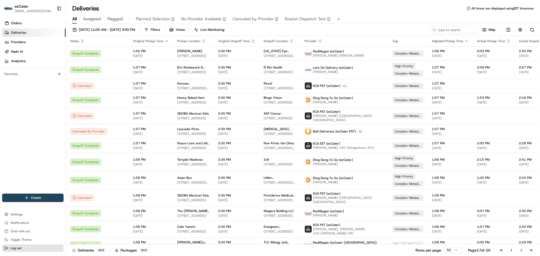
click at [28, 250] on button "Log out" at bounding box center [32, 248] width 61 height 7
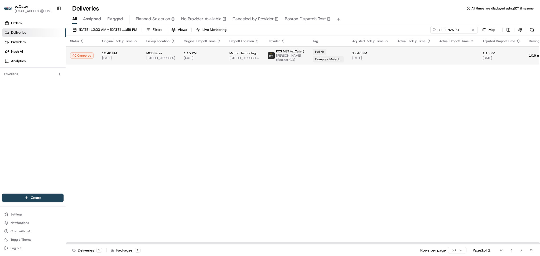
click at [315, 58] on span "Complex Metadata" at bounding box center [328, 59] width 26 height 4
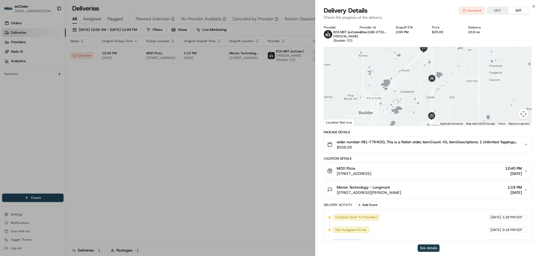
click at [431, 247] on button "See details" at bounding box center [429, 248] width 22 height 7
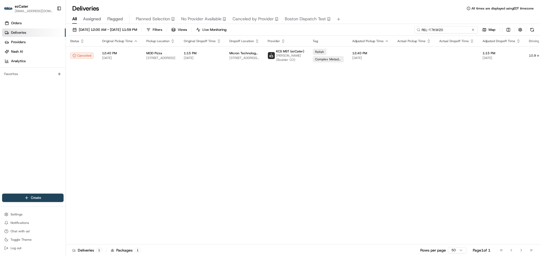
drag, startPoint x: 464, startPoint y: 28, endPoint x: 373, endPoint y: 28, distance: 91.0
click at [374, 28] on div "08/01/2025 12:00 AM - 08/31/2025 11:59 PM Filters Views Live Monitoring REL-T7K…" at bounding box center [303, 31] width 474 height 10
paste input "AZ136C"
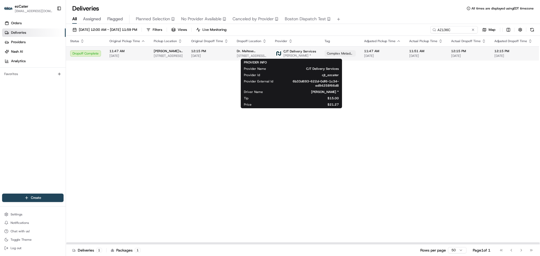
click at [286, 52] on span "CJT Delivery Services" at bounding box center [300, 51] width 33 height 4
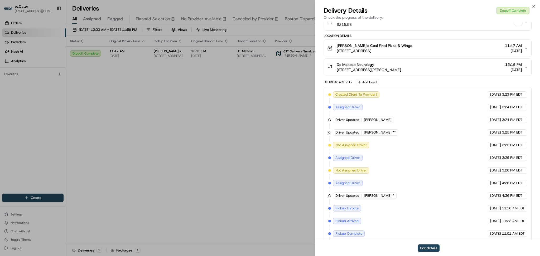
scroll to position [161, 0]
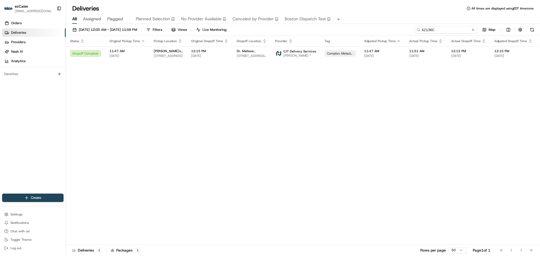
drag, startPoint x: 454, startPoint y: 27, endPoint x: 345, endPoint y: 27, distance: 108.9
click at [345, 27] on div "08/01/2025 12:00 AM - 08/31/2025 11:59 PM Filters Views Live Monitoring AZ136C …" at bounding box center [303, 31] width 474 height 10
paste input "K5ZZY0"
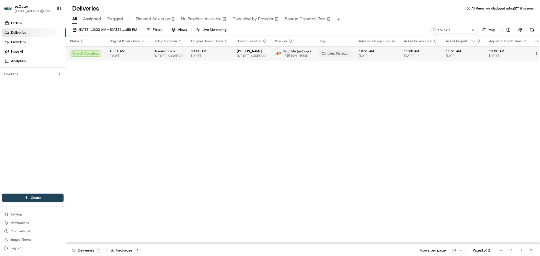
click at [178, 59] on td "Hawaiian Bros 2955 E 53rd St, Davenport, IA 52807, USA" at bounding box center [168, 53] width 37 height 14
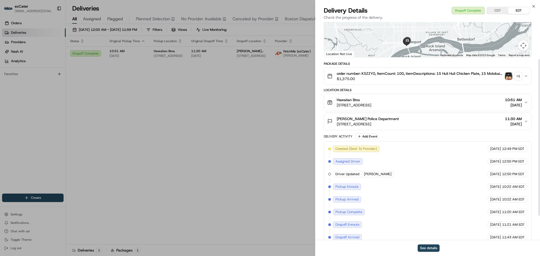
scroll to position [85, 0]
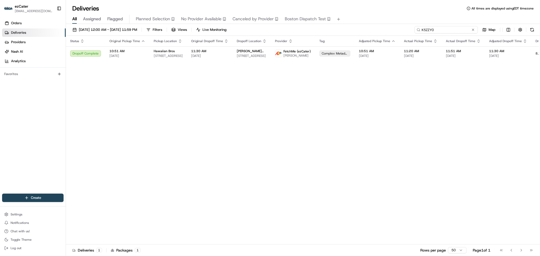
drag, startPoint x: 455, startPoint y: 29, endPoint x: 338, endPoint y: 29, distance: 117.1
click at [338, 29] on div "08/01/2025 12:00 AM - 08/31/2025 11:59 PM Filters Views Live Monitoring K5ZZY0 …" at bounding box center [303, 31] width 474 height 10
paste input "1U372H"
click at [218, 54] on span "[DATE]" at bounding box center [209, 56] width 37 height 4
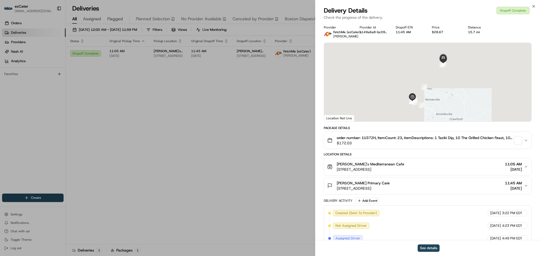
scroll to position [98, 0]
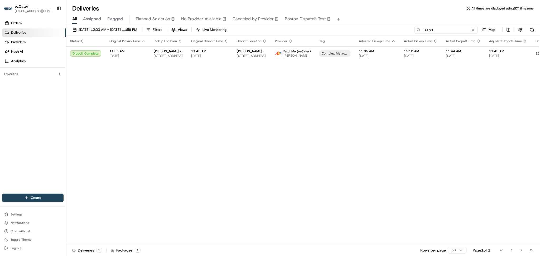
drag, startPoint x: 452, startPoint y: 31, endPoint x: 370, endPoint y: 29, distance: 82.1
click at [370, 29] on div "08/01/2025 12:00 AM - 08/31/2025 11:59 PM Filters Views Live Monitoring 1U372H …" at bounding box center [303, 31] width 474 height 10
paste input "CUR483"
click at [256, 52] on span "Georgia Cancer Center" at bounding box center [253, 51] width 32 height 4
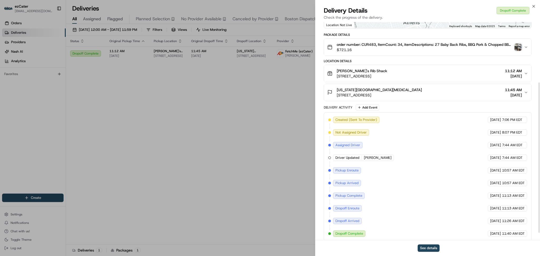
scroll to position [98, 0]
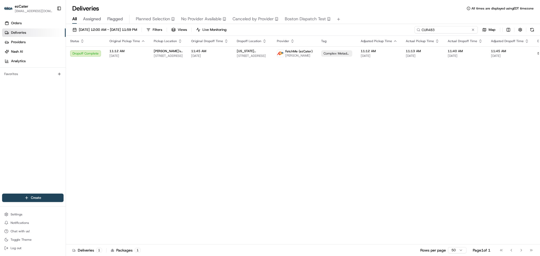
drag, startPoint x: 458, startPoint y: 30, endPoint x: 321, endPoint y: 28, distance: 137.2
click at [322, 29] on div "08/01/2025 12:00 AM - 08/31/2025 11:59 PM Filters Views Live Monitoring CUR483 …" at bounding box center [303, 31] width 474 height 10
paste input "KYA82M"
click at [191, 54] on span "[DATE]" at bounding box center [209, 56] width 37 height 4
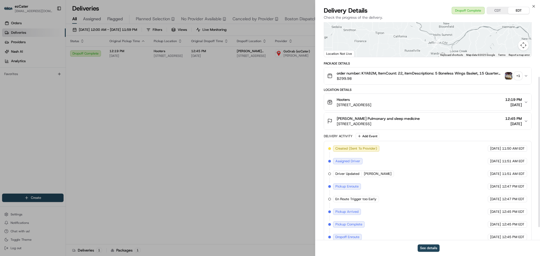
scroll to position [98, 0]
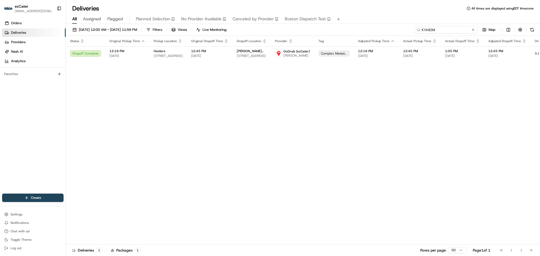
drag, startPoint x: 457, startPoint y: 29, endPoint x: 314, endPoint y: 27, distance: 142.7
click at [314, 27] on div "08/01/2025 12:00 AM - 08/31/2025 11:59 PM Filters Views Live Monitoring KYA82M …" at bounding box center [303, 31] width 474 height 10
paste input "Y9WUMQ"
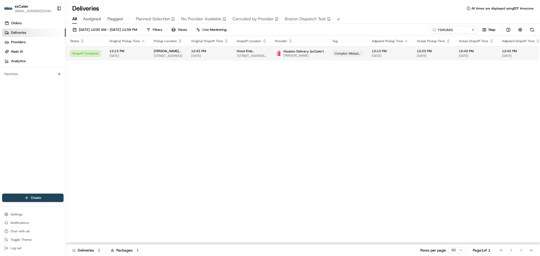
click at [145, 52] on td "12:13 PM 08/19/2025" at bounding box center [127, 53] width 44 height 14
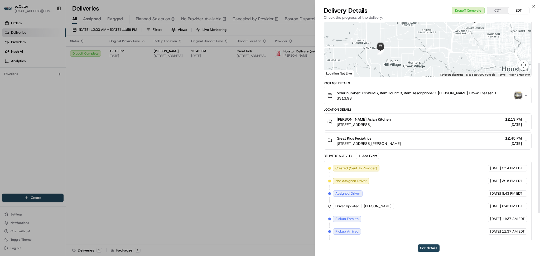
scroll to position [98, 0]
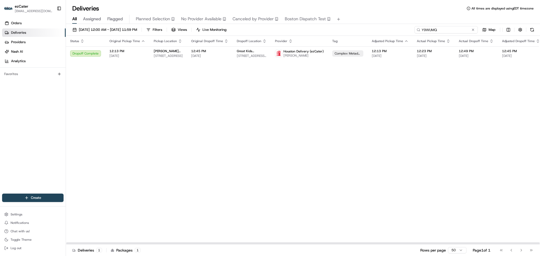
drag, startPoint x: 457, startPoint y: 31, endPoint x: 303, endPoint y: 24, distance: 154.0
click at [303, 24] on div "08/01/2025 12:00 AM - 08/31/2025 11:59 PM Filters Views Live Monitoring Y9WUMQ …" at bounding box center [303, 140] width 474 height 233
paste input "4QVE7U"
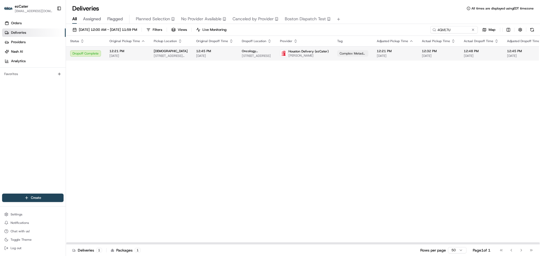
click at [182, 52] on td "Salata 1230 N Mason Rd #200, Katy, TX 77449, USA" at bounding box center [171, 53] width 42 height 14
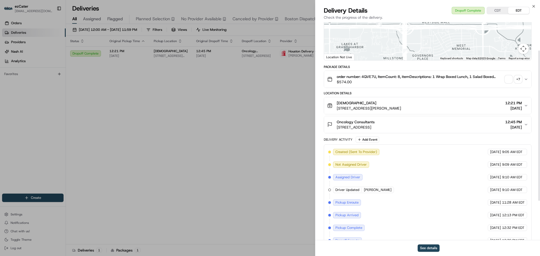
scroll to position [98, 0]
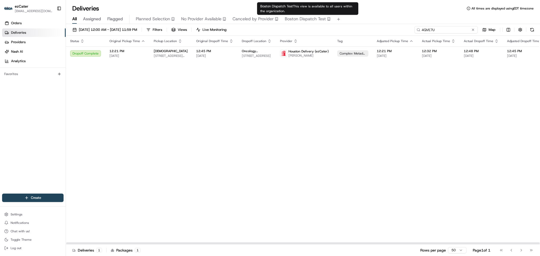
drag, startPoint x: 461, startPoint y: 30, endPoint x: 300, endPoint y: 17, distance: 161.5
click at [302, 17] on div "Deliveries All times are displayed using EDT timezone All Assigned Flagged Plan…" at bounding box center [303, 128] width 474 height 256
paste input "5PXMF"
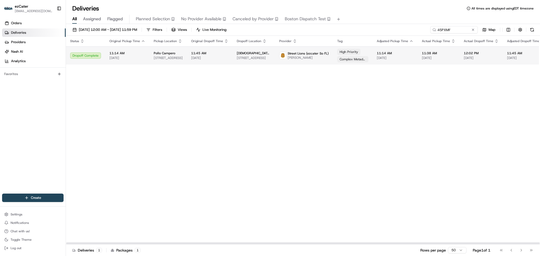
click at [422, 54] on span "11:38 AM" at bounding box center [439, 53] width 34 height 4
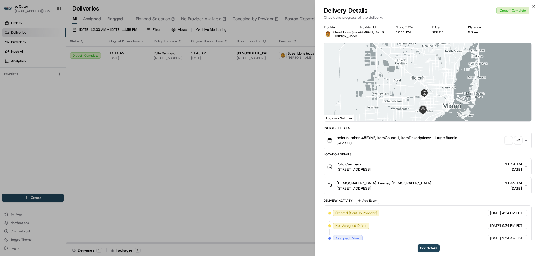
scroll to position [111, 0]
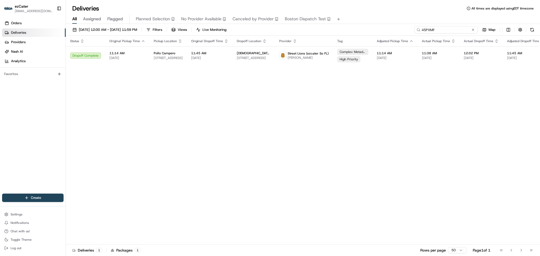
paste input "3Y8CJZ"
drag, startPoint x: 460, startPoint y: 27, endPoint x: 332, endPoint y: 28, distance: 127.7
click at [336, 28] on div "08/01/2025 12:00 AM - 08/31/2025 11:59 PM Filters Views Live Monitoring 45PXMF …" at bounding box center [303, 31] width 474 height 10
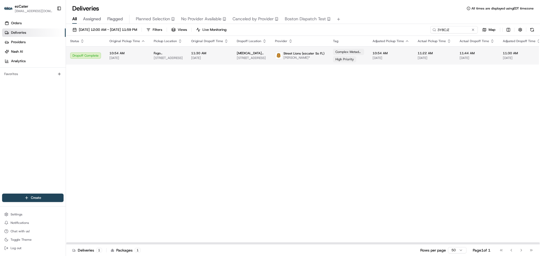
click at [239, 50] on td "Gastro Health 9408 SW 87th Ave suite 200 2nd floor, Miami, FL 33176, USA" at bounding box center [252, 55] width 38 height 18
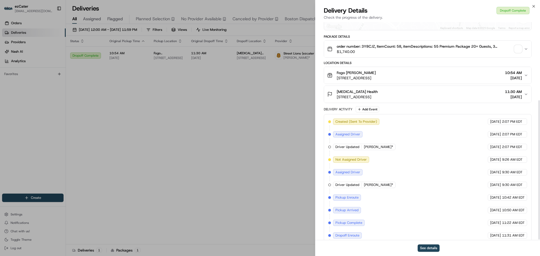
scroll to position [123, 0]
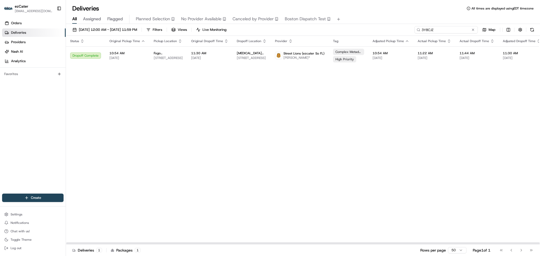
drag, startPoint x: 455, startPoint y: 31, endPoint x: 297, endPoint y: 30, distance: 157.7
click at [297, 30] on div "08/01/2025 12:00 AM - 08/31/2025 11:59 PM Filters Views Live Monitoring 3Y8CJZ …" at bounding box center [303, 31] width 474 height 10
paste input "MZ5AG7"
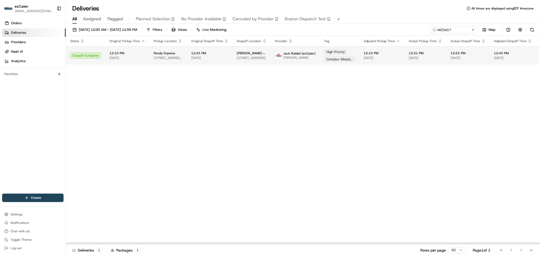
click at [262, 55] on span "Dr. Ayres- Southside Family Practice" at bounding box center [252, 53] width 30 height 4
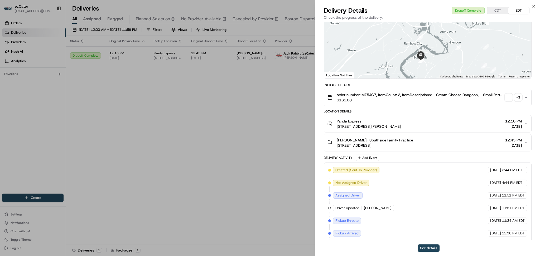
scroll to position [98, 0]
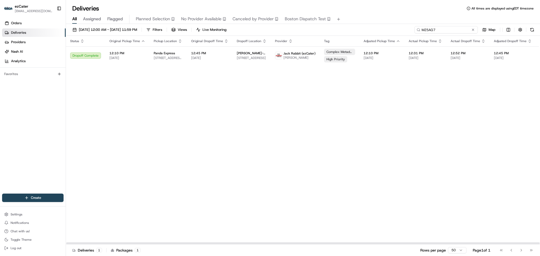
drag, startPoint x: 456, startPoint y: 29, endPoint x: 290, endPoint y: 29, distance: 165.9
click at [290, 29] on div "08/01/2025 12:00 AM - 08/31/2025 11:59 PM Filters Views Live Monitoring MZ5AG7 …" at bounding box center [303, 31] width 474 height 10
paste input "UKTKM2"
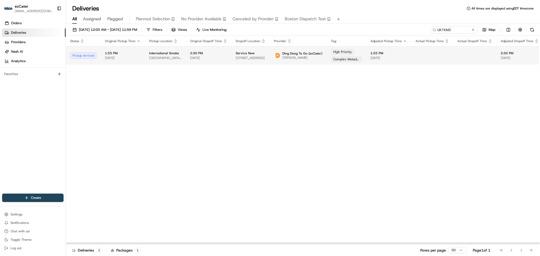
click at [186, 56] on td "2:30 PM 08/19/2025" at bounding box center [209, 55] width 46 height 18
drag, startPoint x: 476, startPoint y: 111, endPoint x: 448, endPoint y: 50, distance: 67.2
click at [476, 110] on div "Status Original Pickup Time Pickup Location Original Dropoff Time Dropoff Locat…" at bounding box center [344, 140] width 557 height 209
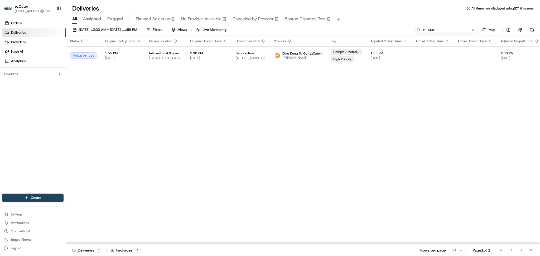
drag, startPoint x: 453, startPoint y: 26, endPoint x: 364, endPoint y: 26, distance: 88.9
click at [365, 26] on div "08/01/2025 12:00 AM - 08/31/2025 11:59 PM Filters Views Live Monitoring UKTKM2 …" at bounding box center [303, 31] width 474 height 10
paste input "0MR9VY"
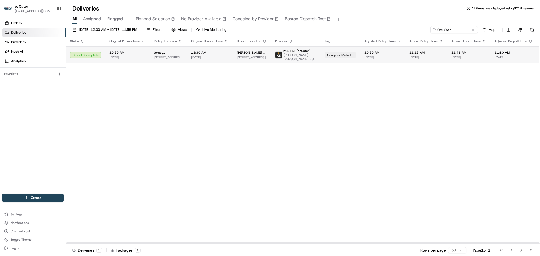
click at [227, 54] on td "11:30 AM 08/19/2025" at bounding box center [210, 54] width 46 height 17
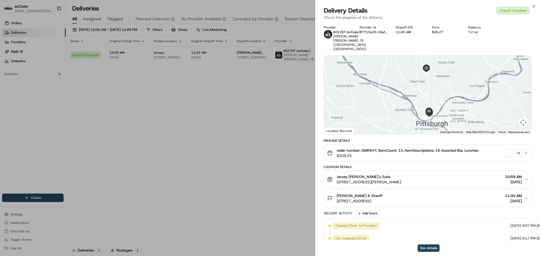
scroll to position [102, 0]
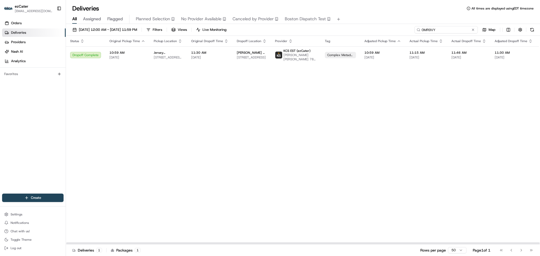
drag, startPoint x: 457, startPoint y: 27, endPoint x: 364, endPoint y: 27, distance: 92.9
click at [364, 27] on div "08/01/2025 12:00 AM - 08/31/2025 11:59 PM Filters Views Live Monitoring 0MR9VY …" at bounding box center [303, 31] width 474 height 10
paste input "Z7HHFW"
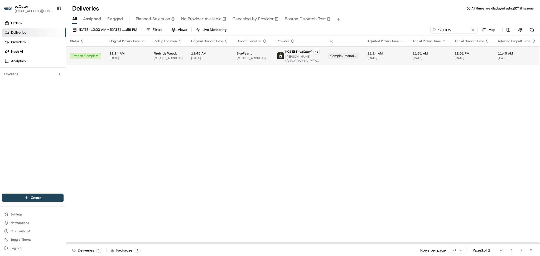
click at [219, 57] on span "[DATE]" at bounding box center [209, 58] width 37 height 4
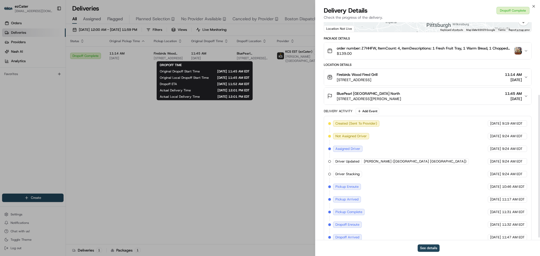
scroll to position [115, 0]
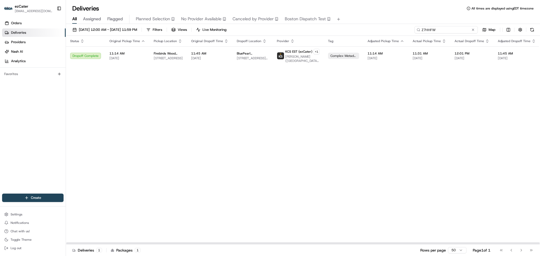
drag, startPoint x: 452, startPoint y: 30, endPoint x: 343, endPoint y: 28, distance: 108.4
click at [343, 28] on div "08/01/2025 12:00 AM - 08/31/2025 11:59 PM Filters Views Live Monitoring Z7HHFW …" at bounding box center [303, 31] width 474 height 10
paste input "UJRCZ1"
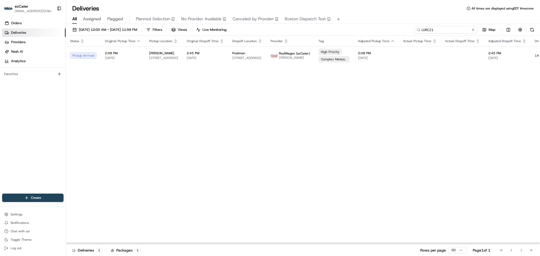
paste input "VF52UV"
drag, startPoint x: 442, startPoint y: 29, endPoint x: 334, endPoint y: 29, distance: 107.4
click at [334, 29] on div "08/01/2025 12:00 AM - 08/31/2025 11:59 PM Filters Views Live Monitoring VF52UV …" at bounding box center [303, 31] width 474 height 10
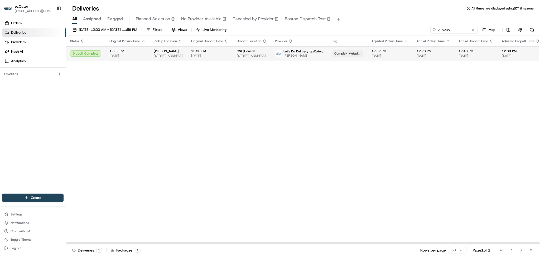
click at [298, 52] on span "Let's Do Delivery (ezCater)" at bounding box center [304, 51] width 40 height 4
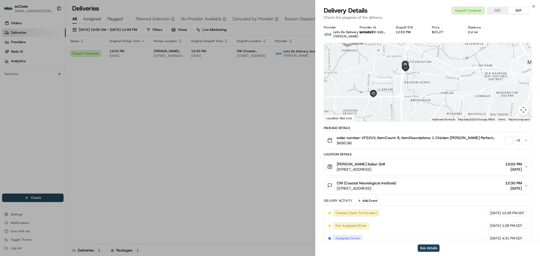
scroll to position [98, 0]
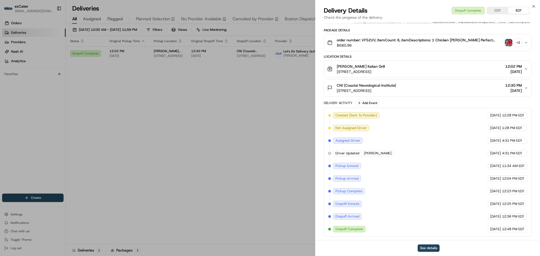
drag, startPoint x: 164, startPoint y: 132, endPoint x: 140, endPoint y: 72, distance: 65.0
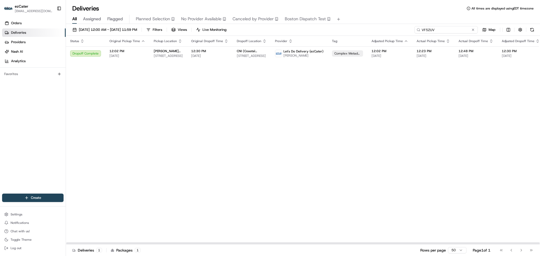
paste input "818GU4"
drag, startPoint x: 460, startPoint y: 30, endPoint x: 378, endPoint y: 30, distance: 81.5
click at [378, 30] on div "08/01/2025 12:00 AM - 08/31/2025 11:59 PM Filters Views Live Monitoring 818GU4 …" at bounding box center [303, 31] width 474 height 10
click at [243, 49] on td "Arjo, Inc. Service Training 12625 Wetmore Rd #308, San Antonio, TX 78247, USA" at bounding box center [252, 53] width 38 height 14
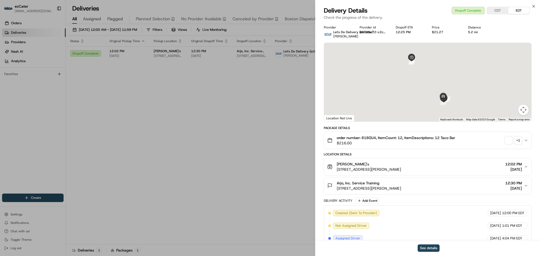
scroll to position [136, 0]
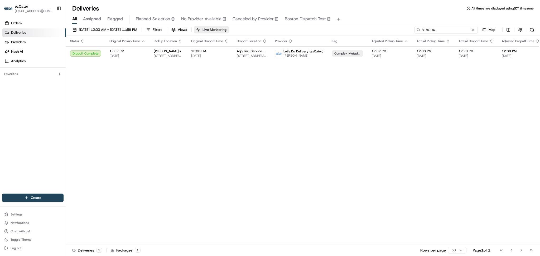
paste input "UKTKM2"
drag, startPoint x: 453, startPoint y: 29, endPoint x: 245, endPoint y: 26, distance: 208.4
click at [245, 26] on div "08/01/2025 12:00 AM - 08/31/2025 11:59 PM Filters Views Live Monitoring UKTKM2 …" at bounding box center [303, 31] width 474 height 10
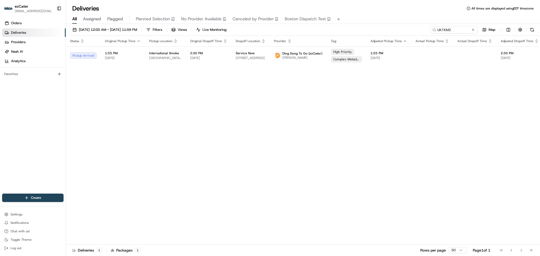
drag, startPoint x: 484, startPoint y: 122, endPoint x: 479, endPoint y: 93, distance: 29.4
click at [484, 122] on div "Status Original Pickup Time Pickup Location Original Dropoff Time Dropoff Locat…" at bounding box center [344, 140] width 557 height 209
drag, startPoint x: 457, startPoint y: 31, endPoint x: 271, endPoint y: 25, distance: 185.3
click at [271, 25] on div "08/01/2025 12:00 AM - 08/31/2025 11:59 PM Filters Views Live Monitoring UKTKM2 …" at bounding box center [303, 140] width 474 height 233
paste input "KH5HKK"
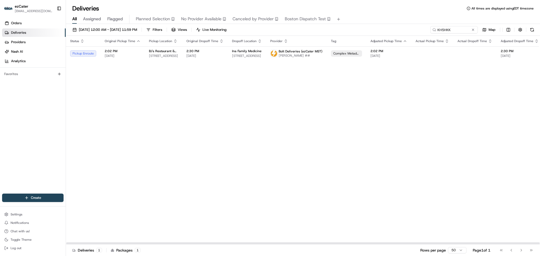
drag, startPoint x: 474, startPoint y: 123, endPoint x: 472, endPoint y: 109, distance: 13.8
click at [474, 123] on div "Status Original Pickup Time Pickup Location Original Dropoff Time Dropoff Locat…" at bounding box center [344, 140] width 557 height 209
drag, startPoint x: 455, startPoint y: 28, endPoint x: 338, endPoint y: 28, distance: 117.1
click at [338, 28] on div "08/01/2025 12:00 AM - 08/31/2025 11:59 PM Filters Views Live Monitoring KH5HKK …" at bounding box center [303, 31] width 474 height 10
paste input "R2M-1HF"
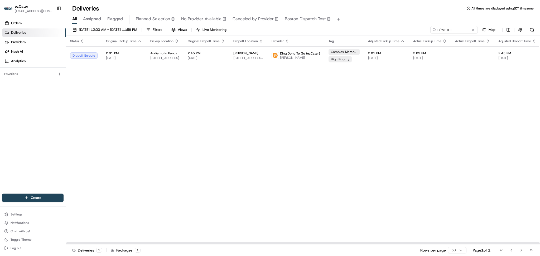
drag, startPoint x: 472, startPoint y: 153, endPoint x: 473, endPoint y: 149, distance: 4.4
click at [473, 152] on div "Status Original Pickup Time Pickup Location Original Dropoff Time Dropoff Locat…" at bounding box center [343, 140] width 555 height 209
drag, startPoint x: 459, startPoint y: 30, endPoint x: 348, endPoint y: 28, distance: 110.6
click at [351, 28] on div "08/01/2025 12:00 AM - 08/31/2025 11:59 PM Filters Views Live Monitoring R2M-1HF…" at bounding box center [303, 31] width 474 height 10
paste input "AYX-FT0"
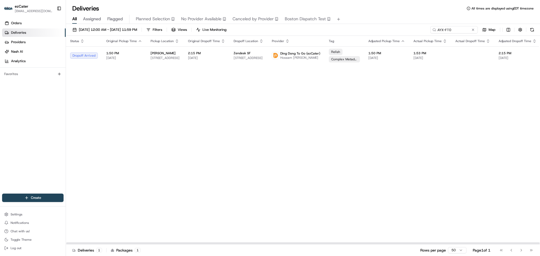
drag, startPoint x: 459, startPoint y: 116, endPoint x: 461, endPoint y: 79, distance: 36.7
click at [459, 116] on div "Status Original Pickup Time Pickup Location Original Dropoff Time Dropoff Locat…" at bounding box center [343, 140] width 555 height 209
drag, startPoint x: 452, startPoint y: 28, endPoint x: 345, endPoint y: 26, distance: 106.8
click at [346, 26] on div "08/01/2025 12:00 AM - 08/31/2025 11:59 PM Filters Views Live Monitoring AYX-FT0…" at bounding box center [303, 31] width 474 height 10
paste input "R2M-1HF"
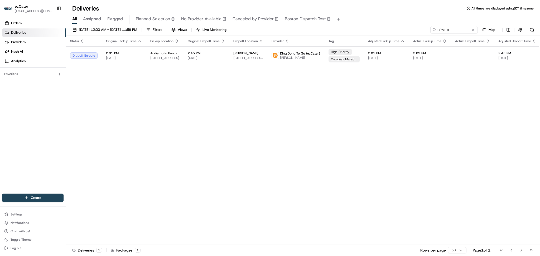
drag, startPoint x: 446, startPoint y: 34, endPoint x: 362, endPoint y: 32, distance: 83.6
click at [362, 32] on div "08/01/2025 12:00 AM - 08/31/2025 11:59 PM Filters Views Live Monitoring R2M-1HF…" at bounding box center [303, 31] width 474 height 10
drag, startPoint x: 466, startPoint y: 29, endPoint x: 331, endPoint y: 30, distance: 134.5
click at [336, 30] on div "08/01/2025 12:00 AM - 08/31/2025 11:59 PM Filters Views Live Monitoring R2M-1HF…" at bounding box center [303, 31] width 474 height 10
paste input "T1237"
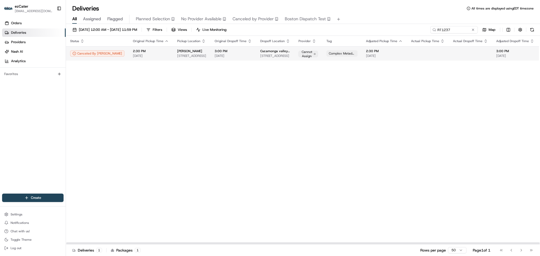
click at [296, 54] on td "Cannot Assign" at bounding box center [308, 53] width 28 height 14
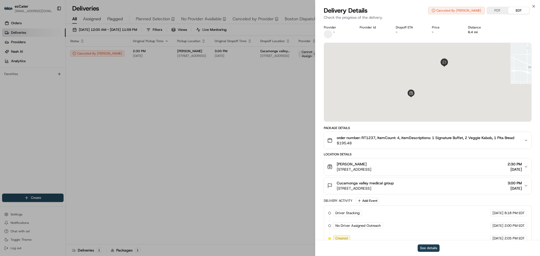
click at [434, 247] on button "See details" at bounding box center [429, 248] width 22 height 7
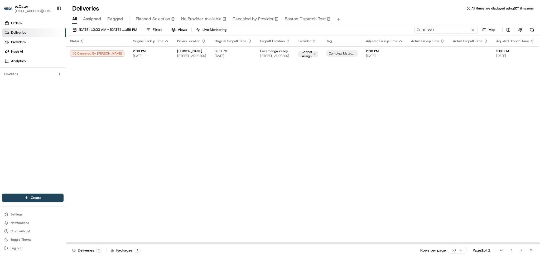
drag, startPoint x: 454, startPoint y: 30, endPoint x: 289, endPoint y: 27, distance: 165.7
click at [289, 27] on div "08/01/2025 12:00 AM - 08/31/2025 11:59 PM Filters Views Live Monitoring RT1237 …" at bounding box center [303, 31] width 474 height 10
paste input "H014KC"
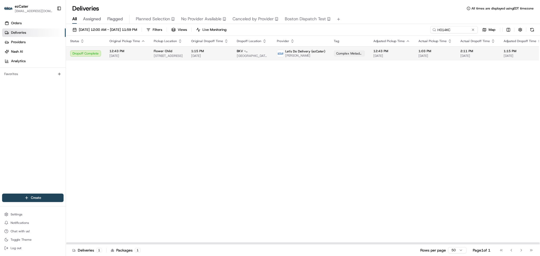
click at [222, 56] on span "[DATE]" at bounding box center [209, 56] width 37 height 4
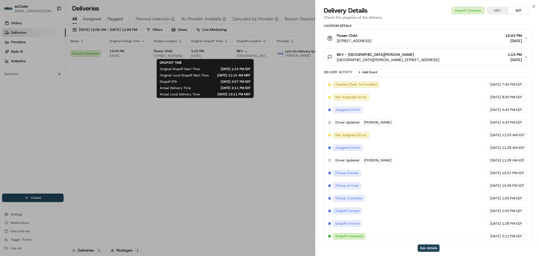
scroll to position [136, 0]
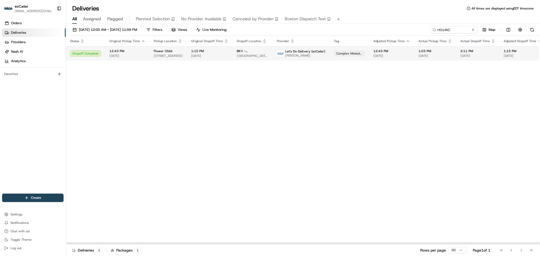
click at [208, 56] on span "[DATE]" at bounding box center [209, 56] width 37 height 4
paste input "UJRCZ1"
drag, startPoint x: 453, startPoint y: 29, endPoint x: 352, endPoint y: 29, distance: 100.5
click at [352, 29] on div "08/01/2025 12:00 AM - 08/31/2025 11:59 PM Filters Views Live Monitoring H014KC …" at bounding box center [303, 31] width 474 height 10
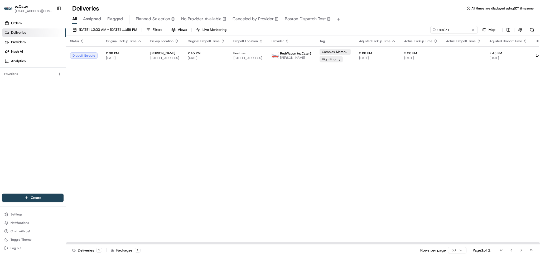
click at [220, 56] on span "[DATE]" at bounding box center [206, 58] width 37 height 4
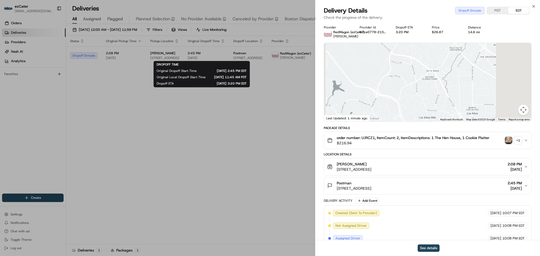
scroll to position [111, 0]
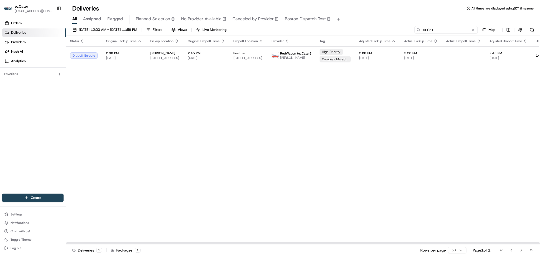
drag, startPoint x: 452, startPoint y: 30, endPoint x: 298, endPoint y: 26, distance: 154.3
click at [298, 26] on div "08/01/2025 12:00 AM - 08/31/2025 11:59 PM Filters Views Live Monitoring UJRCZ1 …" at bounding box center [303, 31] width 474 height 10
paste input "8KY1FZ"
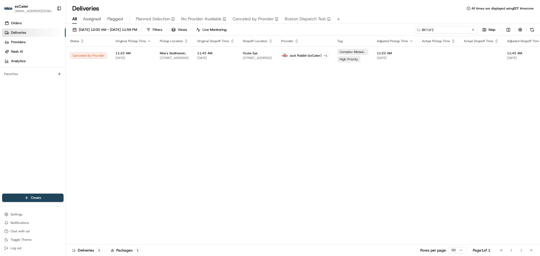
paste input "U9TP3P"
drag, startPoint x: 449, startPoint y: 27, endPoint x: 360, endPoint y: 28, distance: 88.6
click at [360, 28] on div "08/01/2025 12:00 AM - 08/31/2025 11:59 PM Filters Views Live Monitoring 8KY1FZ …" at bounding box center [303, 31] width 474 height 10
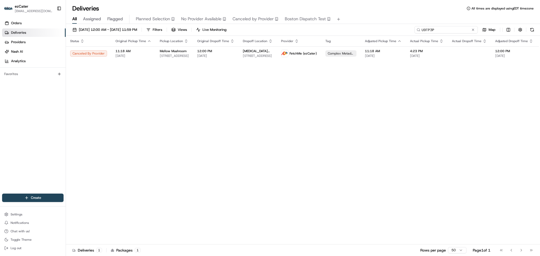
click at [439, 27] on input "U9TP3P" at bounding box center [446, 29] width 63 height 7
drag, startPoint x: 439, startPoint y: 35, endPoint x: 366, endPoint y: 32, distance: 73.6
click at [366, 32] on div "08/01/2025 12:00 AM - 08/31/2025 11:59 PM Filters Views Live Monitoring U9TP3P …" at bounding box center [303, 31] width 474 height 10
drag, startPoint x: 452, startPoint y: 31, endPoint x: 354, endPoint y: 25, distance: 98.6
click at [355, 25] on div "08/01/2025 12:00 AM - 08/31/2025 11:59 PM Filters Views Live Monitoring U9TP3P …" at bounding box center [303, 140] width 474 height 233
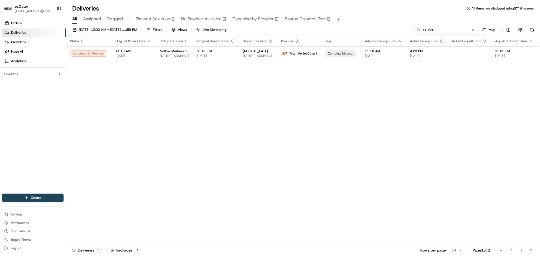
paste input "RT1237"
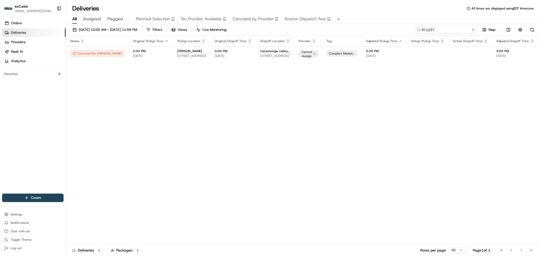
drag, startPoint x: 441, startPoint y: 27, endPoint x: 382, endPoint y: 28, distance: 58.8
click at [382, 28] on div "08/01/2025 12:00 AM - 08/31/2025 11:59 PM Filters Views Live Monitoring RT1237 …" at bounding box center [303, 31] width 474 height 10
paste input "UKTKM2"
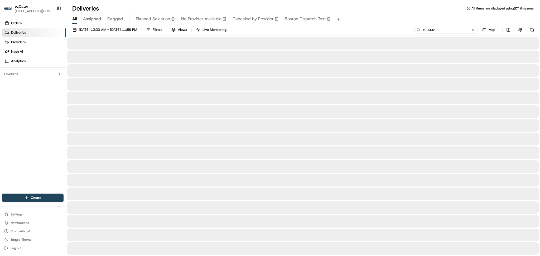
type input "UKTKM2"
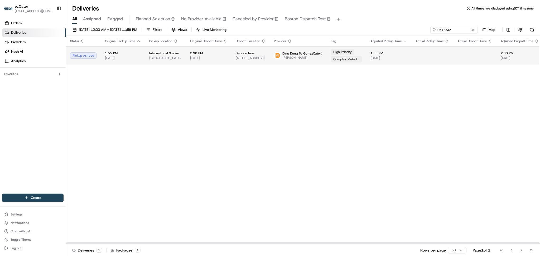
click at [481, 56] on td at bounding box center [474, 55] width 43 height 18
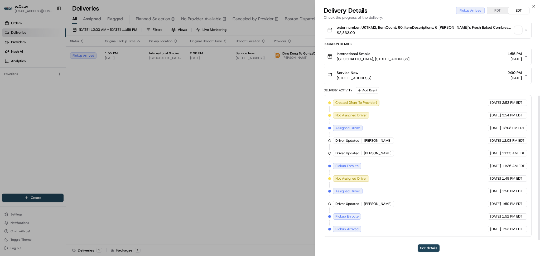
scroll to position [111, 0]
click at [517, 30] on span "button" at bounding box center [518, 29] width 7 height 7
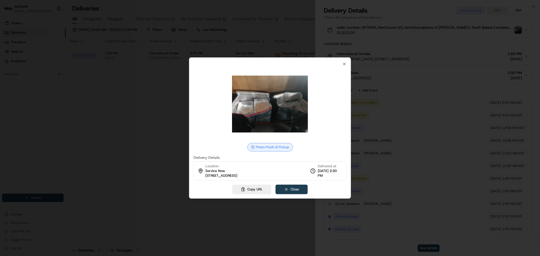
click at [286, 190] on button "Close" at bounding box center [292, 189] width 32 height 9
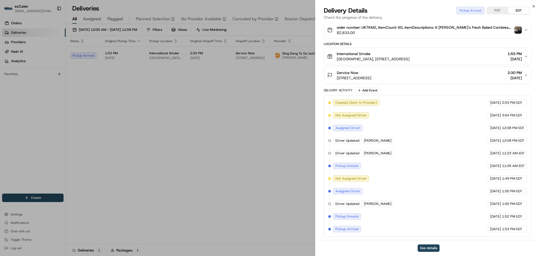
drag, startPoint x: 127, startPoint y: 99, endPoint x: 127, endPoint y: 68, distance: 31.4
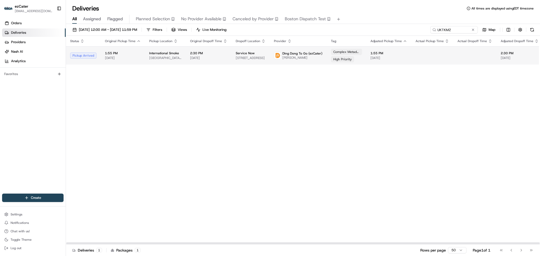
click at [217, 50] on td "2:30 PM 08/19/2025" at bounding box center [209, 55] width 46 height 18
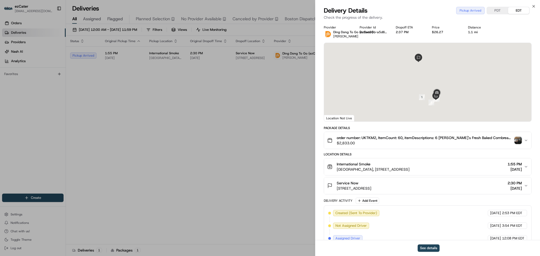
click at [515, 140] on img "button" at bounding box center [518, 140] width 7 height 7
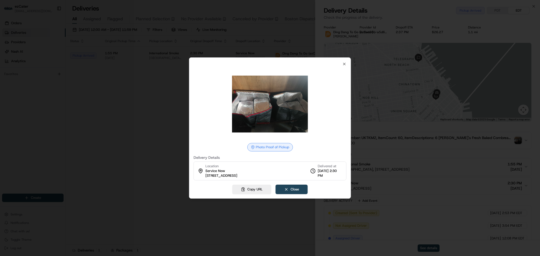
click at [157, 73] on div at bounding box center [270, 128] width 540 height 256
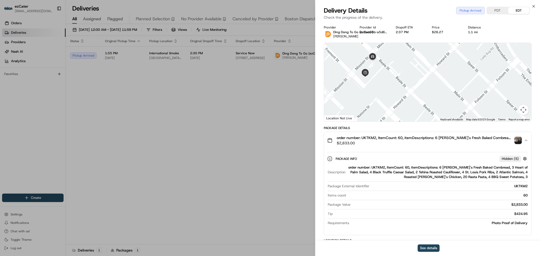
drag, startPoint x: 410, startPoint y: 75, endPoint x: 462, endPoint y: 81, distance: 52.0
click at [462, 81] on div at bounding box center [427, 82] width 207 height 79
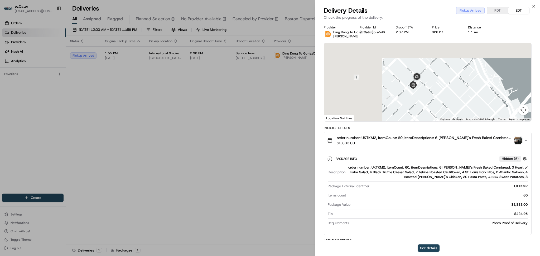
drag, startPoint x: 479, startPoint y: 73, endPoint x: 480, endPoint y: 83, distance: 9.2
click at [480, 83] on div at bounding box center [427, 82] width 207 height 79
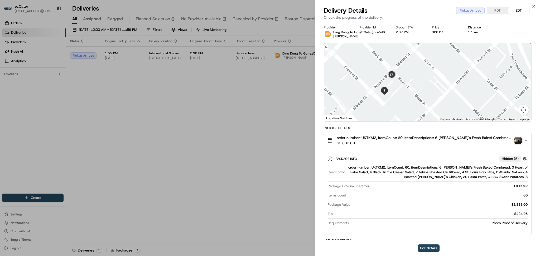
drag, startPoint x: 460, startPoint y: 83, endPoint x: 494, endPoint y: 92, distance: 35.1
click at [494, 92] on div at bounding box center [427, 82] width 207 height 79
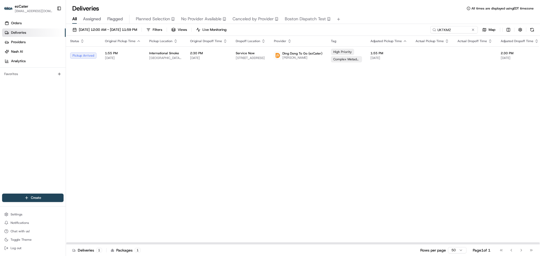
click at [480, 111] on div "Status Original Pickup Time Pickup Location Original Dropoff Time Dropoff Locat…" at bounding box center [344, 140] width 557 height 209
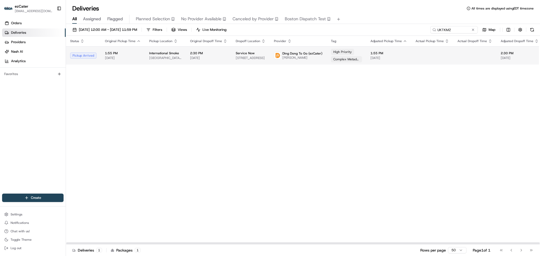
click at [423, 61] on td at bounding box center [433, 55] width 42 height 18
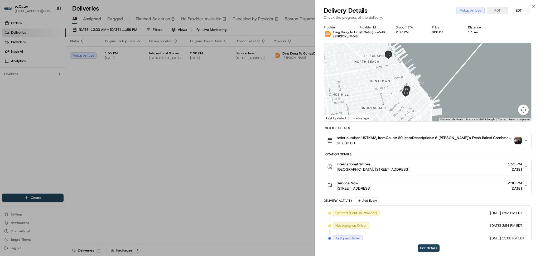
drag, startPoint x: 474, startPoint y: 98, endPoint x: 443, endPoint y: 94, distance: 30.2
click at [443, 94] on div at bounding box center [427, 82] width 207 height 79
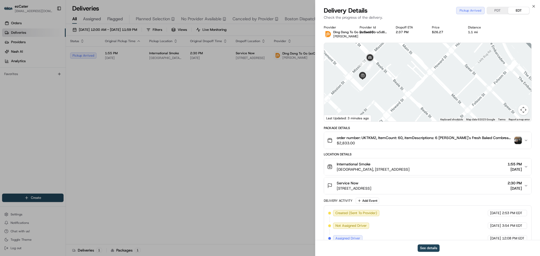
drag, startPoint x: 403, startPoint y: 84, endPoint x: 484, endPoint y: 90, distance: 81.2
click at [484, 90] on div at bounding box center [427, 82] width 207 height 79
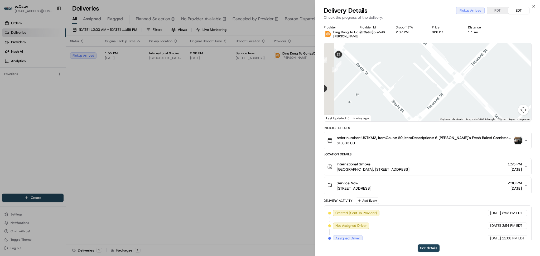
drag, startPoint x: 536, startPoint y: 86, endPoint x: 515, endPoint y: 95, distance: 23.0
click at [540, 101] on div "Provider Ding Dong To Go (ezCater) Yanfeng Mai Provider Id 2c3ec56b-a5d6-7521-7…" at bounding box center [427, 186] width 225 height 329
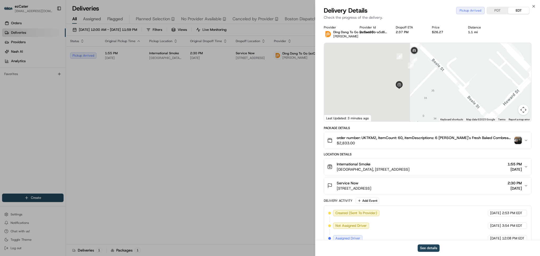
drag, startPoint x: 391, startPoint y: 93, endPoint x: 459, endPoint y: 73, distance: 70.2
click at [459, 73] on div at bounding box center [427, 82] width 207 height 79
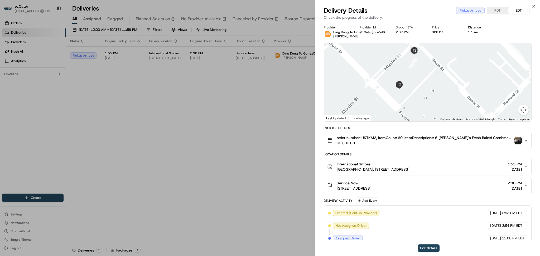
click at [523, 112] on button "Map camera controls" at bounding box center [523, 110] width 11 height 11
click at [525, 111] on button "Map camera controls" at bounding box center [523, 110] width 11 height 11
drag, startPoint x: 487, startPoint y: 93, endPoint x: 489, endPoint y: 96, distance: 4.3
click at [489, 96] on button "Move left" at bounding box center [484, 97] width 11 height 11
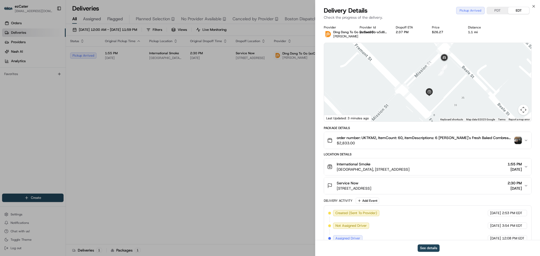
drag, startPoint x: 427, startPoint y: 80, endPoint x: 348, endPoint y: 85, distance: 79.5
click at [351, 88] on div at bounding box center [427, 82] width 207 height 79
click at [422, 251] on button "See details" at bounding box center [429, 248] width 22 height 7
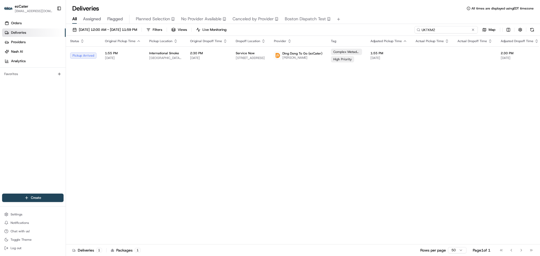
drag, startPoint x: 451, startPoint y: 28, endPoint x: 402, endPoint y: 28, distance: 48.8
click at [402, 28] on div "08/01/2025 12:00 AM - 08/31/2025 11:59 PM Filters Views Live Monitoring UKTKM2 …" at bounding box center [303, 31] width 474 height 10
drag, startPoint x: 487, startPoint y: 123, endPoint x: 482, endPoint y: 116, distance: 8.3
click at [487, 122] on div "Status Original Pickup Time Pickup Location Original Dropoff Time Dropoff Locat…" at bounding box center [344, 140] width 557 height 209
paste input "A167YW"
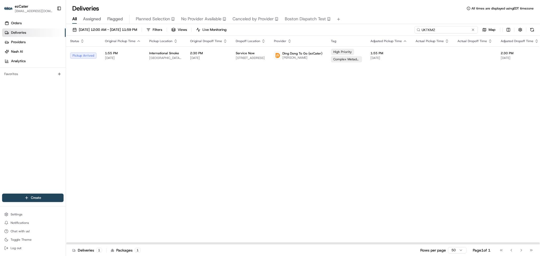
drag, startPoint x: 452, startPoint y: 31, endPoint x: 345, endPoint y: 29, distance: 107.4
click at [345, 29] on div "08/01/2025 12:00 AM - 08/31/2025 11:59 PM Filters Views Live Monitoring UKTKM2 …" at bounding box center [303, 31] width 474 height 10
type input "A167YW"
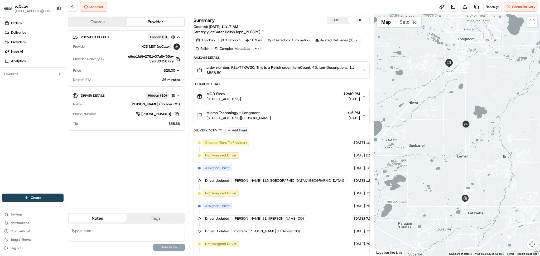
click at [176, 71] on icon "button" at bounding box center [178, 71] width 4 height 4
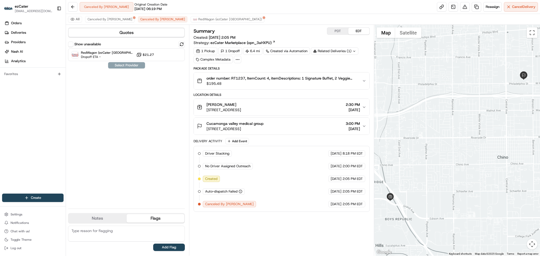
click at [166, 139] on div "Show unavailable RedWagon (ezCater [GEOGRAPHIC_DATA]) Dropoff ETA - $21.27 Sele…" at bounding box center [126, 123] width 117 height 164
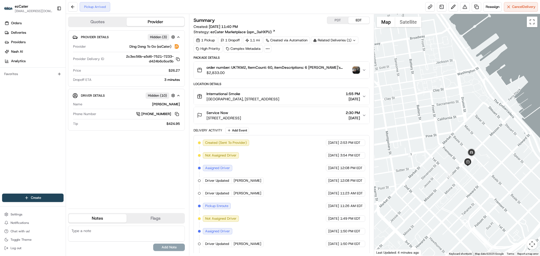
drag, startPoint x: 469, startPoint y: 181, endPoint x: 438, endPoint y: 126, distance: 62.7
click at [438, 126] on div at bounding box center [457, 135] width 166 height 242
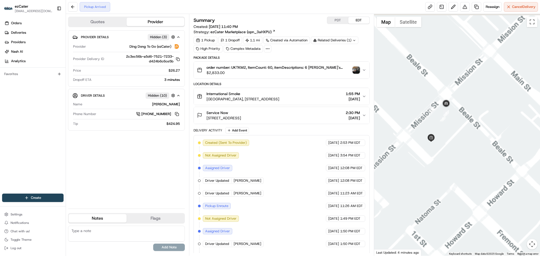
drag, startPoint x: 463, startPoint y: 106, endPoint x: 463, endPoint y: 177, distance: 71.0
click at [463, 177] on div at bounding box center [457, 135] width 166 height 242
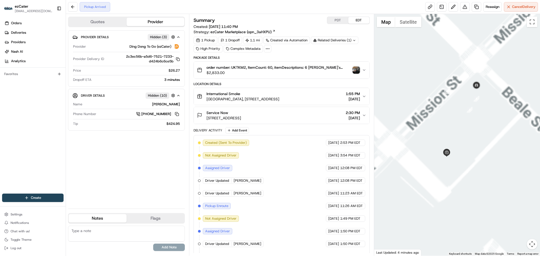
drag, startPoint x: 462, startPoint y: 176, endPoint x: 514, endPoint y: 174, distance: 52.0
click at [514, 174] on div at bounding box center [457, 135] width 166 height 242
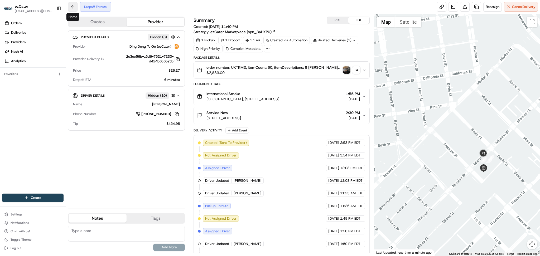
click at [69, 6] on button at bounding box center [72, 6] width 9 height 9
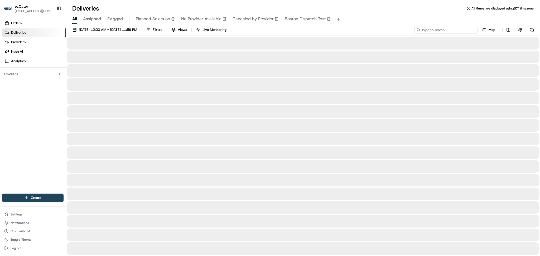
click at [448, 26] on input at bounding box center [446, 29] width 63 height 7
paste input "5JH038"
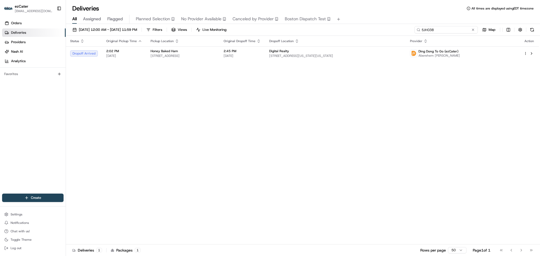
drag, startPoint x: 448, startPoint y: 30, endPoint x: 338, endPoint y: 30, distance: 110.0
click at [338, 30] on div "[DATE] 12:00 AM - [DATE] 11:59 PM Filters Views Live Monitoring 5JH038 Map" at bounding box center [303, 31] width 474 height 10
paste input "A167YW"
paste input "5JH038"
drag, startPoint x: 439, startPoint y: 31, endPoint x: 324, endPoint y: 26, distance: 115.4
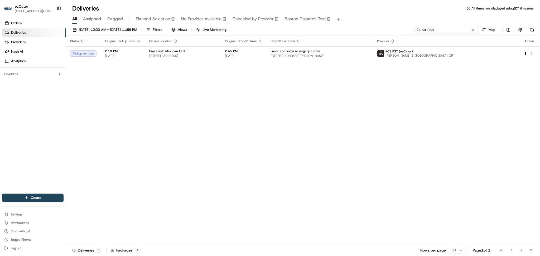
click at [324, 26] on div "[DATE] 12:00 AM - [DATE] 11:59 PM Filters Views Live Monitoring 5JH038 Map" at bounding box center [303, 31] width 474 height 10
click at [485, 104] on div "Status Original Pickup Time Pickup Location Original Dropoff Time Dropoff Locat…" at bounding box center [302, 140] width 473 height 209
click at [492, 80] on div "Status Original Pickup Time Pickup Location Original Dropoff Time Dropoff Locat…" at bounding box center [302, 140] width 473 height 209
paste input "A167YW"
drag, startPoint x: 438, startPoint y: 29, endPoint x: 360, endPoint y: 29, distance: 78.1
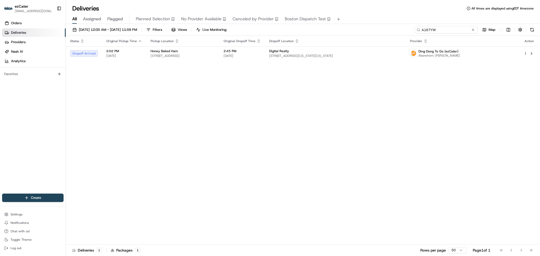
click at [361, 29] on div "[DATE] 12:00 AM - [DATE] 11:59 PM Filters Views Live Monitoring A167YW Map" at bounding box center [303, 31] width 474 height 10
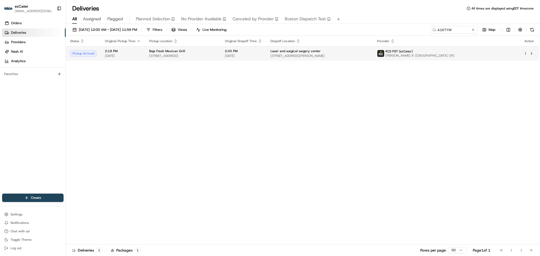
click at [132, 56] on span "[DATE]" at bounding box center [123, 56] width 36 height 4
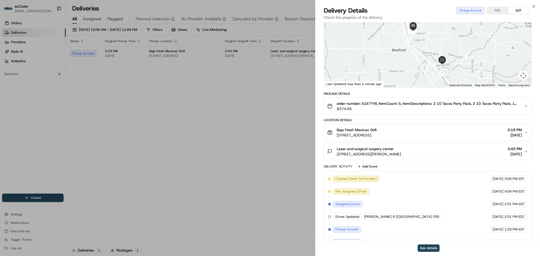
scroll to position [56, 0]
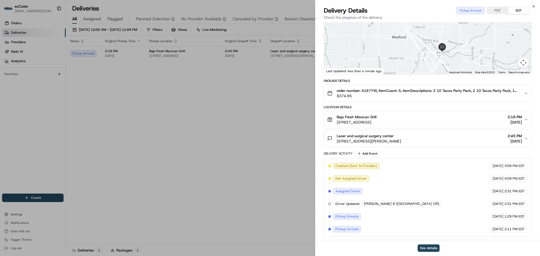
click at [315, 197] on div "Provider KCS PST (ezCater) [PERSON_NAME] 8 (Medford OR) Provider Id 27a2ca2b-1e…" at bounding box center [427, 103] width 225 height 274
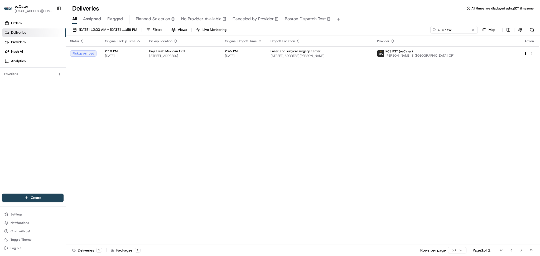
click at [129, 105] on div "Status Original Pickup Time Pickup Location Original Dropoff Time Dropoff Locat…" at bounding box center [302, 140] width 473 height 209
drag, startPoint x: 448, startPoint y: 26, endPoint x: 343, endPoint y: 26, distance: 104.2
click at [344, 26] on div "[DATE] 12:00 AM - [DATE] 11:59 PM Filters Views Live Monitoring A167YW Map" at bounding box center [303, 31] width 474 height 10
paste input "UKTKM2"
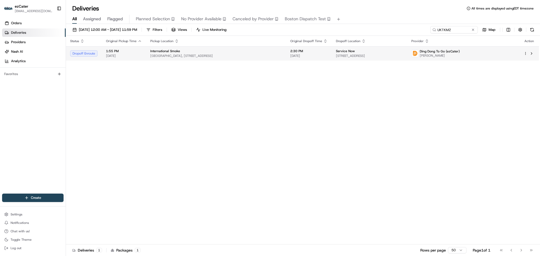
click at [200, 55] on span "[GEOGRAPHIC_DATA], [STREET_ADDRESS]" at bounding box center [216, 56] width 132 height 4
paste input "9AV-Q3"
drag, startPoint x: 457, startPoint y: 27, endPoint x: 339, endPoint y: 23, distance: 118.0
click at [341, 23] on div "Deliveries All times are displayed using EDT timezone All Assigned Flagged Plan…" at bounding box center [303, 128] width 474 height 256
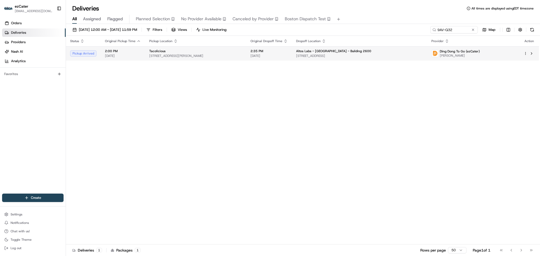
click at [336, 49] on span "Altos Labs - [GEOGRAPHIC_DATA] - Building 2600" at bounding box center [333, 51] width 75 height 4
drag, startPoint x: 458, startPoint y: 29, endPoint x: 352, endPoint y: 29, distance: 105.8
click at [352, 29] on div "[DATE] 12:00 AM - [DATE] 11:59 PM Filters Views Live Monitoring 9AV-Q32 Map" at bounding box center [303, 31] width 474 height 10
paste input "REL-KAA1QM"
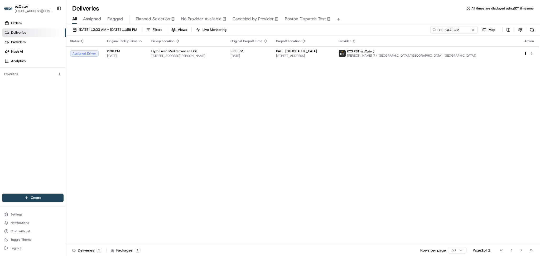
click at [517, 109] on div "Status Original Pickup Time Pickup Location Original Dropoff Time Dropoff Locat…" at bounding box center [302, 140] width 473 height 209
drag, startPoint x: 491, startPoint y: 99, endPoint x: 489, endPoint y: 84, distance: 15.1
click at [491, 99] on div "Status Original Pickup Time Pickup Location Original Dropoff Time Dropoff Locat…" at bounding box center [302, 140] width 473 height 209
drag, startPoint x: 461, startPoint y: 30, endPoint x: 290, endPoint y: 28, distance: 170.9
click at [290, 28] on div "[DATE] 12:00 AM - [DATE] 11:59 PM Filters Views Live Monitoring REL-KAA1QM Map" at bounding box center [303, 31] width 474 height 10
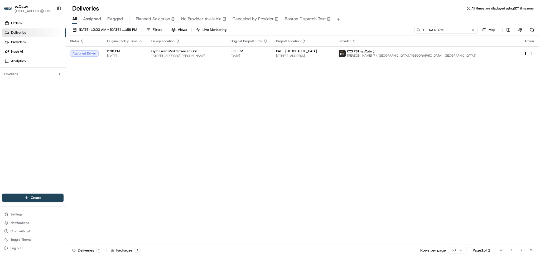
paste input "9AV-Q32"
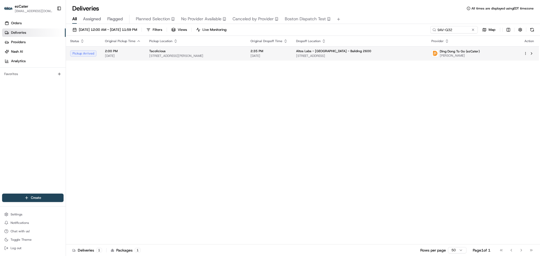
click at [288, 57] on span "[DATE]" at bounding box center [269, 56] width 37 height 4
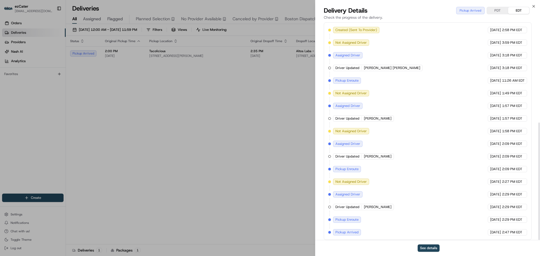
scroll to position [187, 0]
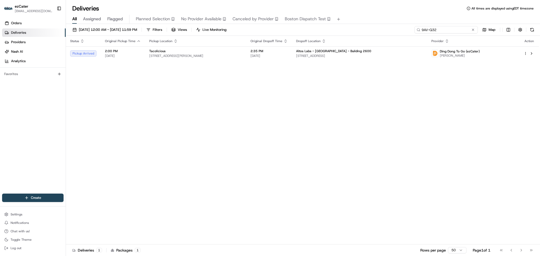
drag, startPoint x: 457, startPoint y: 30, endPoint x: 311, endPoint y: 30, distance: 145.6
click at [311, 30] on div "[DATE] 12:00 AM - [DATE] 11:59 PM Filters Views Live Monitoring 9AV-Q32 Map" at bounding box center [303, 31] width 474 height 10
paste input "REL-KAA1QM"
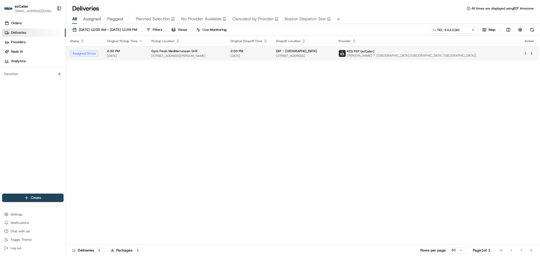
click at [157, 54] on span "[STREET_ADDRESS][PERSON_NAME]" at bounding box center [186, 56] width 71 height 4
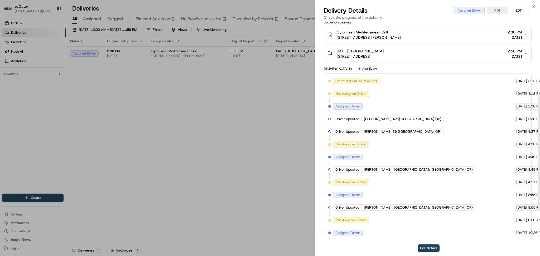
scroll to position [195, 0]
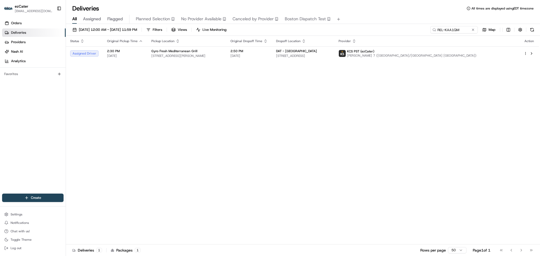
drag, startPoint x: 492, startPoint y: 125, endPoint x: 486, endPoint y: 70, distance: 54.8
click at [493, 124] on div "Status Original Pickup Time Pickup Location Original Dropoff Time Dropoff Locat…" at bounding box center [302, 140] width 473 height 209
paste input "5JH038"
drag, startPoint x: 465, startPoint y: 31, endPoint x: 347, endPoint y: 30, distance: 118.2
click at [347, 30] on div "[DATE] 12:00 AM - [DATE] 11:59 PM Filters Views Live Monitoring 5JH038 Map" at bounding box center [303, 31] width 474 height 10
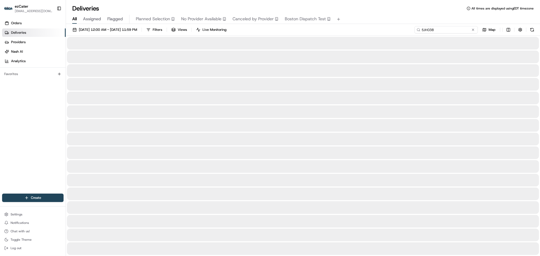
click at [451, 30] on input "5JH038" at bounding box center [446, 29] width 63 height 7
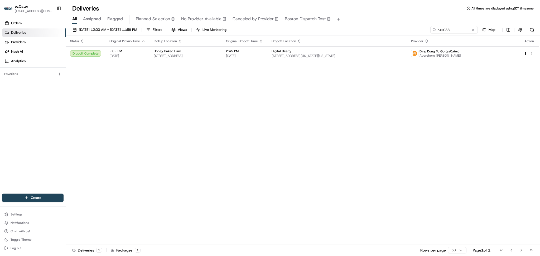
click at [468, 93] on div "Status Original Pickup Time Pickup Location Original Dropoff Time Dropoff Locat…" at bounding box center [302, 140] width 473 height 209
drag, startPoint x: 449, startPoint y: 29, endPoint x: 362, endPoint y: 26, distance: 87.6
click at [362, 26] on div "[DATE] 12:00 AM - [DATE] 11:59 PM Filters Views Live Monitoring 5JH038 Map" at bounding box center [303, 31] width 474 height 10
paste input "A167YW"
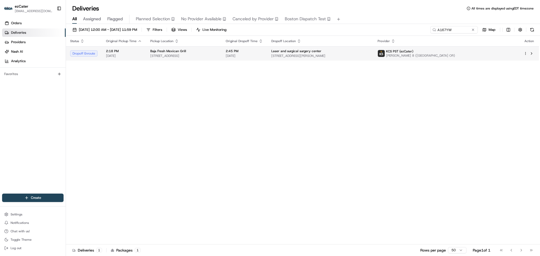
click at [222, 60] on td "Baja Fresh Mexican Grill [STREET_ADDRESS]" at bounding box center [183, 53] width 75 height 14
drag, startPoint x: 455, startPoint y: 30, endPoint x: 365, endPoint y: 31, distance: 90.2
click at [365, 31] on div "[DATE] 12:00 AM - [DATE] 11:59 PM Filters Views Live Monitoring A167YW Map" at bounding box center [303, 31] width 474 height 10
paste input "C91HQE"
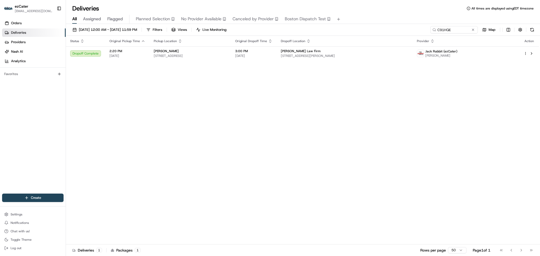
drag, startPoint x: 513, startPoint y: 87, endPoint x: 479, endPoint y: 40, distance: 57.7
click at [513, 86] on div "Status Original Pickup Time Pickup Location Original Dropoff Time Dropoff Locat…" at bounding box center [302, 140] width 473 height 209
paste input "REL-KAA1QM"
drag, startPoint x: 455, startPoint y: 26, endPoint x: 327, endPoint y: 19, distance: 128.7
click at [327, 19] on div "Deliveries All times are displayed using EDT timezone All Assigned Flagged Plan…" at bounding box center [303, 128] width 474 height 256
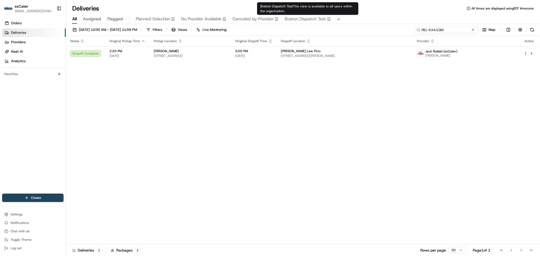
type input "REL-KAA1QM"
